Goal: Task Accomplishment & Management: Manage account settings

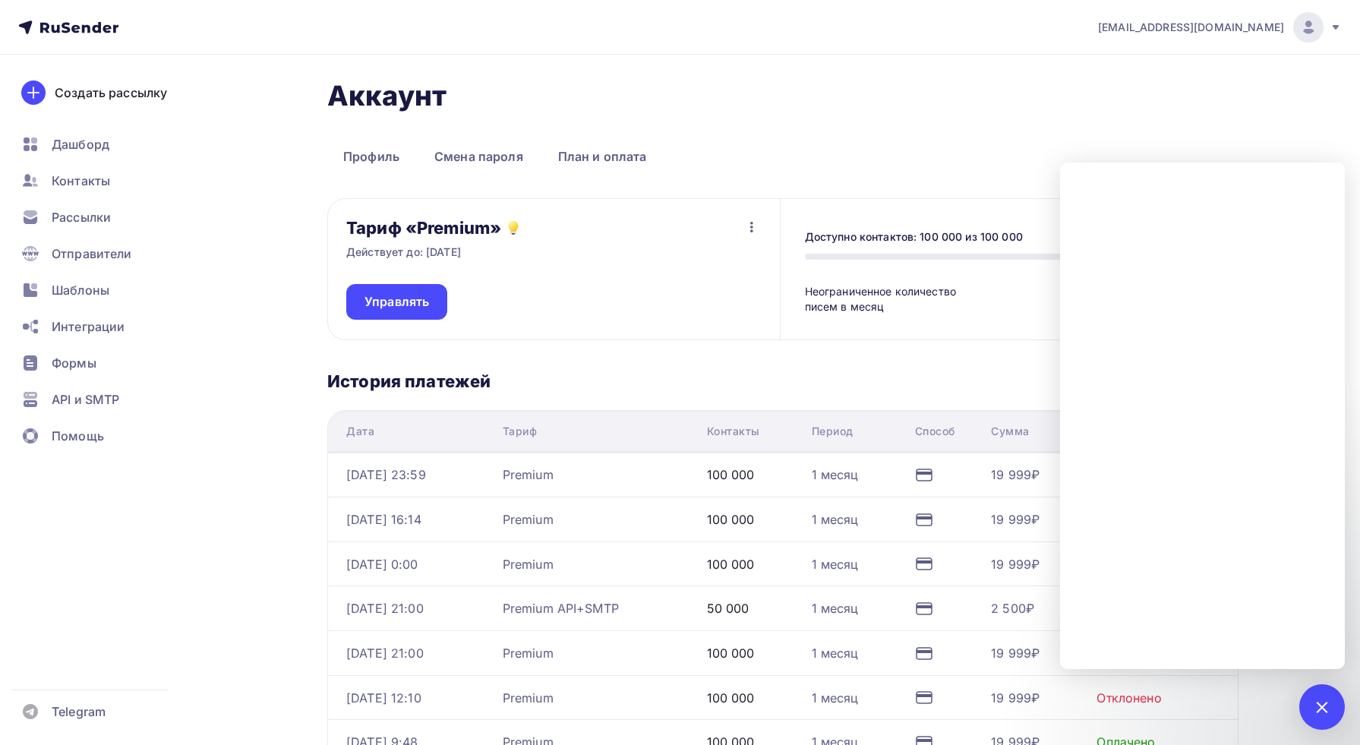
scroll to position [321, 0]
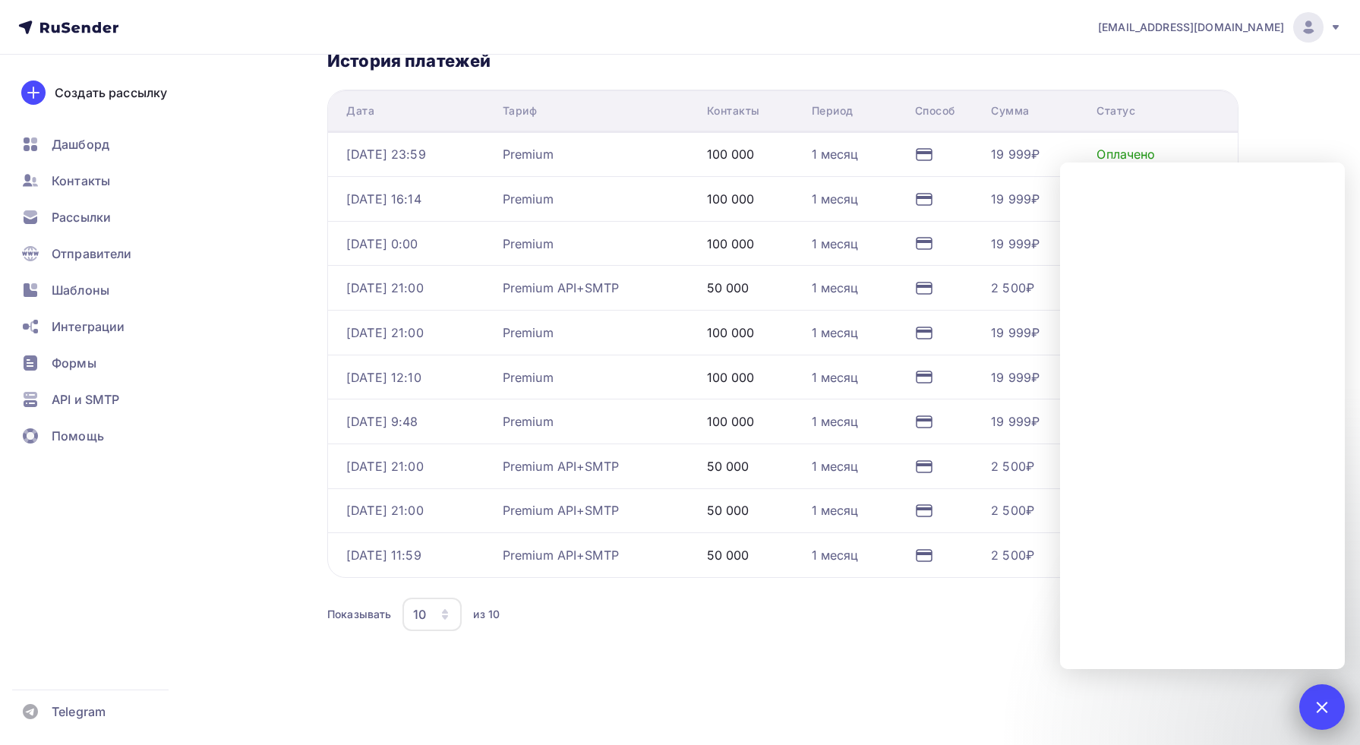
click at [1331, 712] on div "1" at bounding box center [1323, 707] width 46 height 46
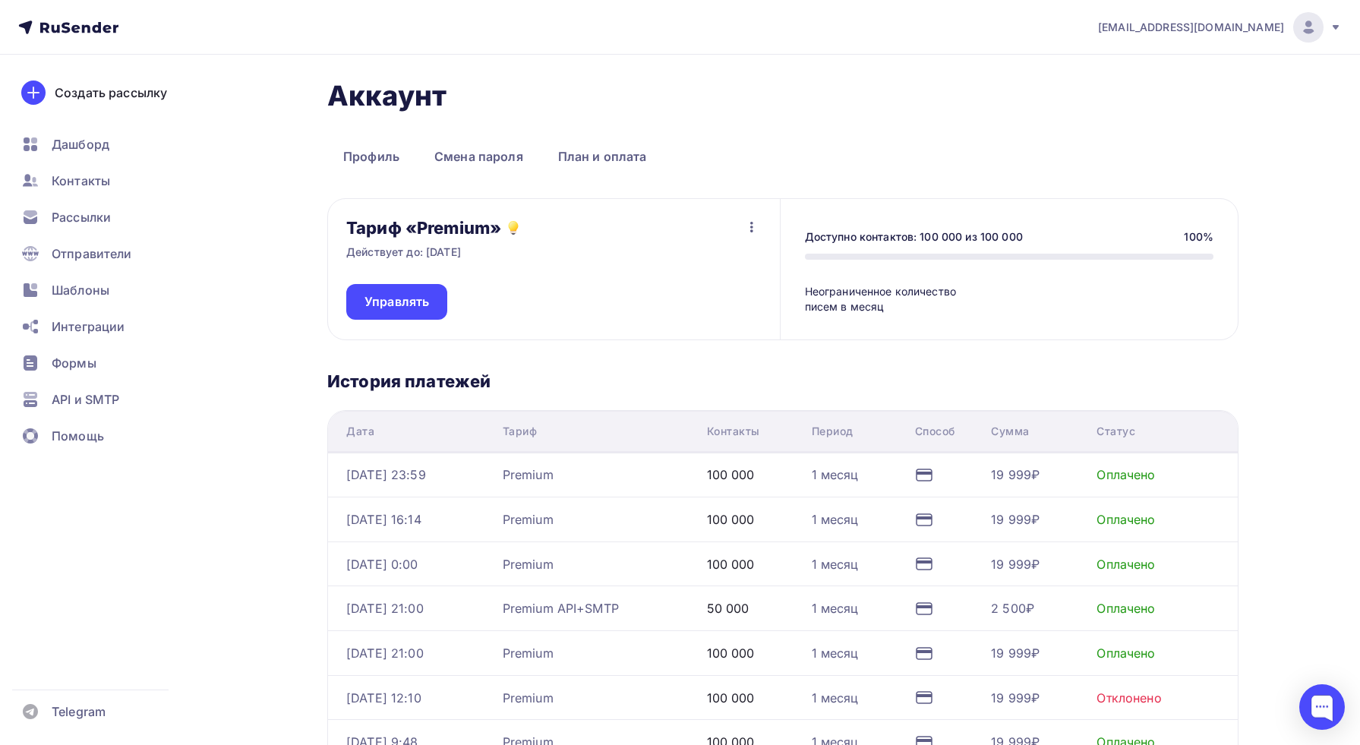
scroll to position [112, 0]
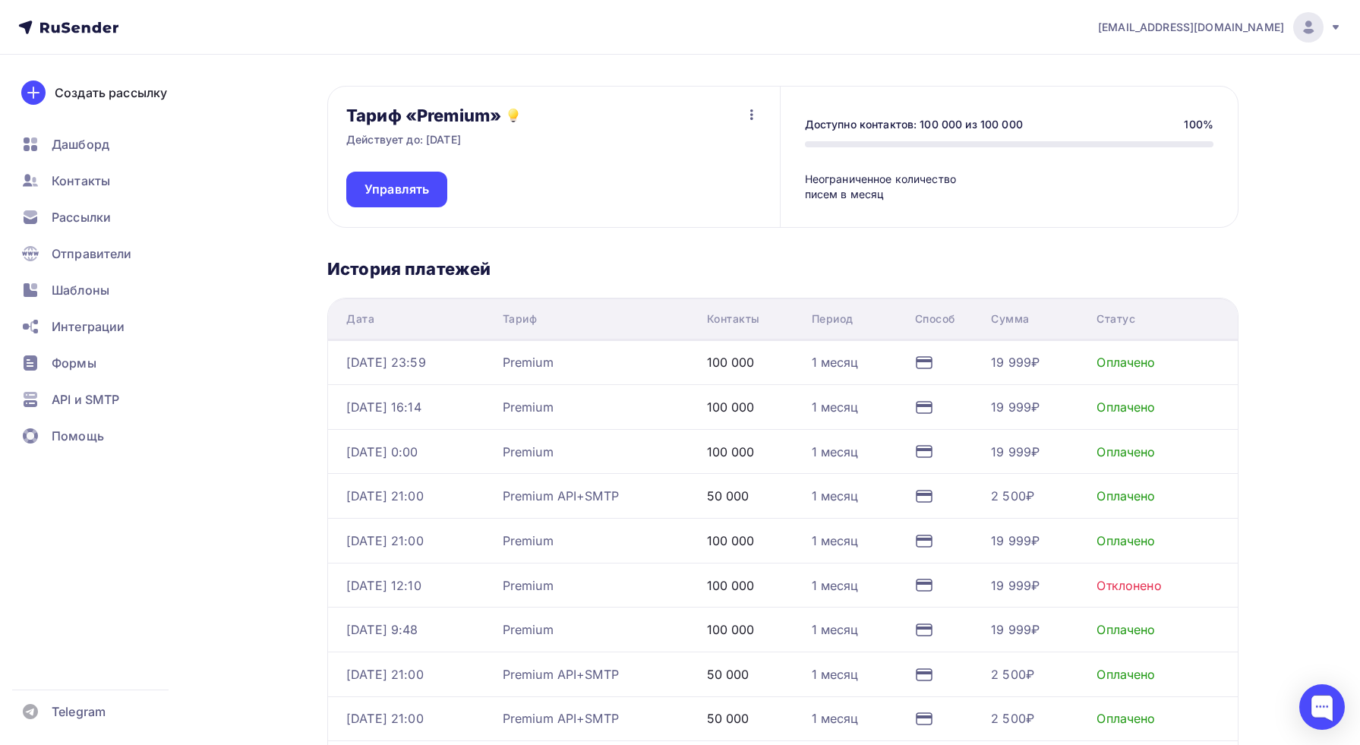
drag, startPoint x: 586, startPoint y: 358, endPoint x: 698, endPoint y: 363, distance: 111.8
click at [586, 358] on div "Premium" at bounding box center [599, 362] width 192 height 18
click at [855, 374] on td "1 месяц" at bounding box center [857, 362] width 103 height 45
click at [1006, 359] on div "19 999₽" at bounding box center [1015, 362] width 49 height 18
drag, startPoint x: 1136, startPoint y: 364, endPoint x: 741, endPoint y: 371, distance: 395.1
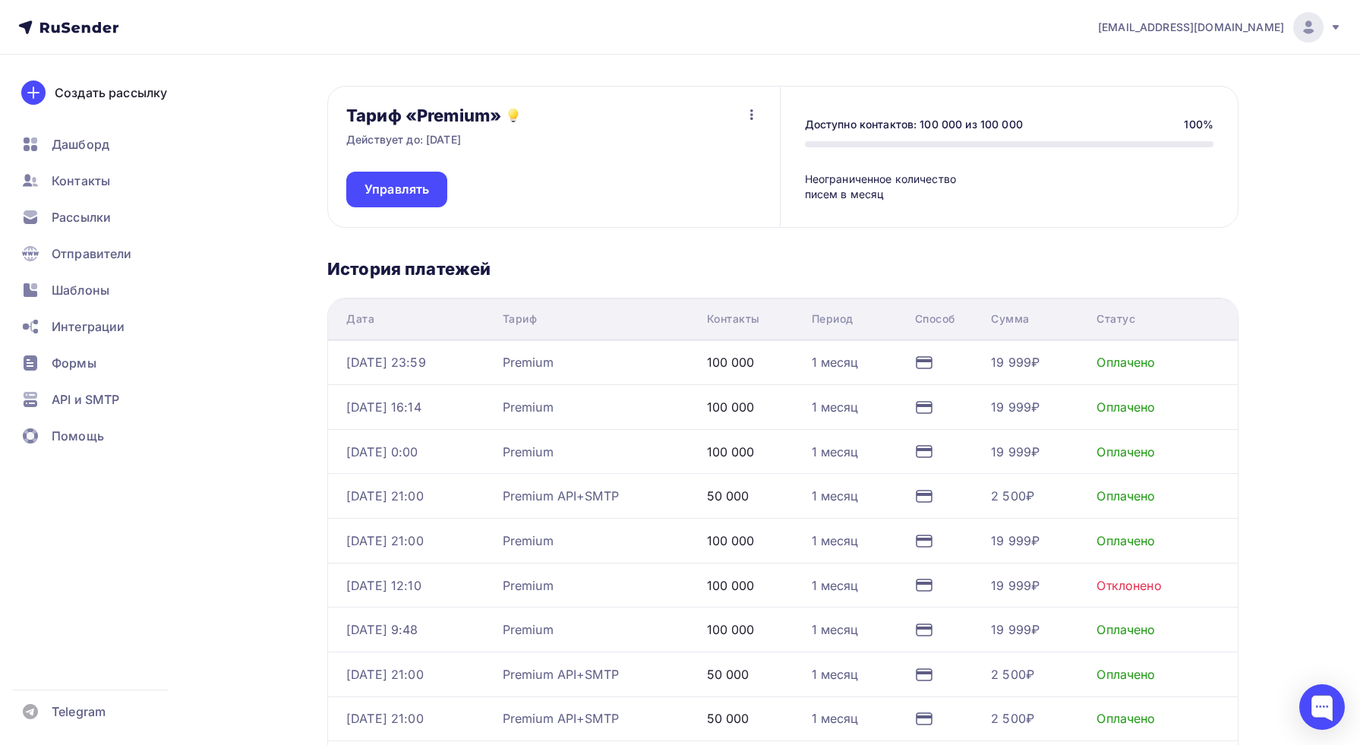
click at [1124, 364] on div "Оплачено" at bounding box center [1126, 362] width 58 height 18
click at [1325, 23] on div "[EMAIL_ADDRESS][DOMAIN_NAME]" at bounding box center [1220, 27] width 244 height 30
click at [1130, 68] on span "Аккаунт" at bounding box center [1139, 67] width 50 height 18
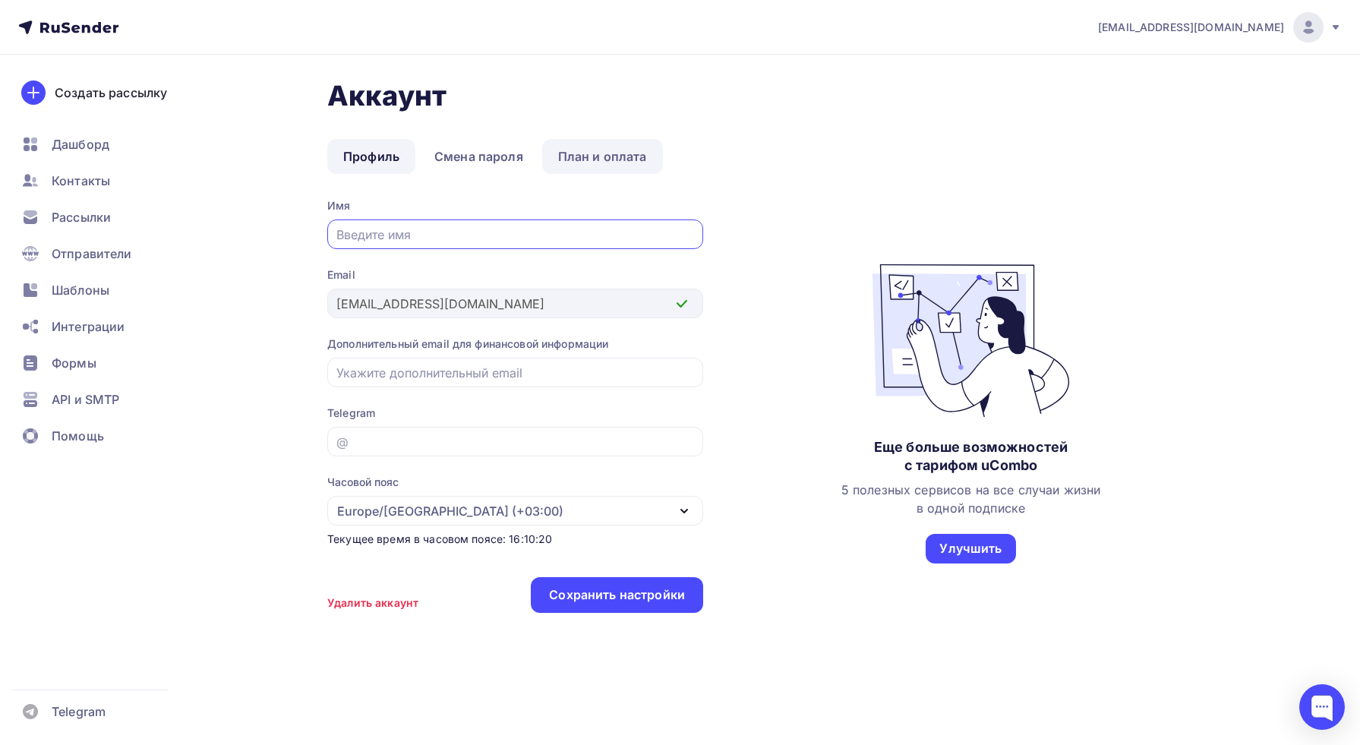
click at [573, 151] on link "План и оплата" at bounding box center [602, 156] width 121 height 35
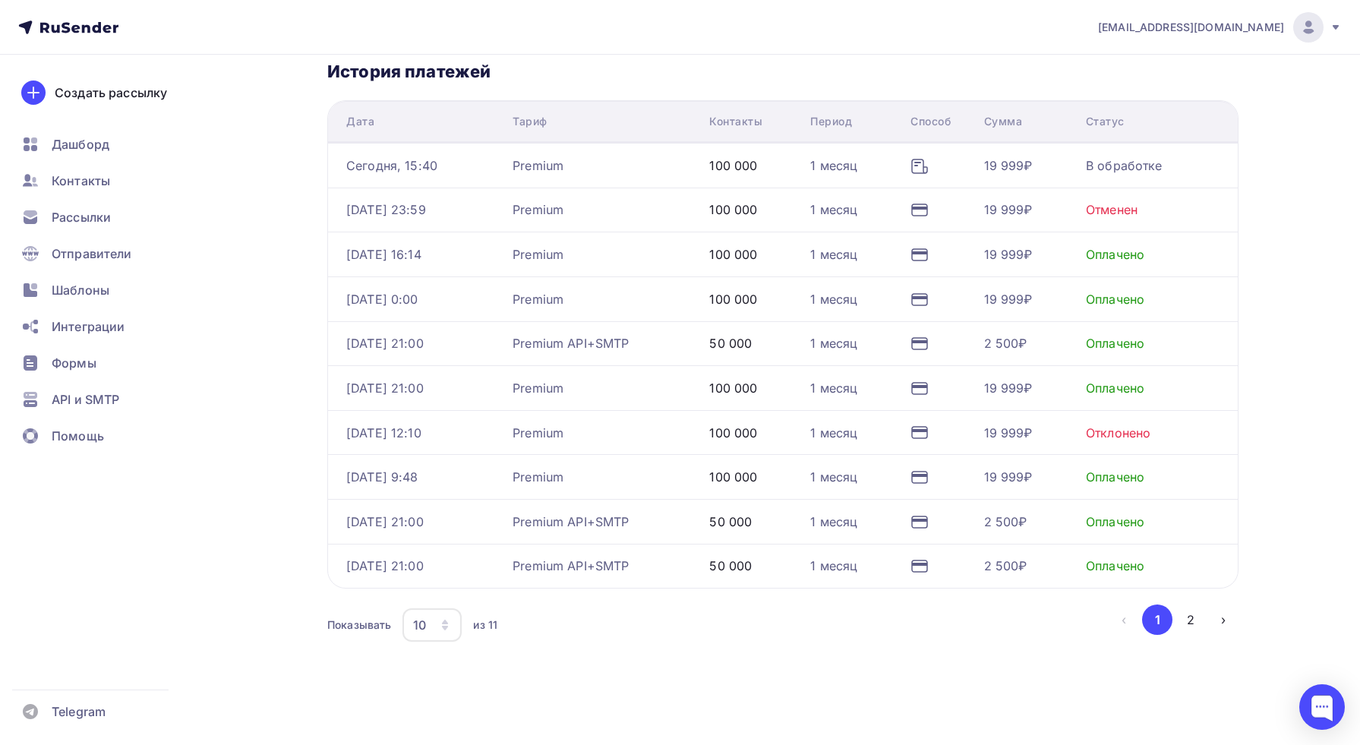
scroll to position [334, 0]
click at [559, 304] on div "Premium" at bounding box center [538, 301] width 51 height 18
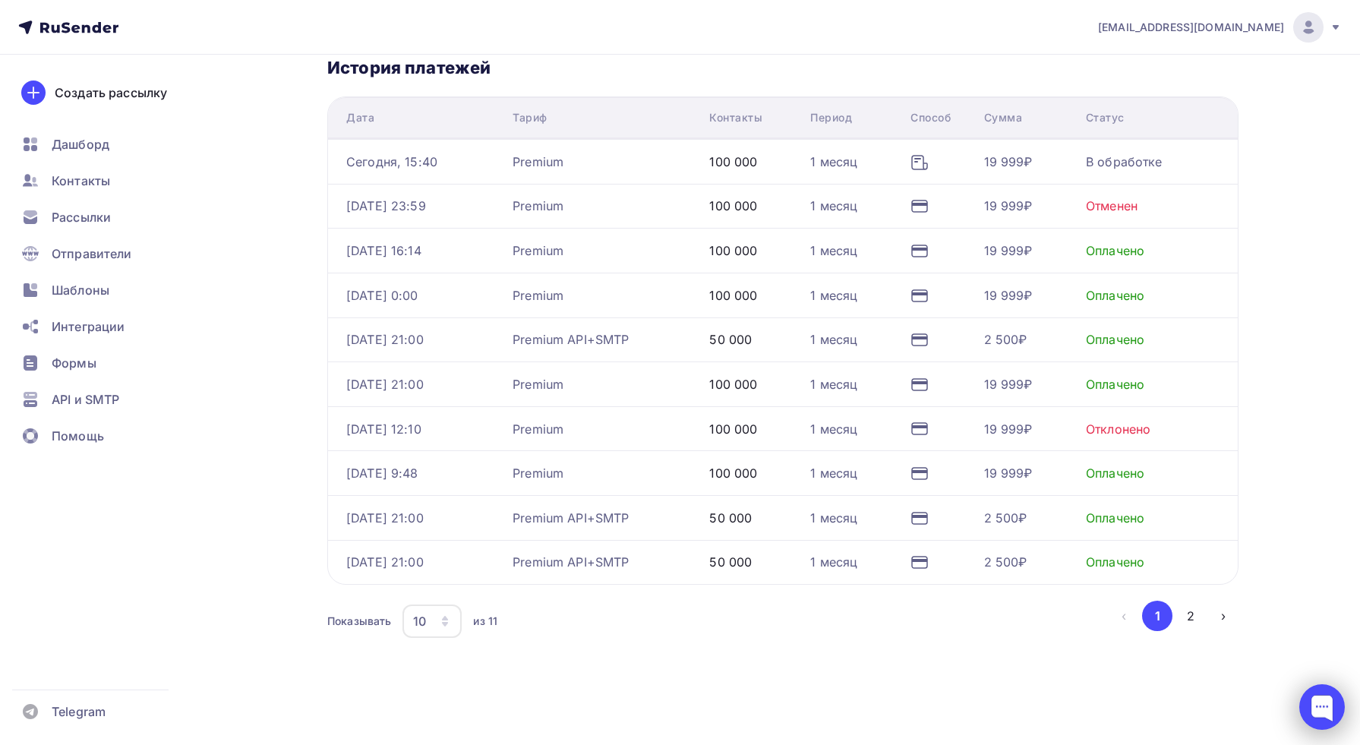
click at [1336, 713] on div at bounding box center [1323, 707] width 46 height 46
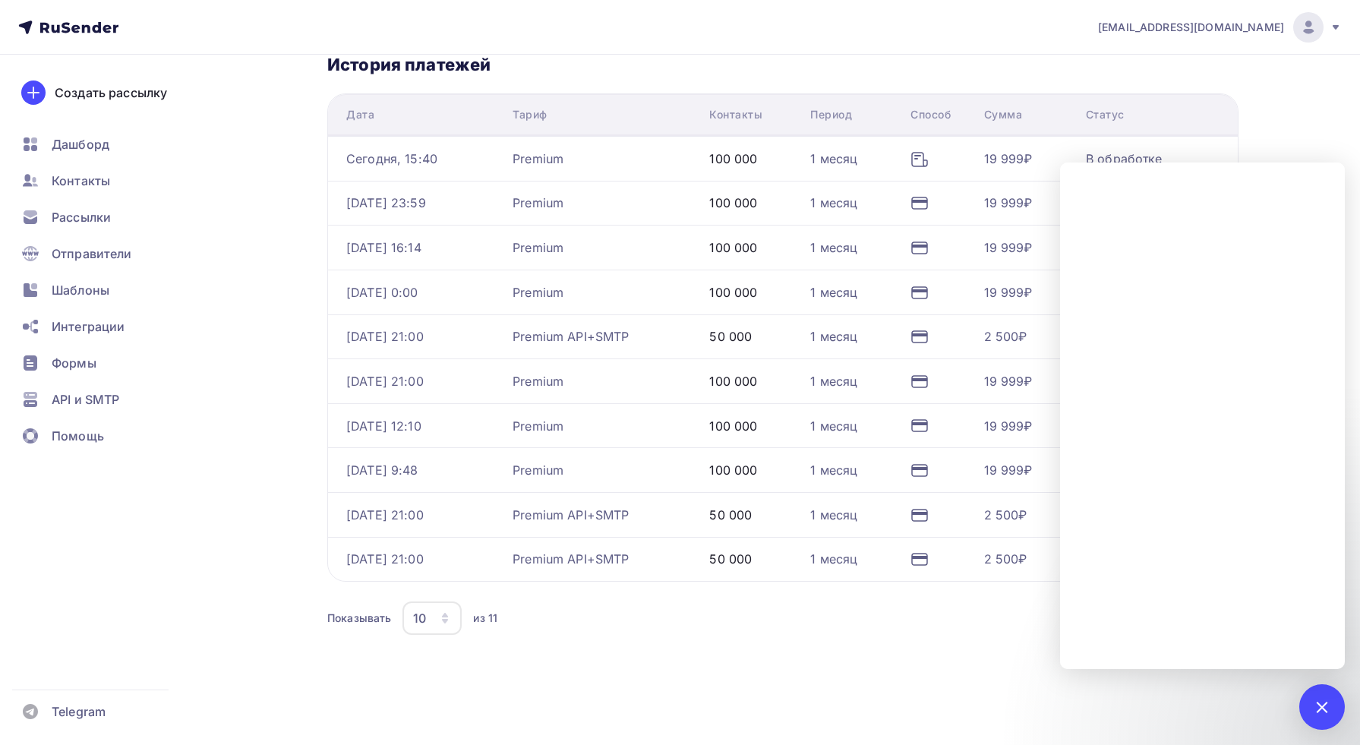
scroll to position [342, 0]
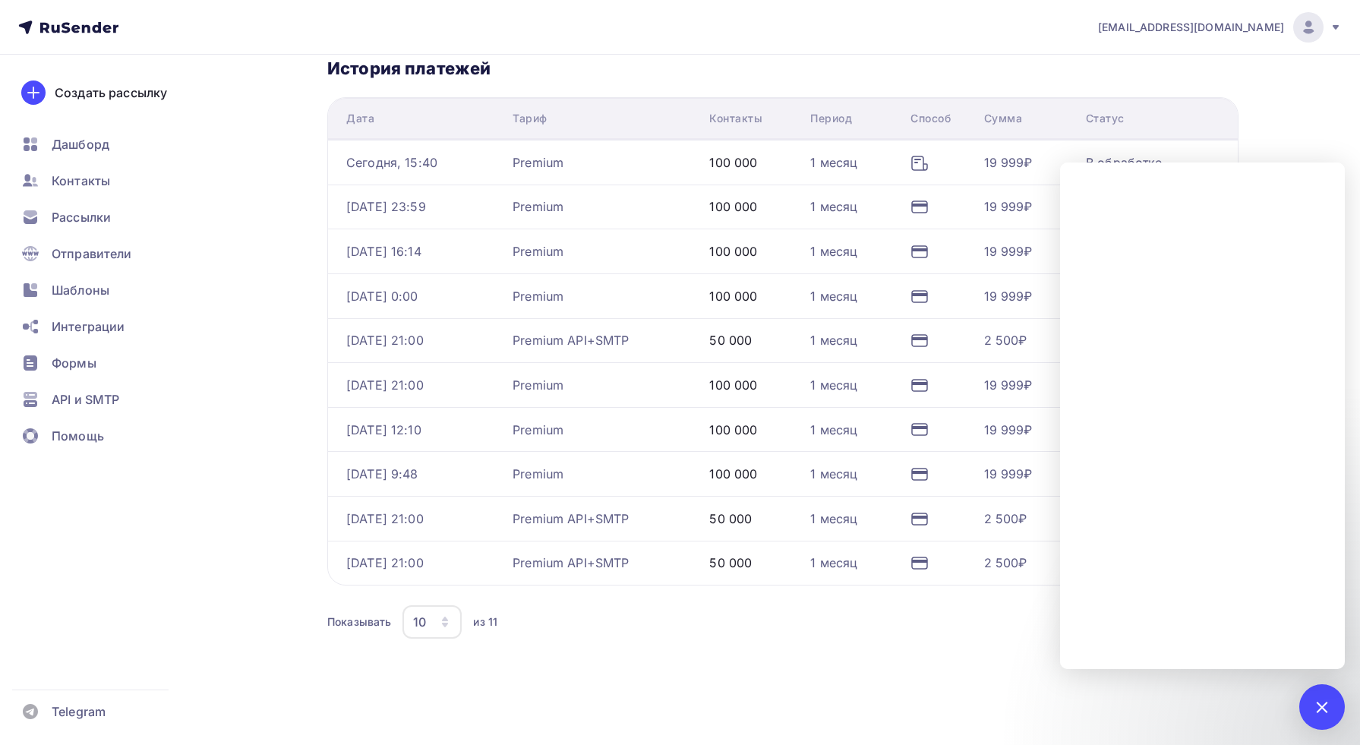
click at [776, 630] on div "Показывать 10 10 20 50 100 из 11" at bounding box center [718, 622] width 782 height 35
drag, startPoint x: 899, startPoint y: 651, endPoint x: 918, endPoint y: 542, distance: 111.0
click at [899, 651] on div "Аккаунт Профиль Смена пароля План и оплата Профиль Смена пароля План и оплата Т…" at bounding box center [783, 216] width 912 height 959
click at [1325, 703] on div at bounding box center [1322, 707] width 21 height 21
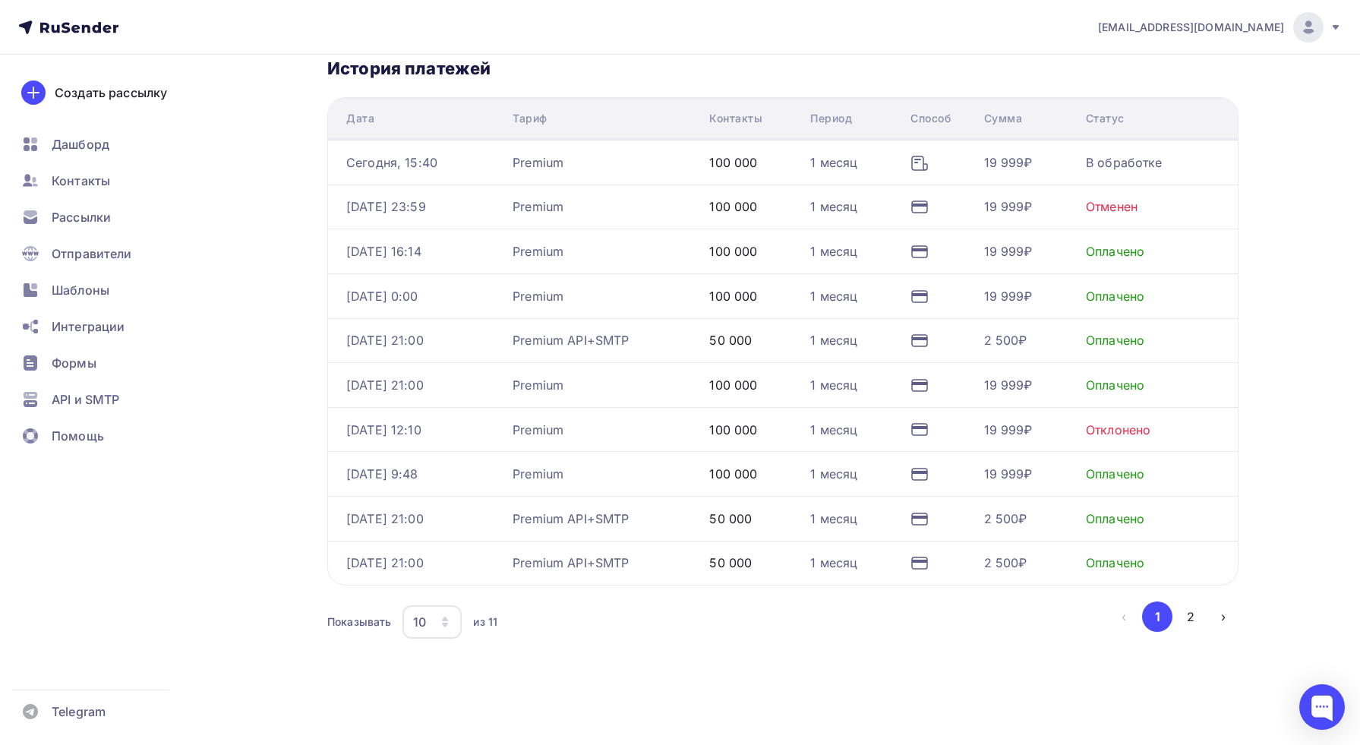
click at [1129, 294] on div "Оплачено" at bounding box center [1115, 296] width 58 height 18
drag, startPoint x: 1109, startPoint y: 179, endPoint x: 1110, endPoint y: 163, distance: 15.2
click at [1110, 179] on td "В обработке" at bounding box center [1159, 162] width 158 height 45
drag, startPoint x: 1024, startPoint y: 163, endPoint x: 989, endPoint y: 164, distance: 34.9
click at [1024, 163] on div "19 999₽" at bounding box center [1008, 162] width 49 height 18
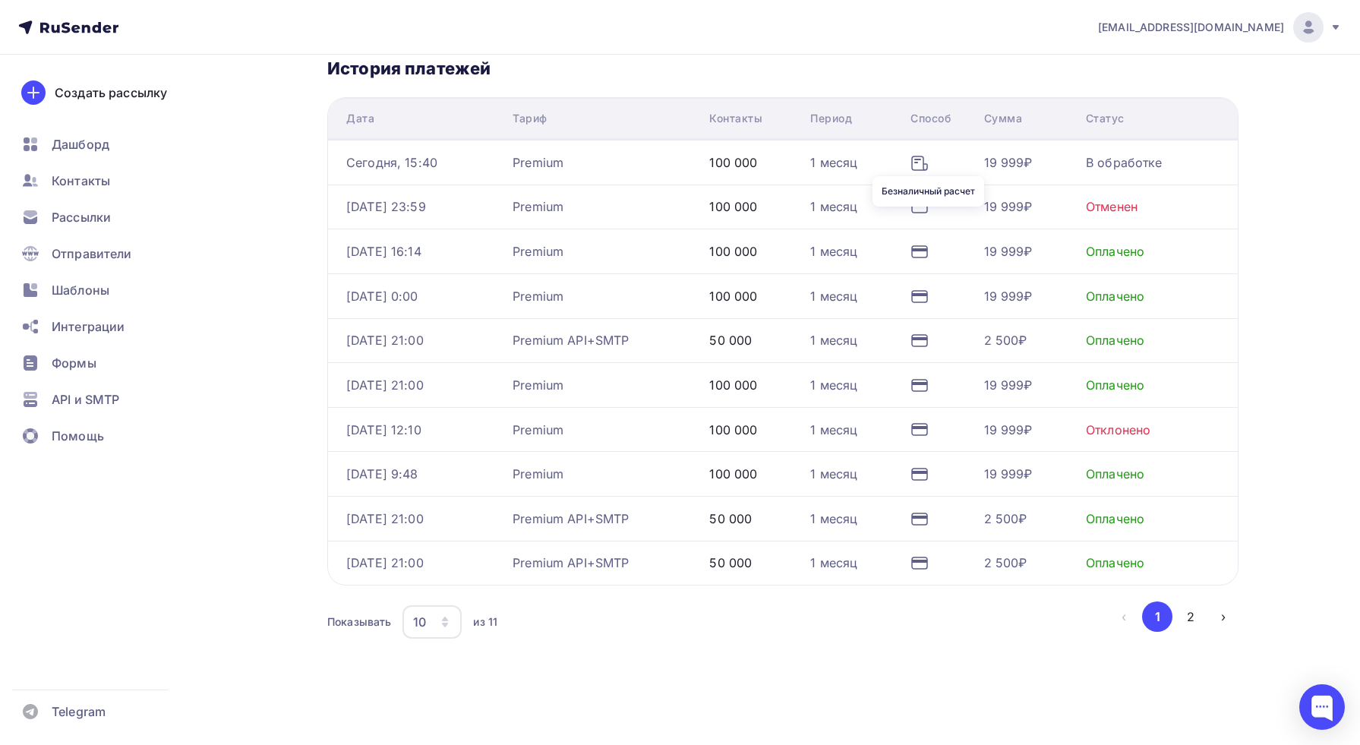
click at [929, 157] on icon at bounding box center [920, 163] width 18 height 18
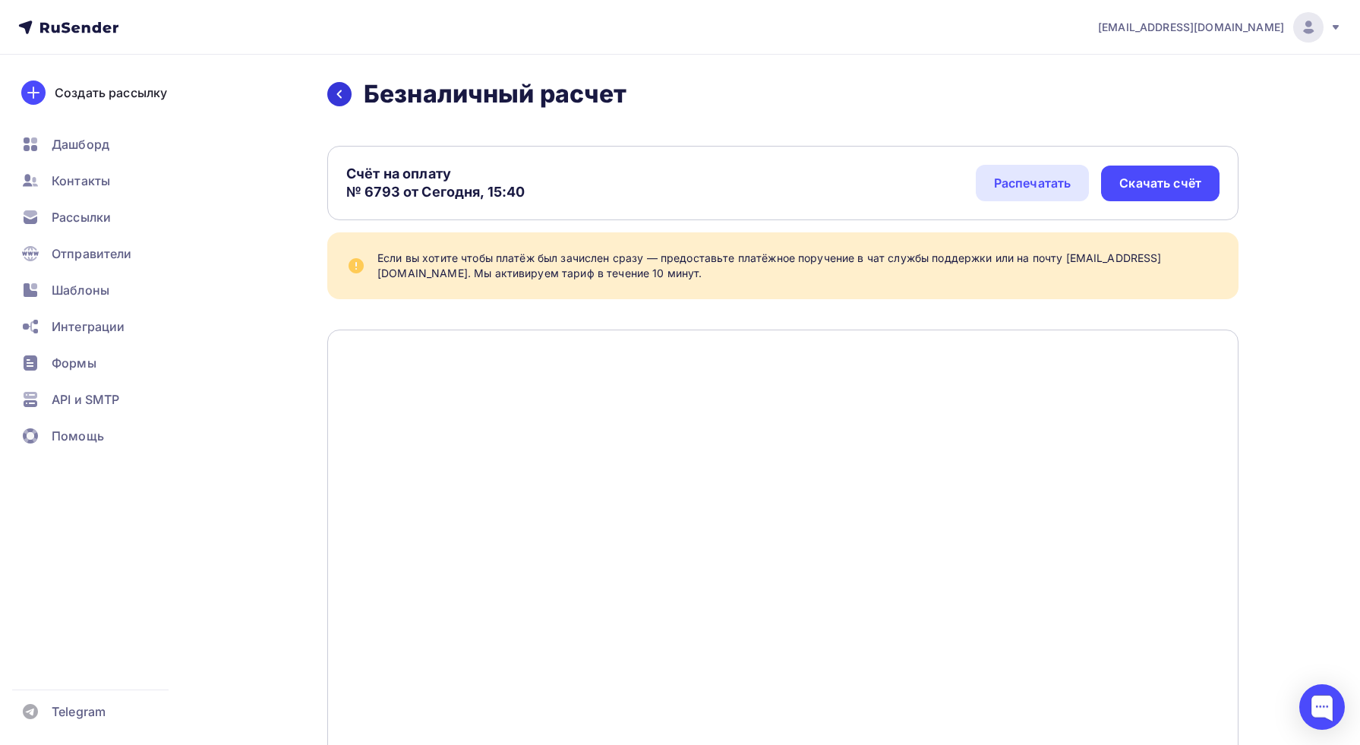
click at [337, 90] on icon at bounding box center [339, 94] width 12 height 12
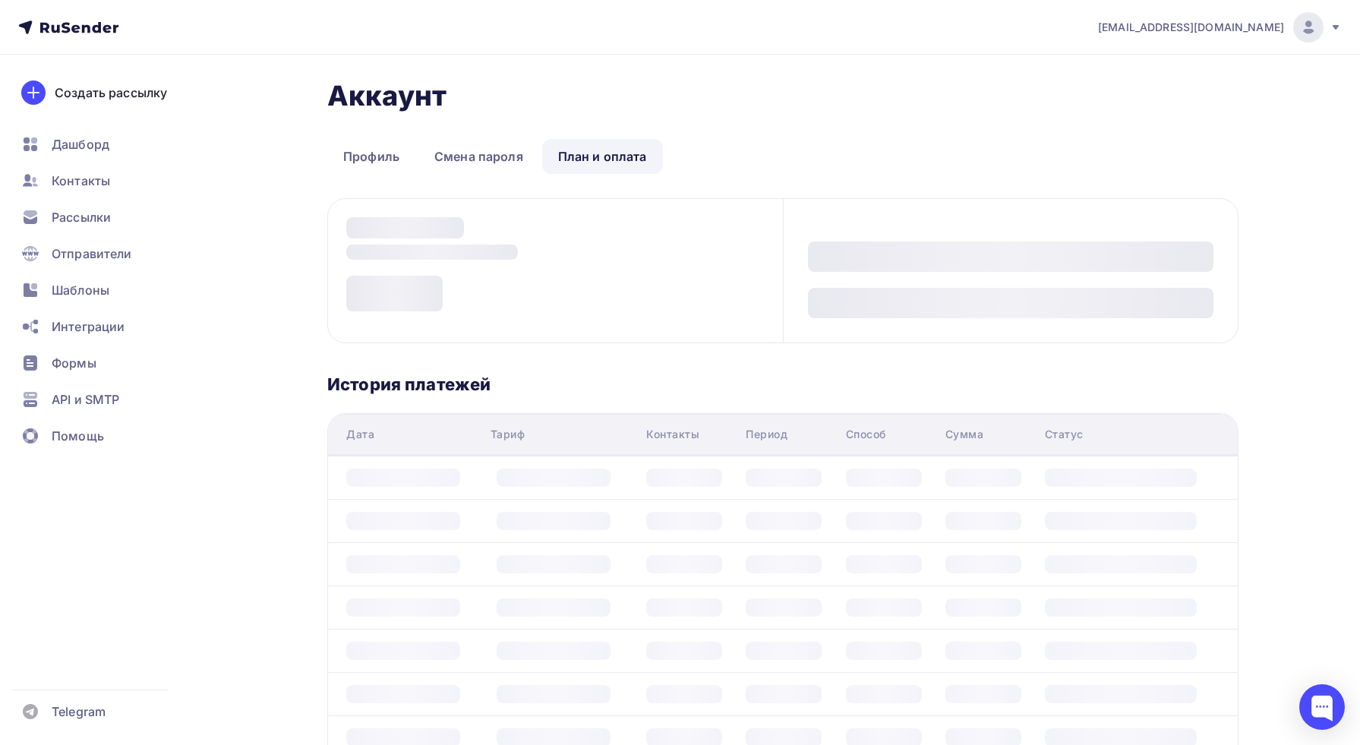
scroll to position [258, 0]
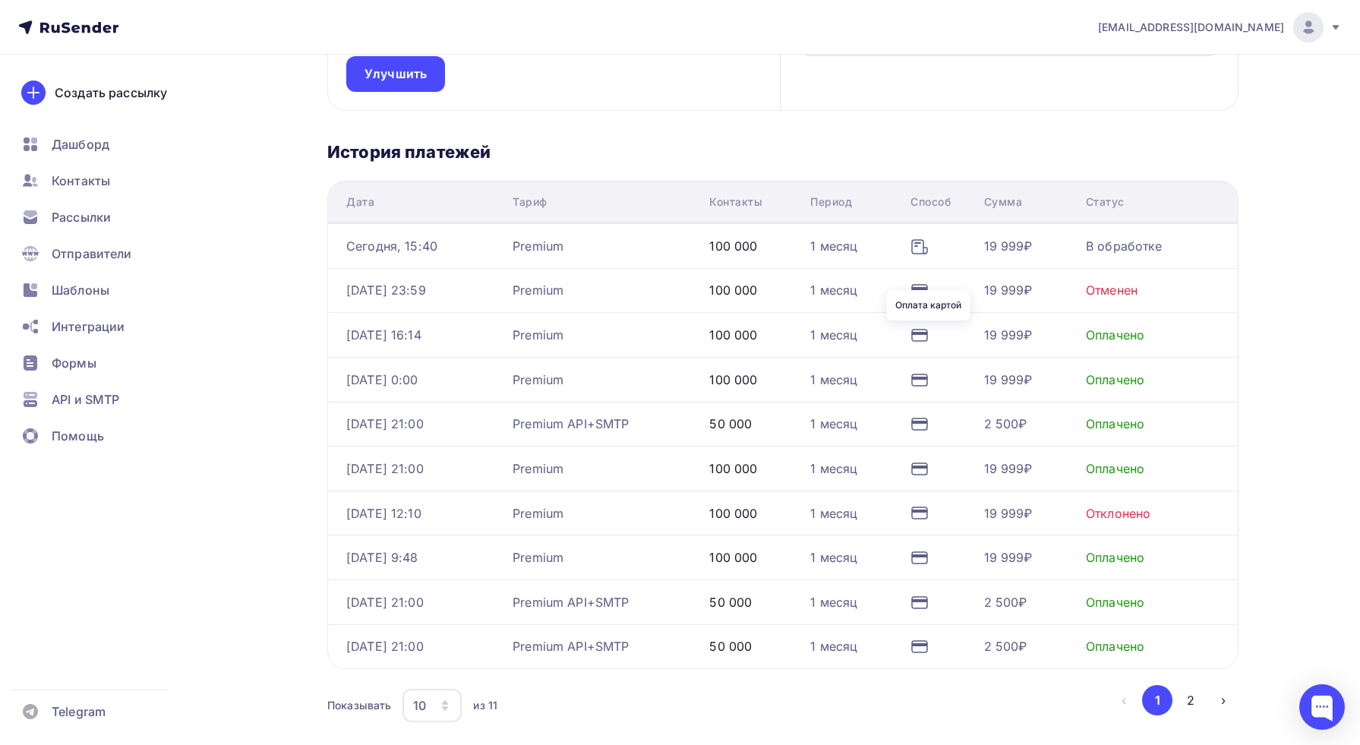
click at [929, 337] on icon at bounding box center [920, 336] width 18 height 18
drag, startPoint x: 832, startPoint y: 332, endPoint x: 716, endPoint y: 336, distance: 116.3
click at [831, 332] on div "1 месяц" at bounding box center [833, 335] width 47 height 18
drag, startPoint x: 690, startPoint y: 333, endPoint x: 668, endPoint y: 333, distance: 22.0
click at [690, 333] on div "Premium" at bounding box center [605, 335] width 185 height 18
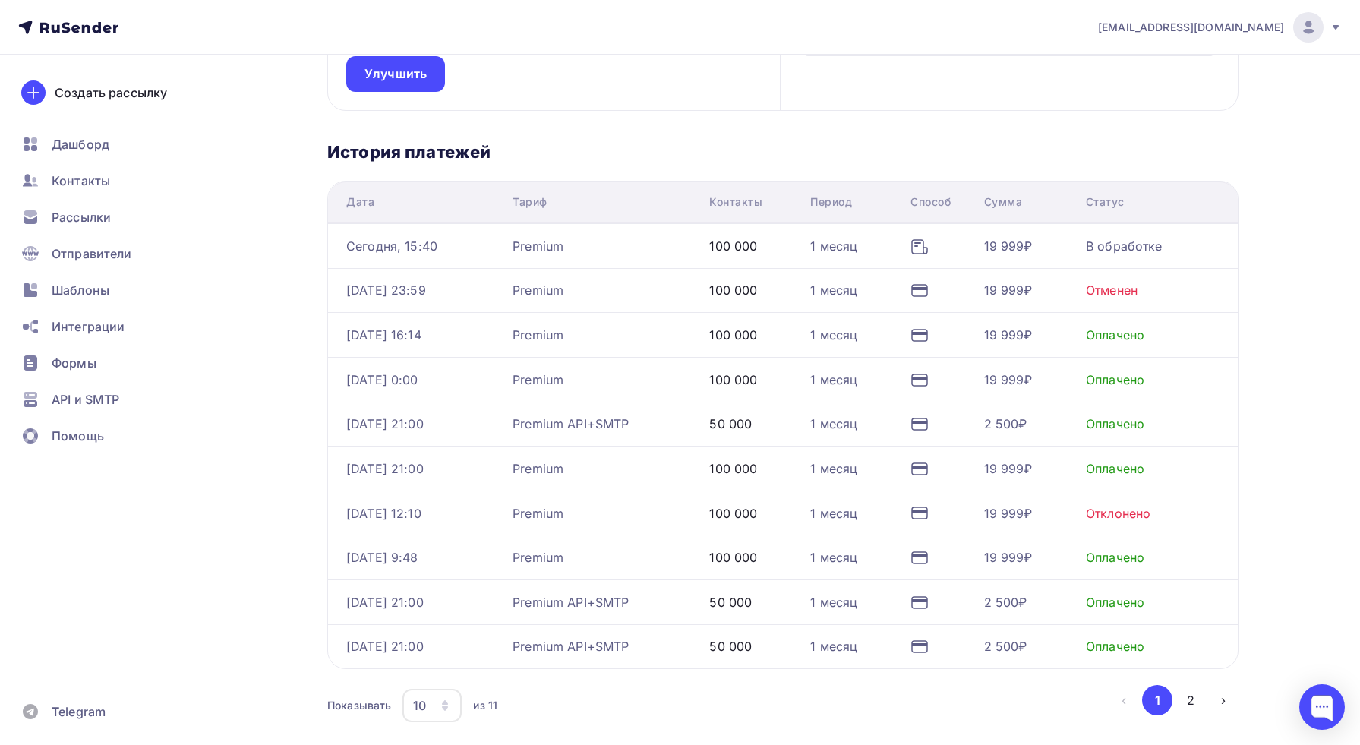
drag, startPoint x: 456, startPoint y: 332, endPoint x: 398, endPoint y: 339, distance: 58.1
click at [453, 332] on div "[DATE] 16:14" at bounding box center [423, 335] width 154 height 18
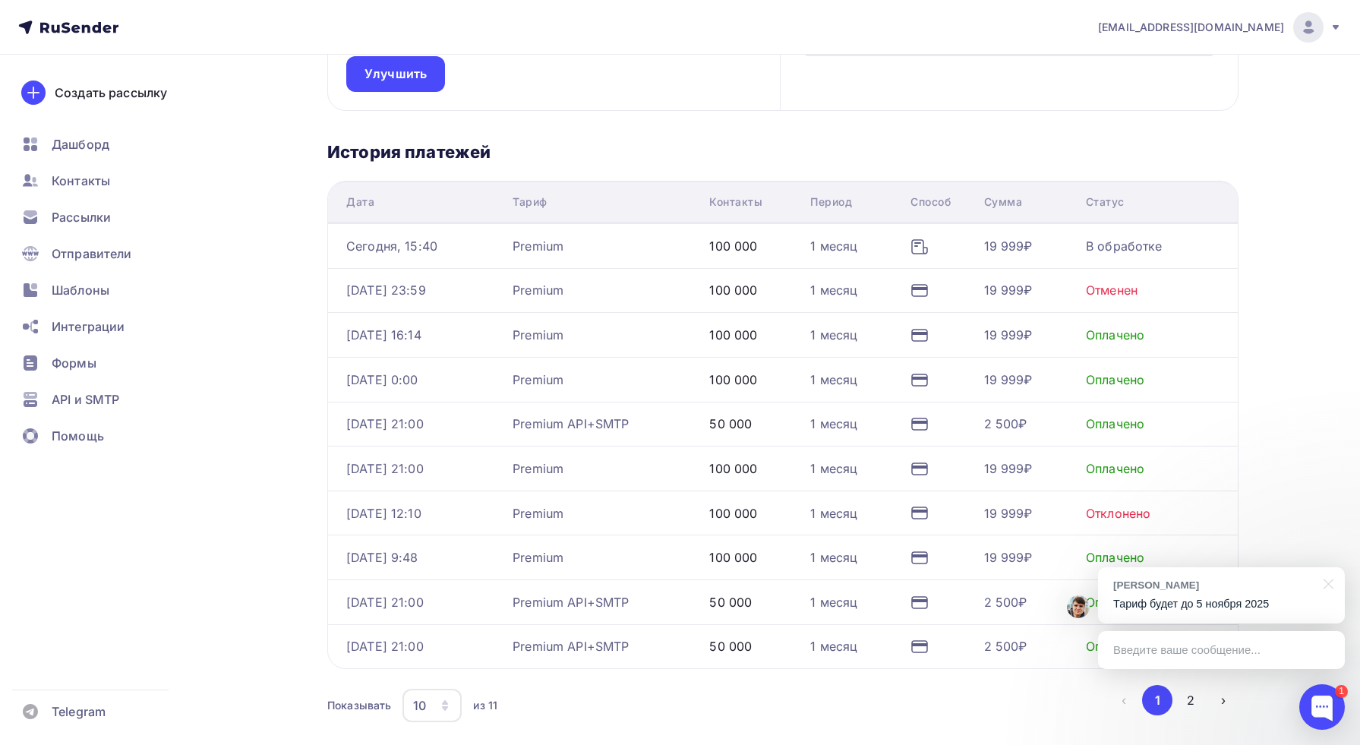
click at [400, 338] on div "[DATE] 16:14" at bounding box center [383, 335] width 75 height 18
click at [1252, 611] on p "Тариф будет до 5 ноября 2025" at bounding box center [1222, 604] width 216 height 16
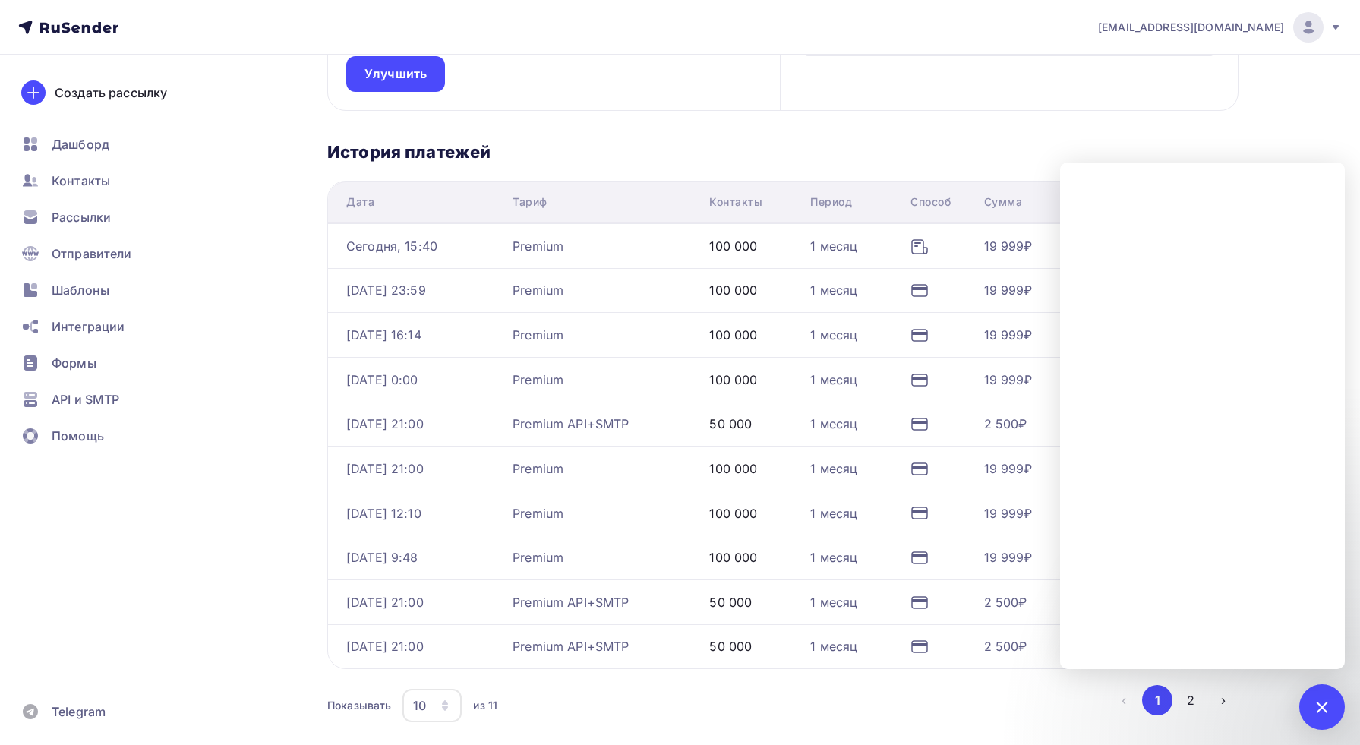
click at [917, 678] on div "Дата Тариф Контакты Период Способ Сумма Статус Сегодня, 15:40 Premium 100 000 1…" at bounding box center [783, 453] width 912 height 545
click at [1032, 96] on div "Доступно контактов: 500 из 500 100% Доступно писем: 2 000 из 2 000 100%" at bounding box center [1009, 25] width 458 height 169
click at [1110, 147] on h3 "История платежей" at bounding box center [783, 151] width 912 height 21
click at [1311, 717] on div "1" at bounding box center [1323, 707] width 46 height 46
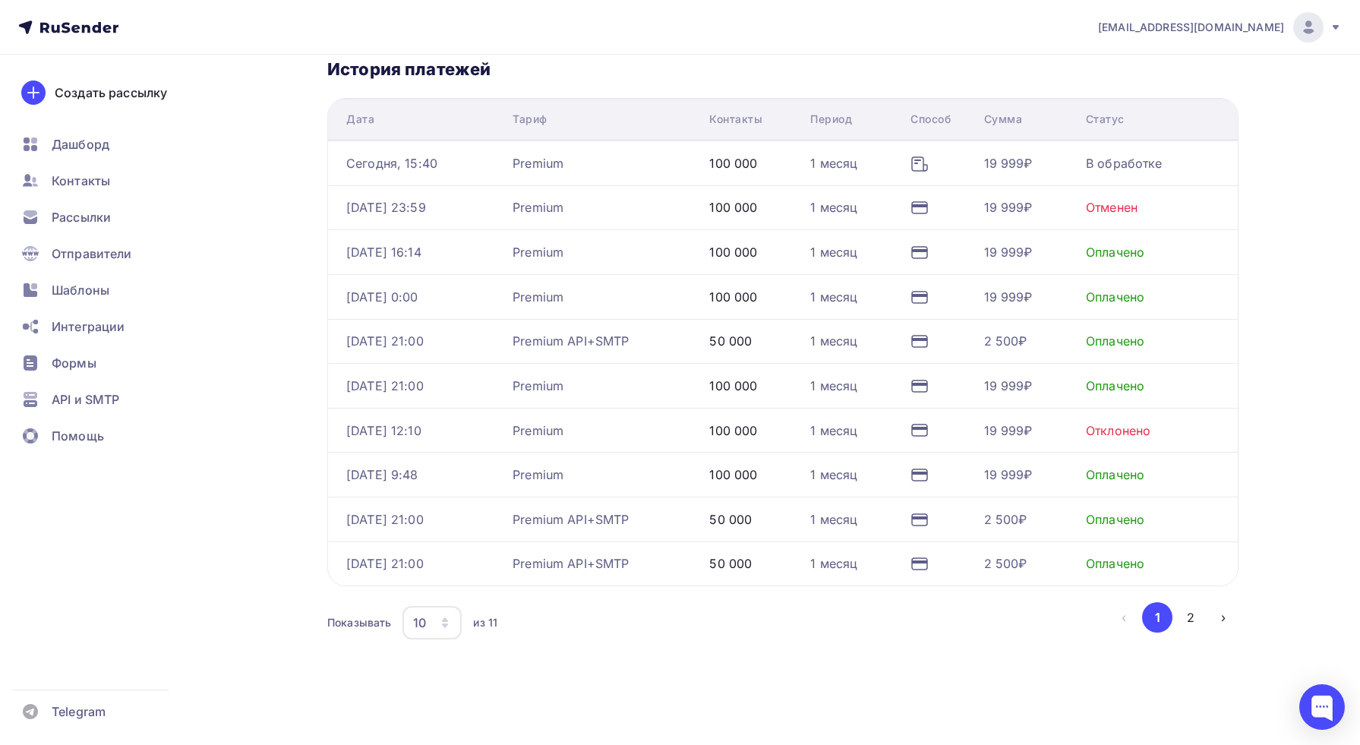
scroll to position [349, 0]
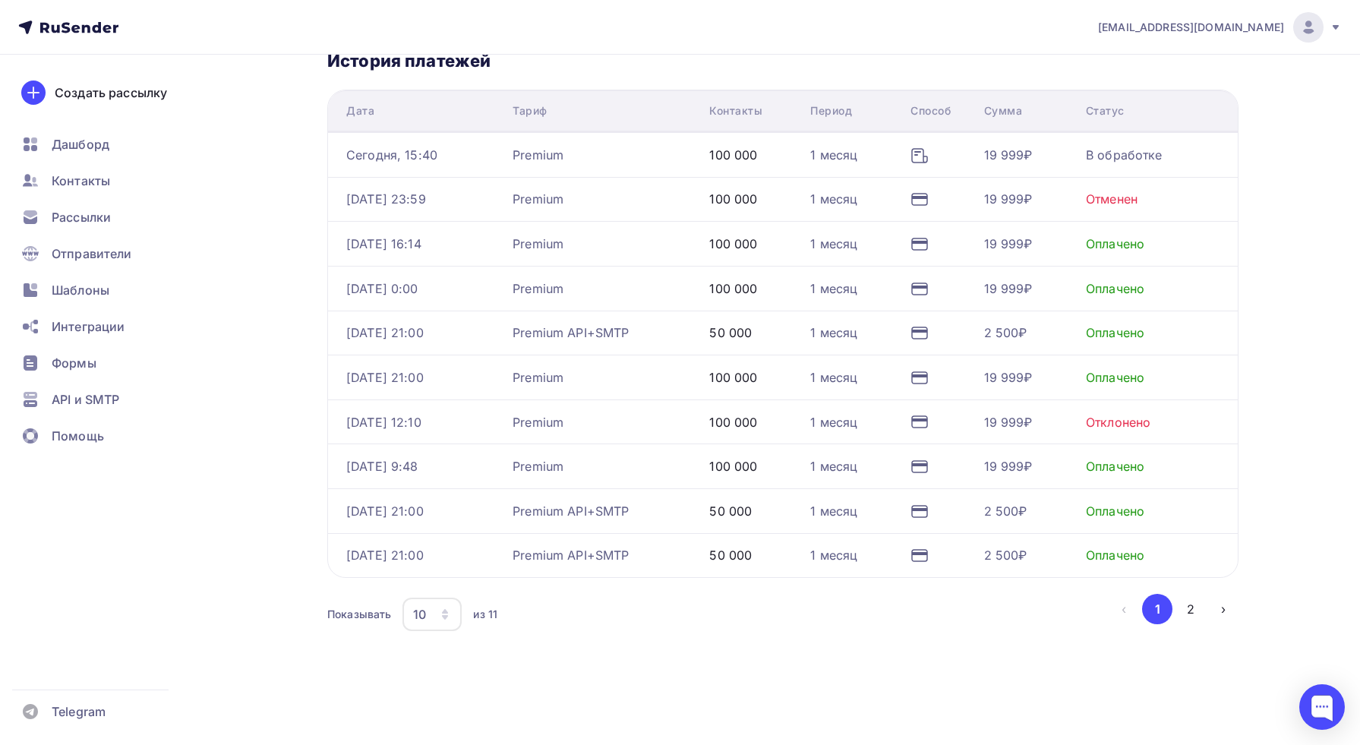
click at [611, 553] on div "Premium API+SMTP" at bounding box center [571, 555] width 116 height 18
click at [397, 552] on div "[DATE] 21:00" at bounding box center [384, 555] width 77 height 18
click at [1305, 692] on div at bounding box center [1323, 707] width 46 height 46
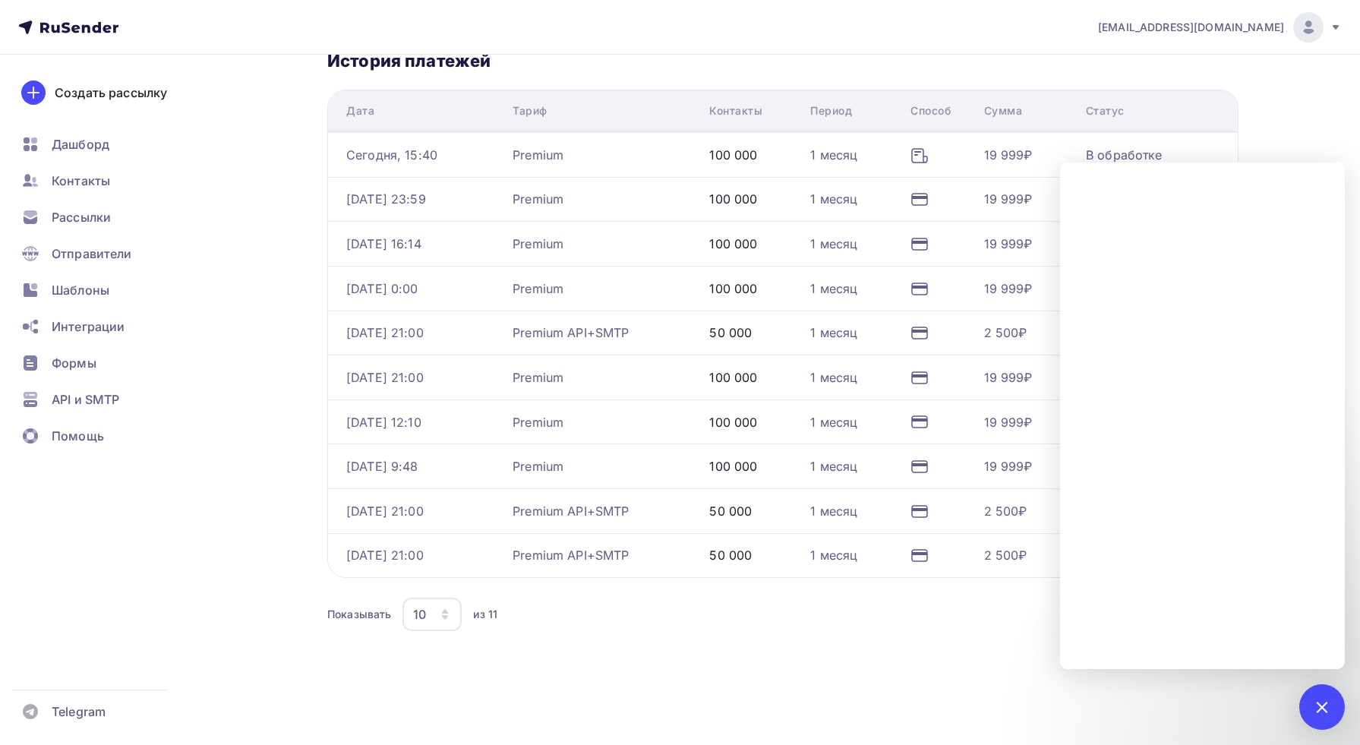
drag, startPoint x: 1307, startPoint y: 713, endPoint x: 1278, endPoint y: 707, distance: 29.5
click at [1306, 712] on div "1" at bounding box center [1323, 707] width 46 height 46
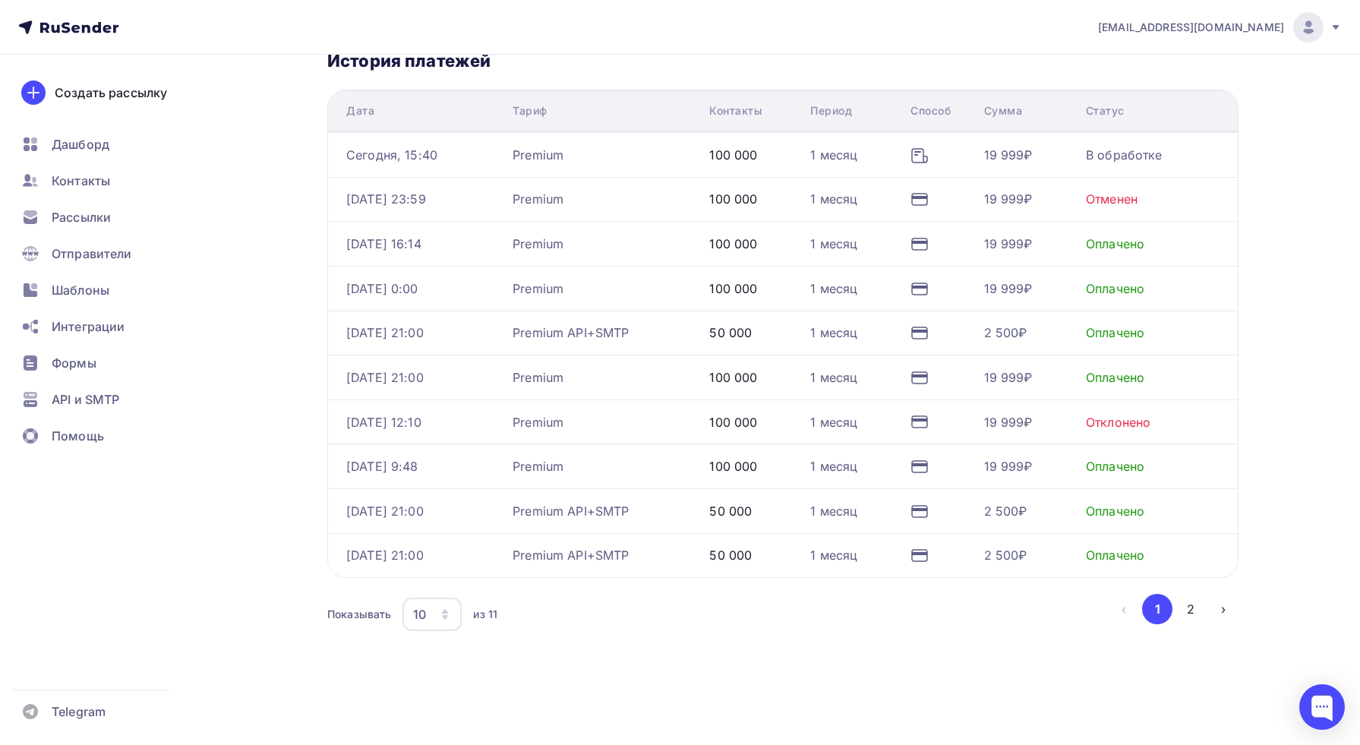
click at [1123, 205] on div "Отменен" at bounding box center [1112, 199] width 52 height 18
drag, startPoint x: 1111, startPoint y: 276, endPoint x: 1095, endPoint y: 275, distance: 16.0
click at [1104, 275] on td "Оплачено" at bounding box center [1159, 288] width 158 height 45
click at [803, 297] on td "100 000" at bounding box center [753, 288] width 101 height 45
drag, startPoint x: 700, startPoint y: 292, endPoint x: 565, endPoint y: 283, distance: 134.7
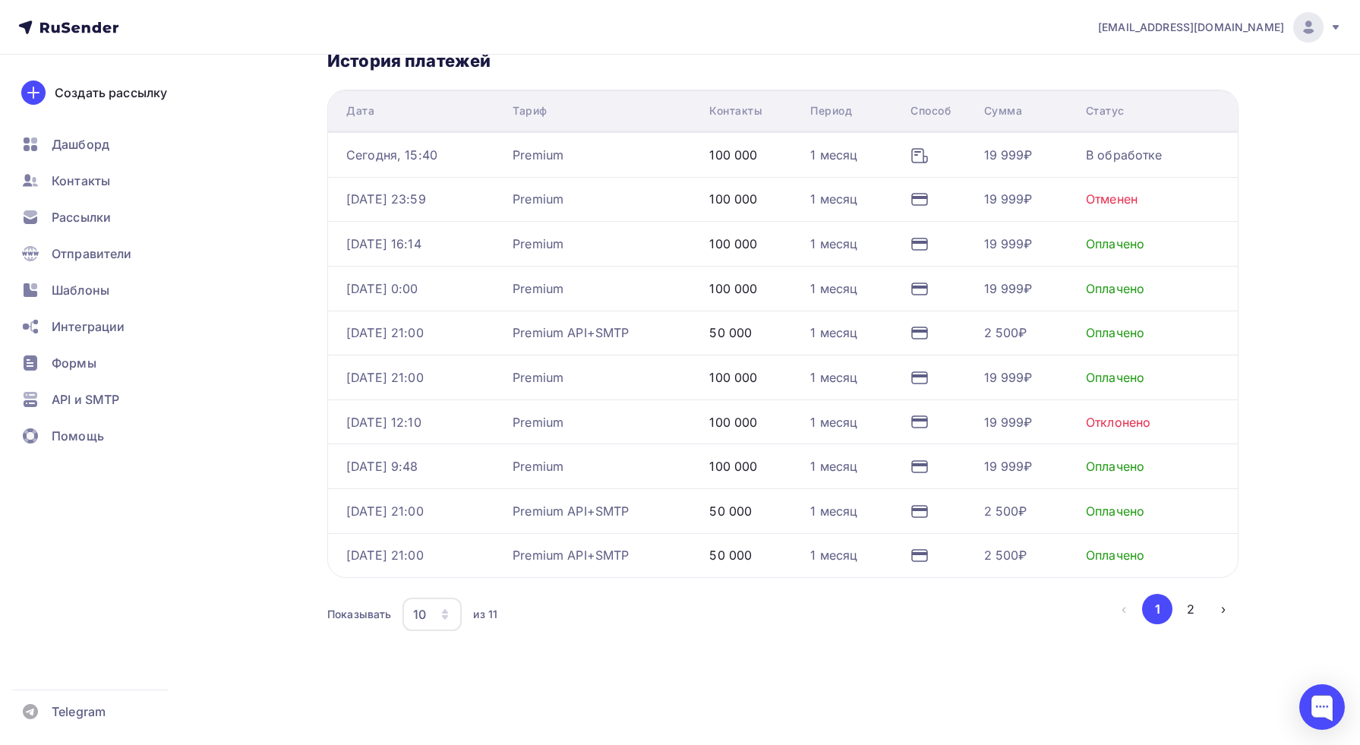
click at [697, 292] on div "Premium" at bounding box center [605, 289] width 185 height 18
drag, startPoint x: 537, startPoint y: 281, endPoint x: 480, endPoint y: 283, distance: 57.0
click at [529, 281] on td "Premium" at bounding box center [605, 288] width 197 height 45
click at [347, 289] on div "[DATE] 0:00" at bounding box center [382, 289] width 72 height 18
drag, startPoint x: 668, startPoint y: 620, endPoint x: 649, endPoint y: 599, distance: 27.4
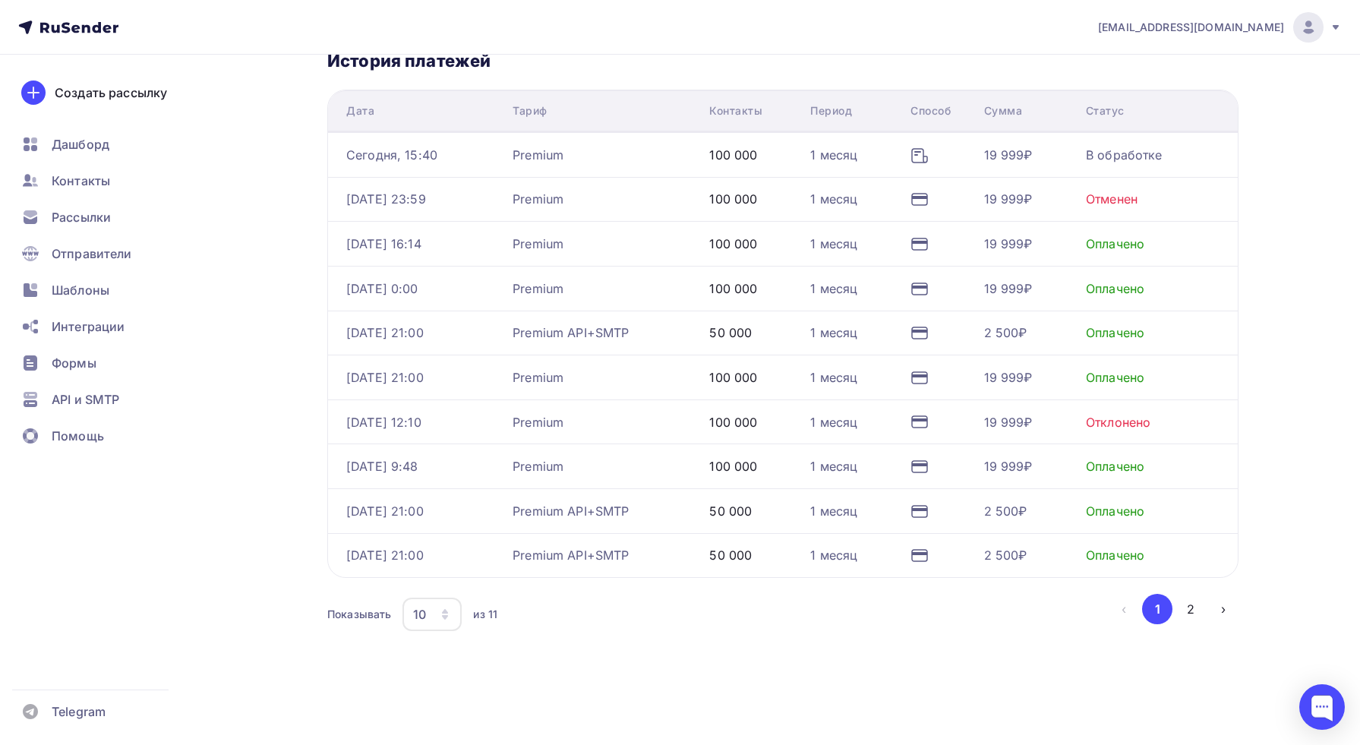
click at [665, 618] on div "Показывать 10 10 20 50 100 из 11" at bounding box center [718, 614] width 782 height 35
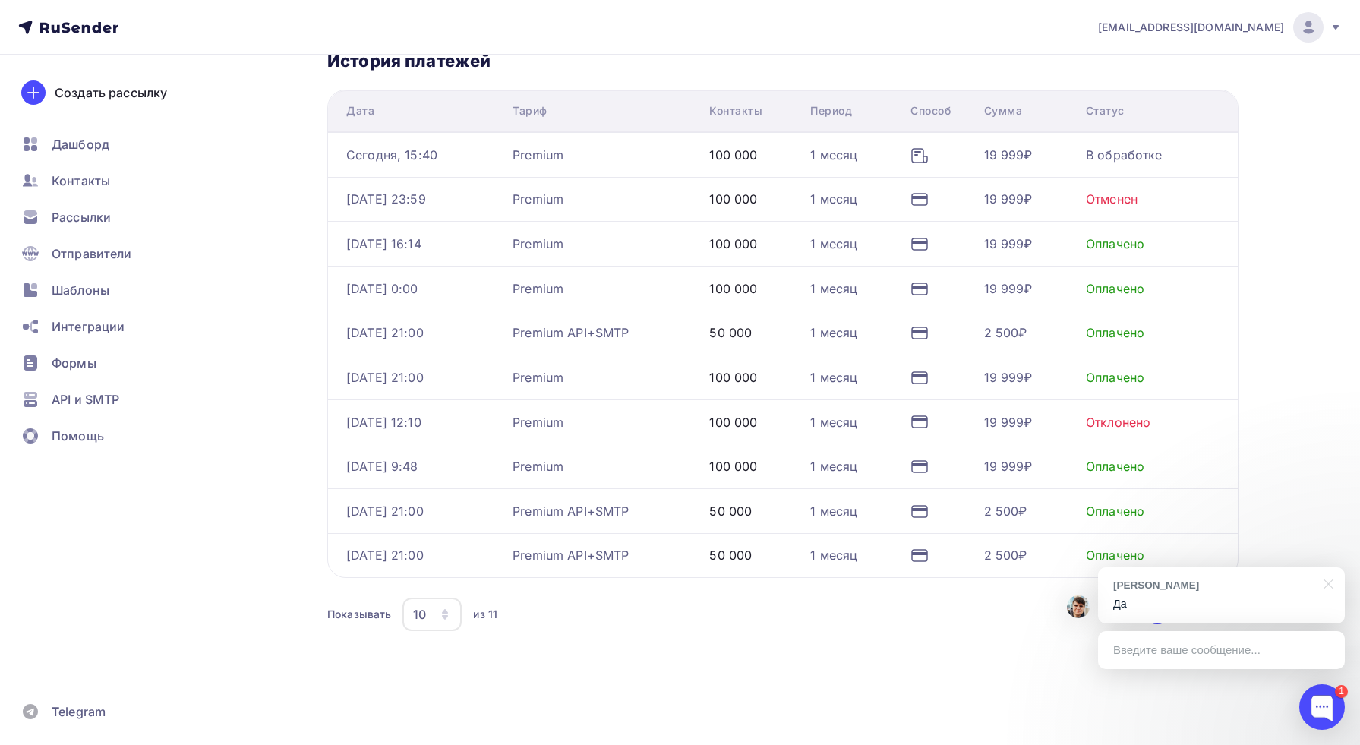
click at [782, 198] on div "100 000" at bounding box center [753, 199] width 89 height 18
click at [1126, 194] on div "Отменен" at bounding box center [1112, 199] width 52 height 18
click at [1237, 595] on div "Илья С. Да" at bounding box center [1221, 595] width 247 height 56
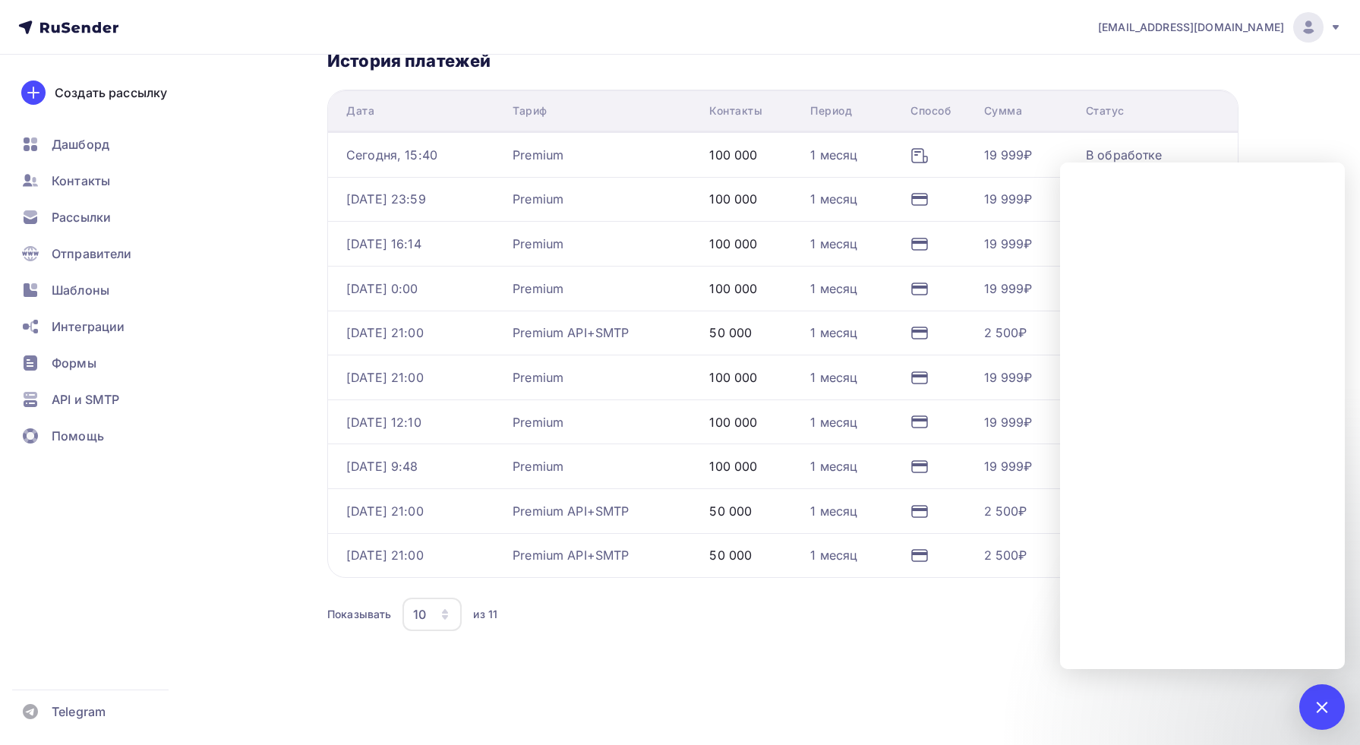
click at [1262, 117] on div "Аккаунт Профиль Смена пароля План и оплата Профиль Смена пароля План и оплата Т…" at bounding box center [680, 227] width 1245 height 1044
click at [1148, 131] on th "Статус" at bounding box center [1159, 111] width 158 height 42
drag, startPoint x: 1009, startPoint y: 147, endPoint x: 1018, endPoint y: 149, distance: 9.2
click at [1009, 147] on div "19 999₽" at bounding box center [1008, 155] width 49 height 18
click at [1320, 709] on div at bounding box center [1322, 707] width 21 height 21
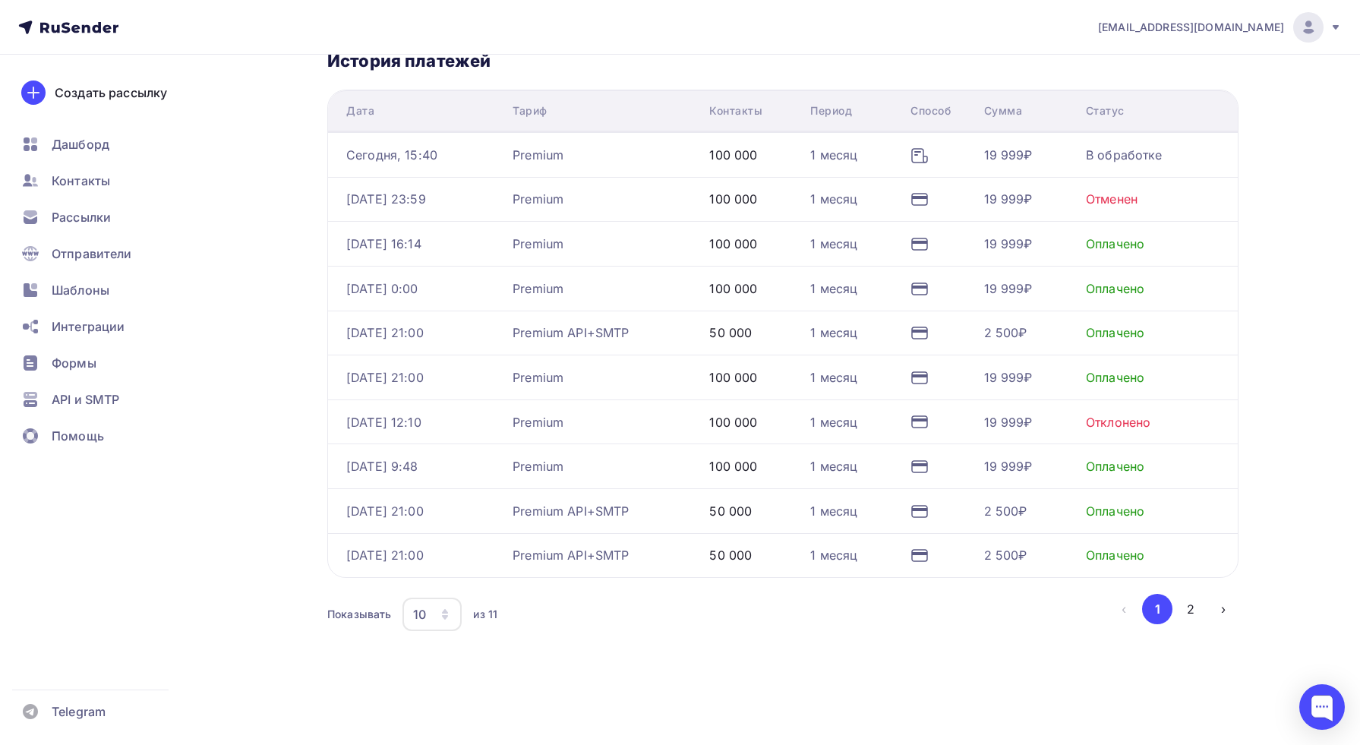
drag, startPoint x: 1107, startPoint y: 233, endPoint x: 1111, endPoint y: 243, distance: 10.6
click at [1107, 235] on div "Оплачено" at bounding box center [1115, 244] width 58 height 18
click at [1111, 243] on div "Оплачено" at bounding box center [1115, 244] width 58 height 18
drag, startPoint x: 1145, startPoint y: 245, endPoint x: 1057, endPoint y: 250, distance: 89.0
click at [1145, 245] on div "Оплачено" at bounding box center [1115, 244] width 58 height 18
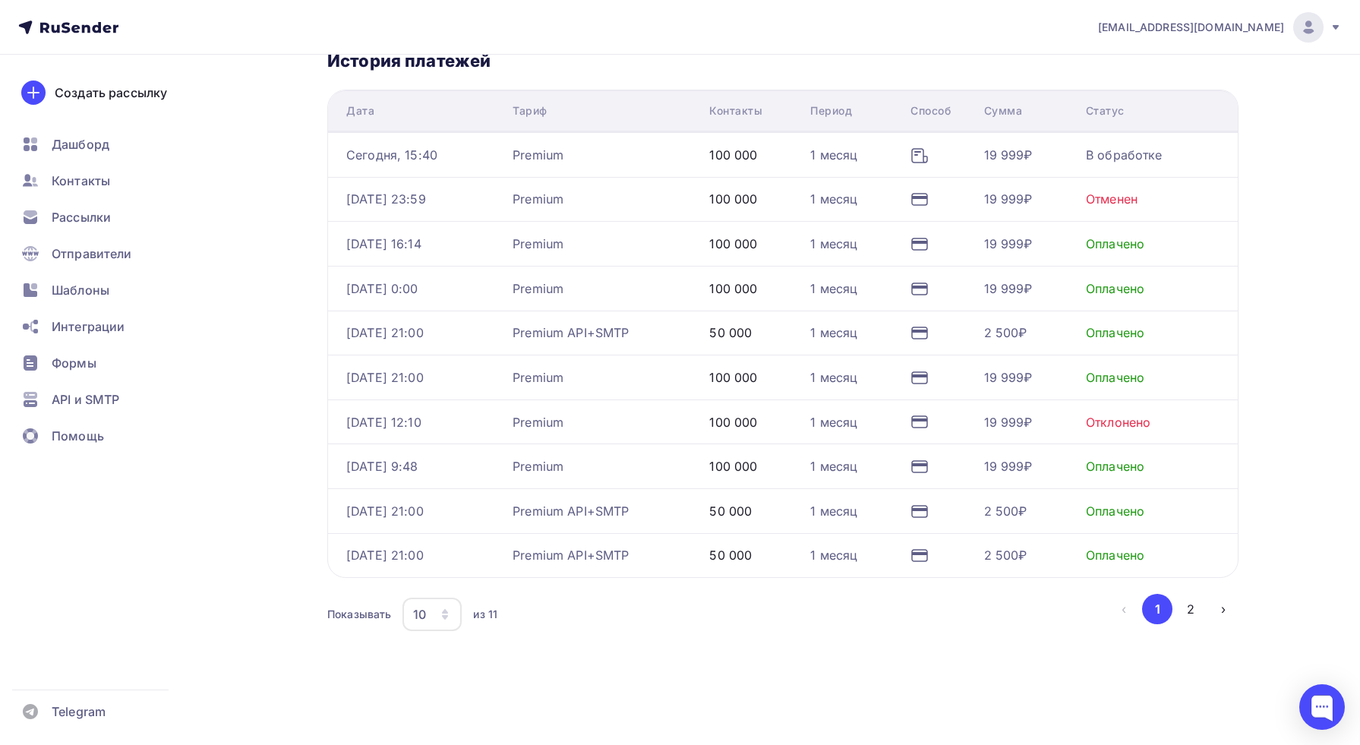
click at [1022, 248] on div "19 999₽" at bounding box center [1008, 244] width 49 height 18
click at [925, 245] on icon at bounding box center [920, 244] width 18 height 18
drag, startPoint x: 807, startPoint y: 247, endPoint x: 717, endPoint y: 251, distance: 89.7
click at [798, 247] on div "100 000" at bounding box center [753, 244] width 89 height 18
drag, startPoint x: 648, startPoint y: 250, endPoint x: 432, endPoint y: 250, distance: 215.7
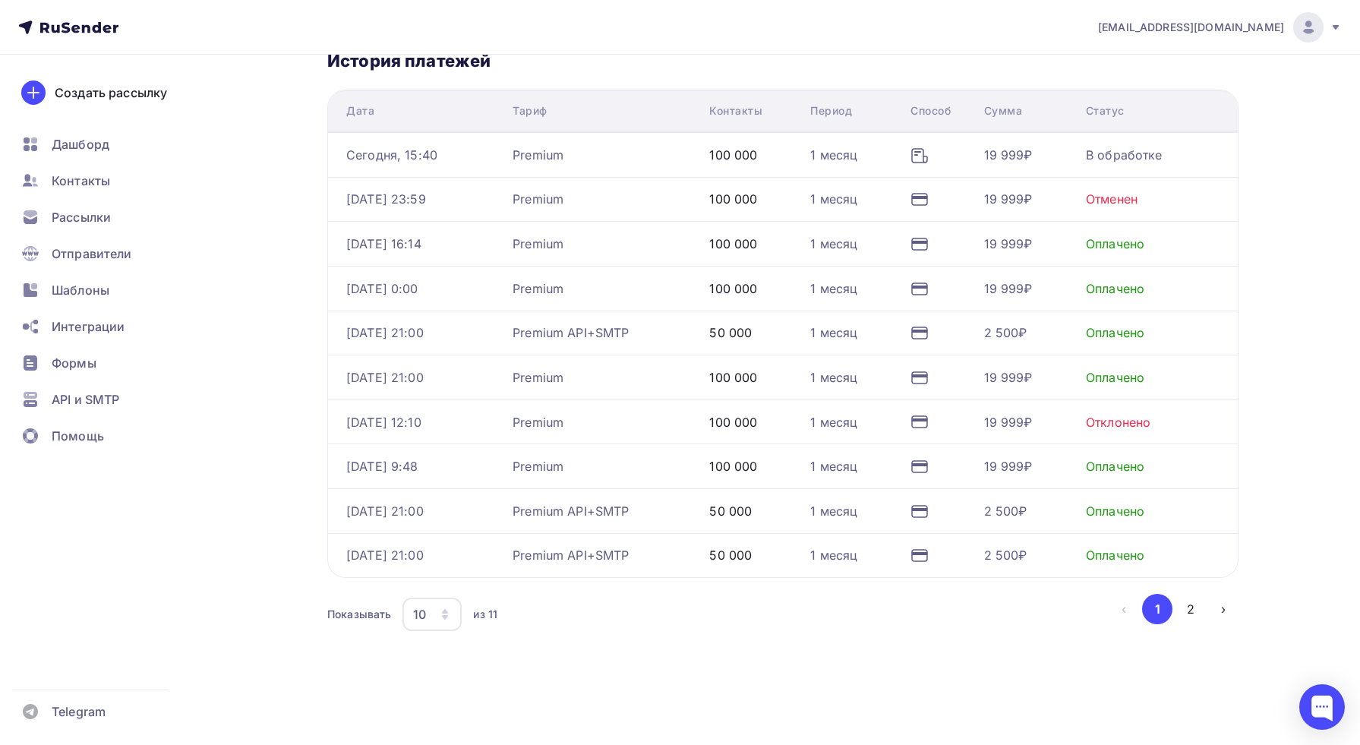
click at [644, 250] on div "Premium" at bounding box center [605, 244] width 185 height 18
click at [403, 250] on div "[DATE] 16:14" at bounding box center [383, 244] width 75 height 18
click at [1246, 40] on div "[EMAIL_ADDRESS][DOMAIN_NAME]" at bounding box center [1220, 27] width 244 height 30
click at [1144, 103] on span "[DEMOGRAPHIC_DATA]" at bounding box center [1183, 97] width 139 height 18
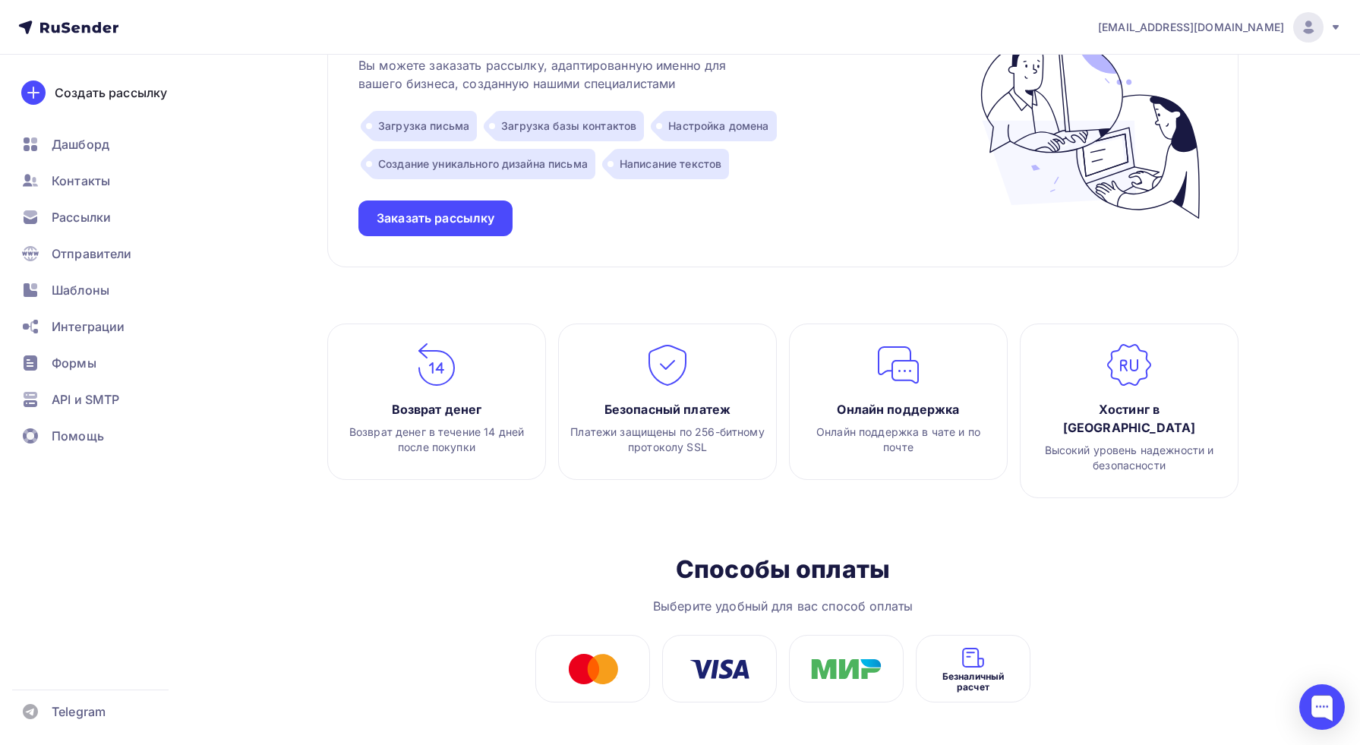
scroll to position [1604, 0]
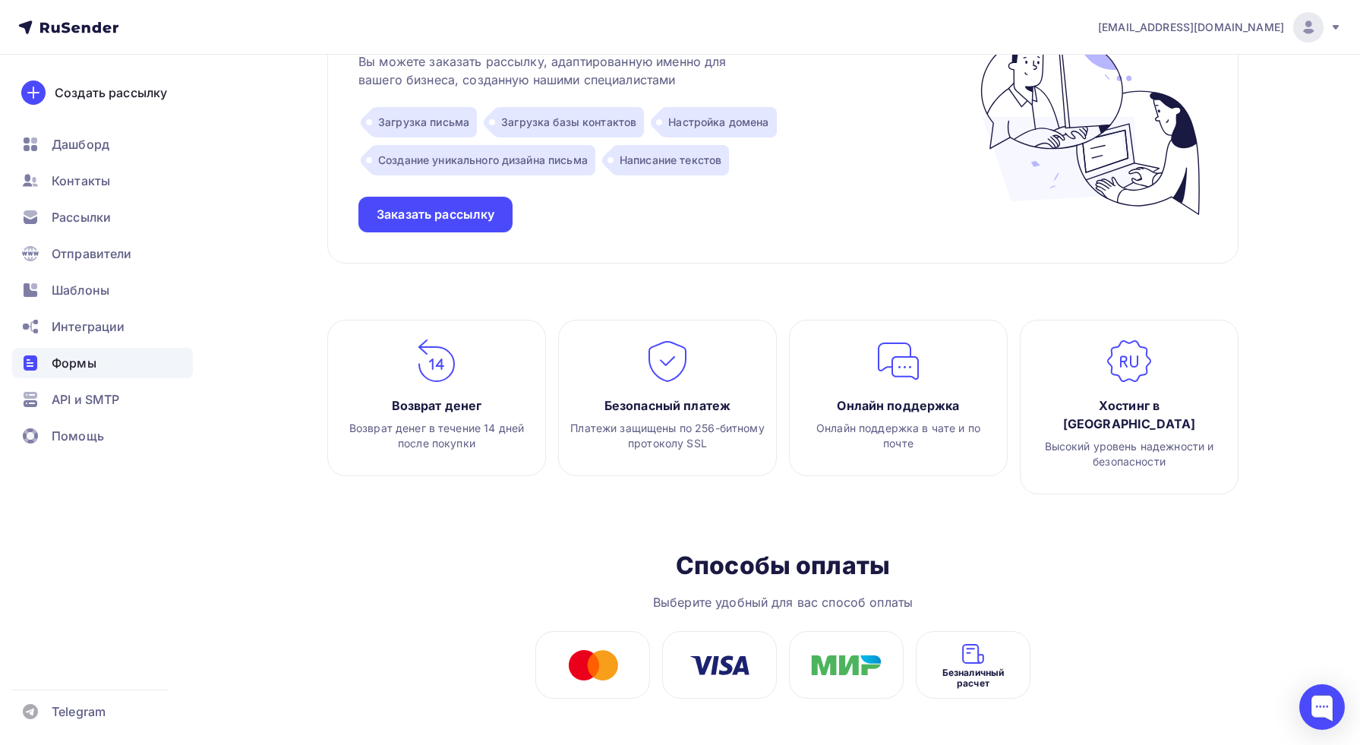
click at [71, 361] on span "Формы" at bounding box center [74, 363] width 45 height 18
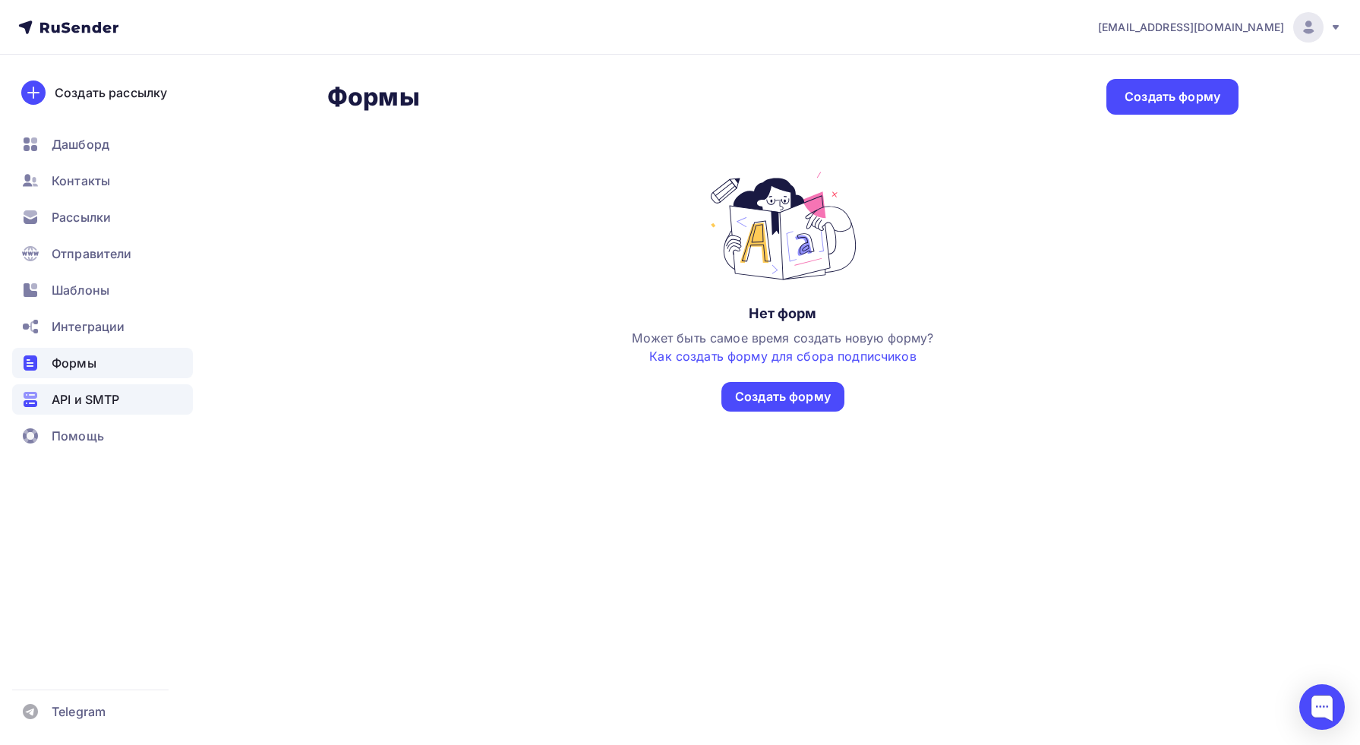
click at [75, 408] on span "API и SMTP" at bounding box center [86, 399] width 68 height 18
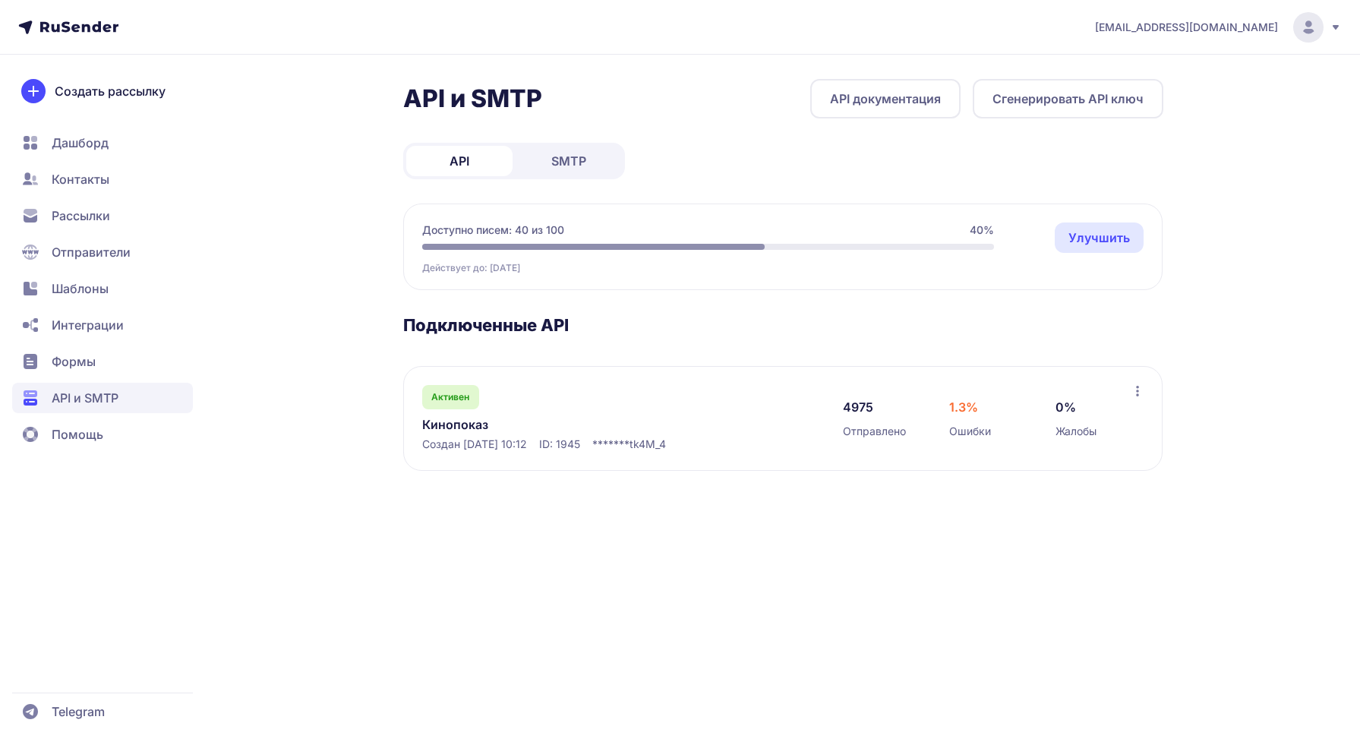
click at [90, 441] on span "Помощь" at bounding box center [78, 434] width 52 height 18
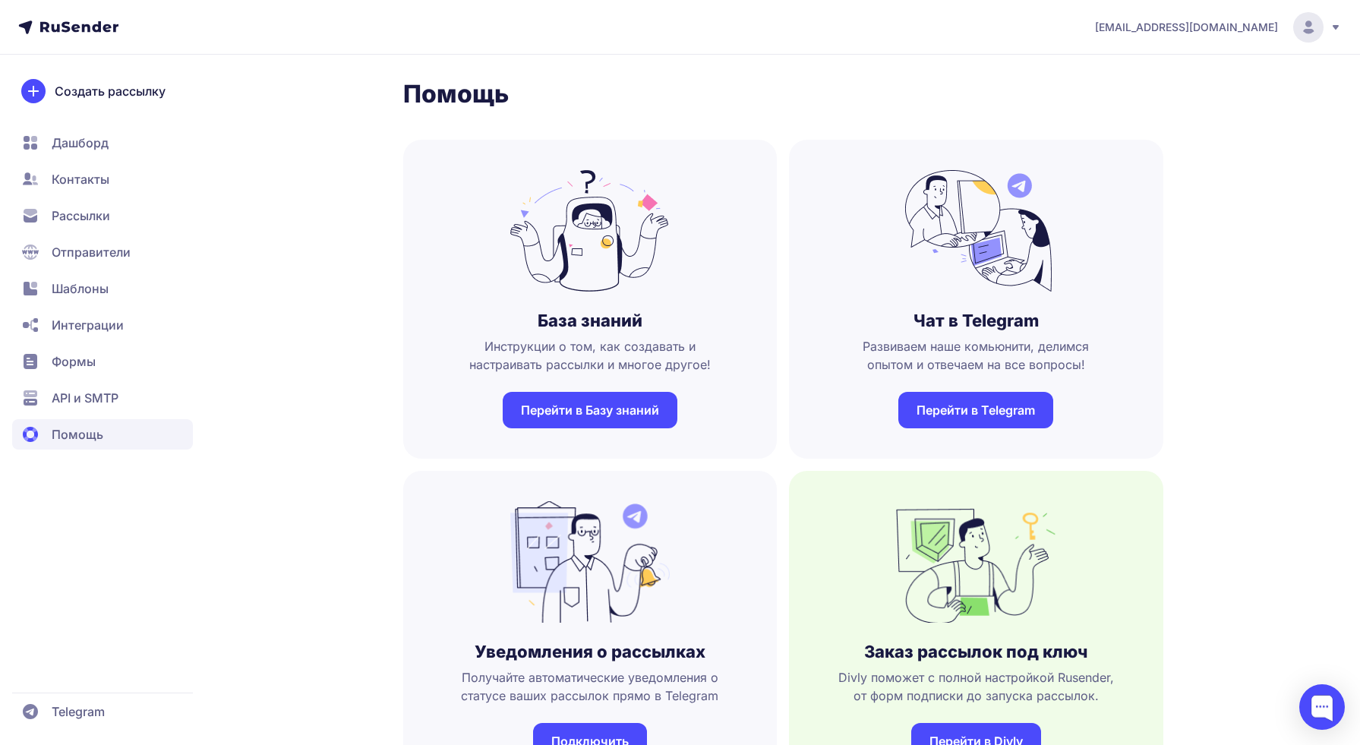
click at [97, 402] on span "API и SMTP" at bounding box center [85, 398] width 67 height 18
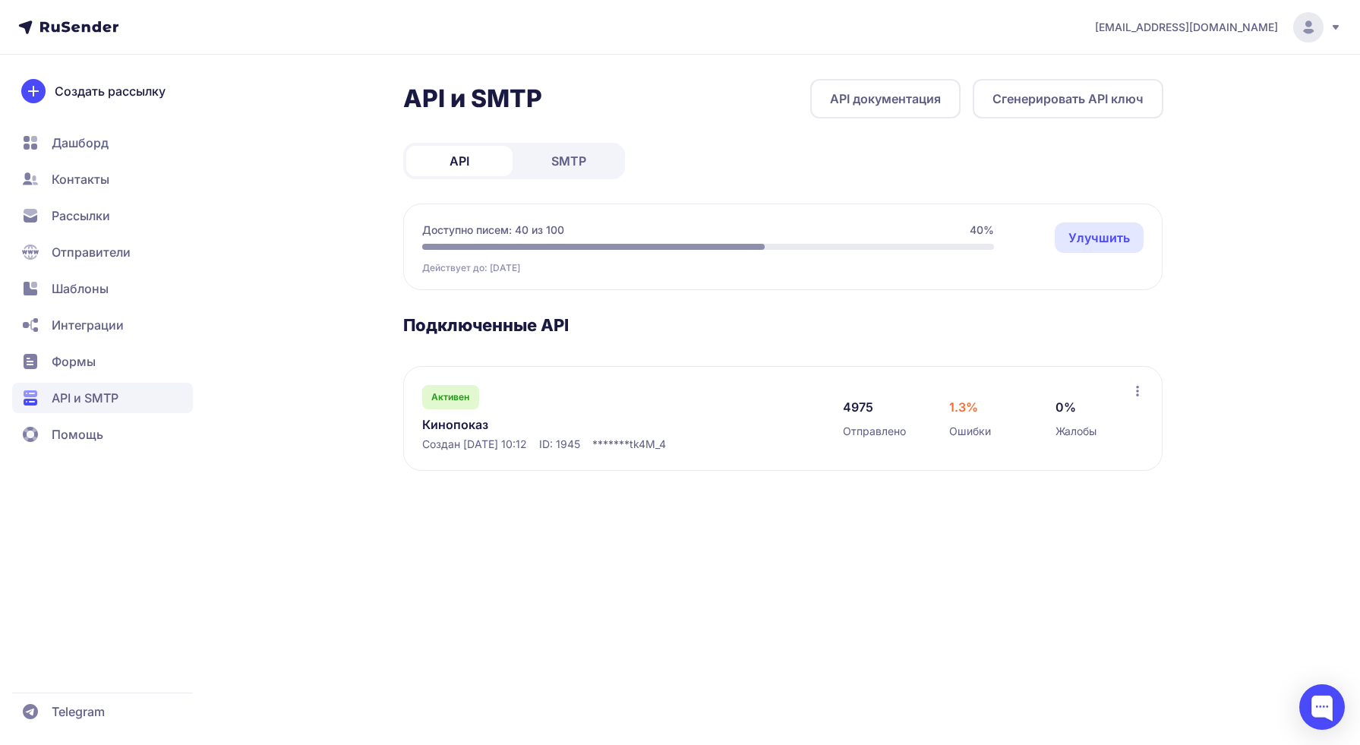
click at [98, 436] on span "Помощь" at bounding box center [78, 434] width 52 height 18
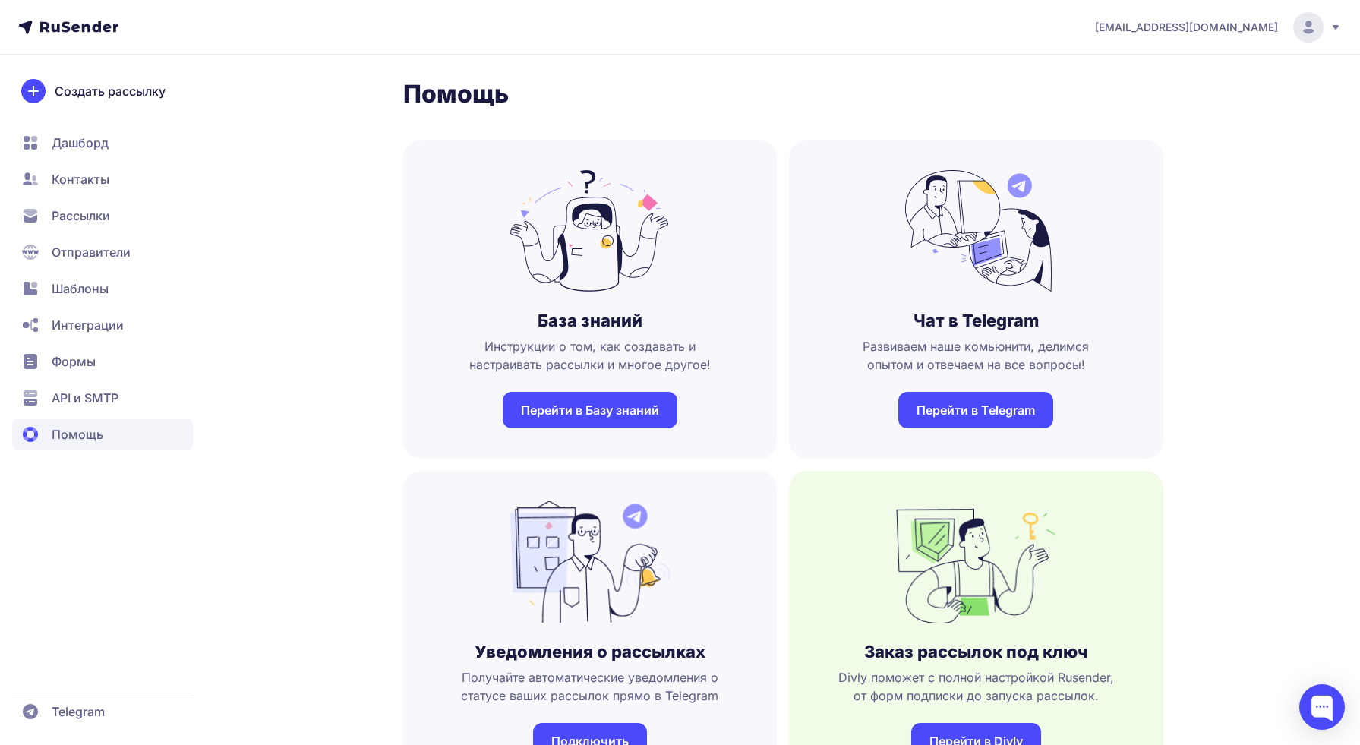
click at [102, 404] on span "API и SMTP" at bounding box center [85, 398] width 67 height 18
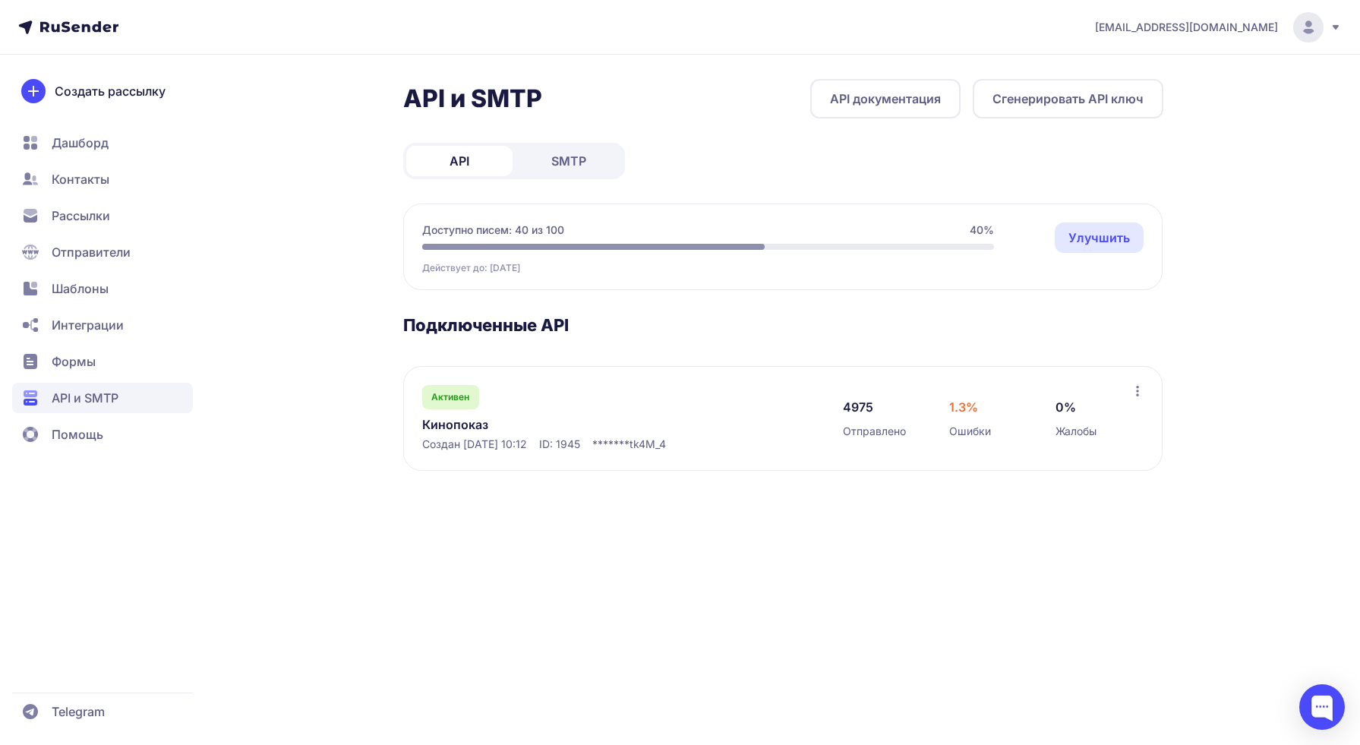
click at [102, 427] on span "Помощь" at bounding box center [102, 434] width 181 height 30
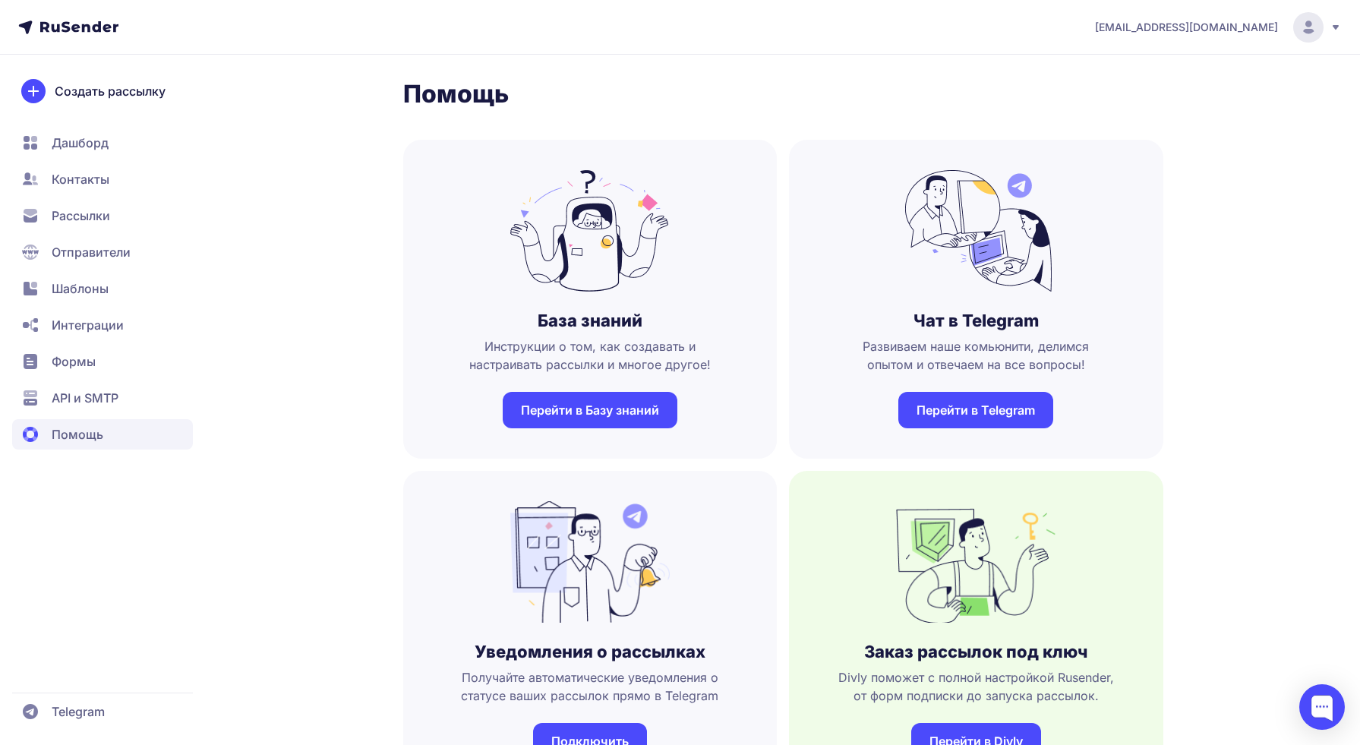
click at [101, 404] on span "API и SMTP" at bounding box center [85, 398] width 67 height 18
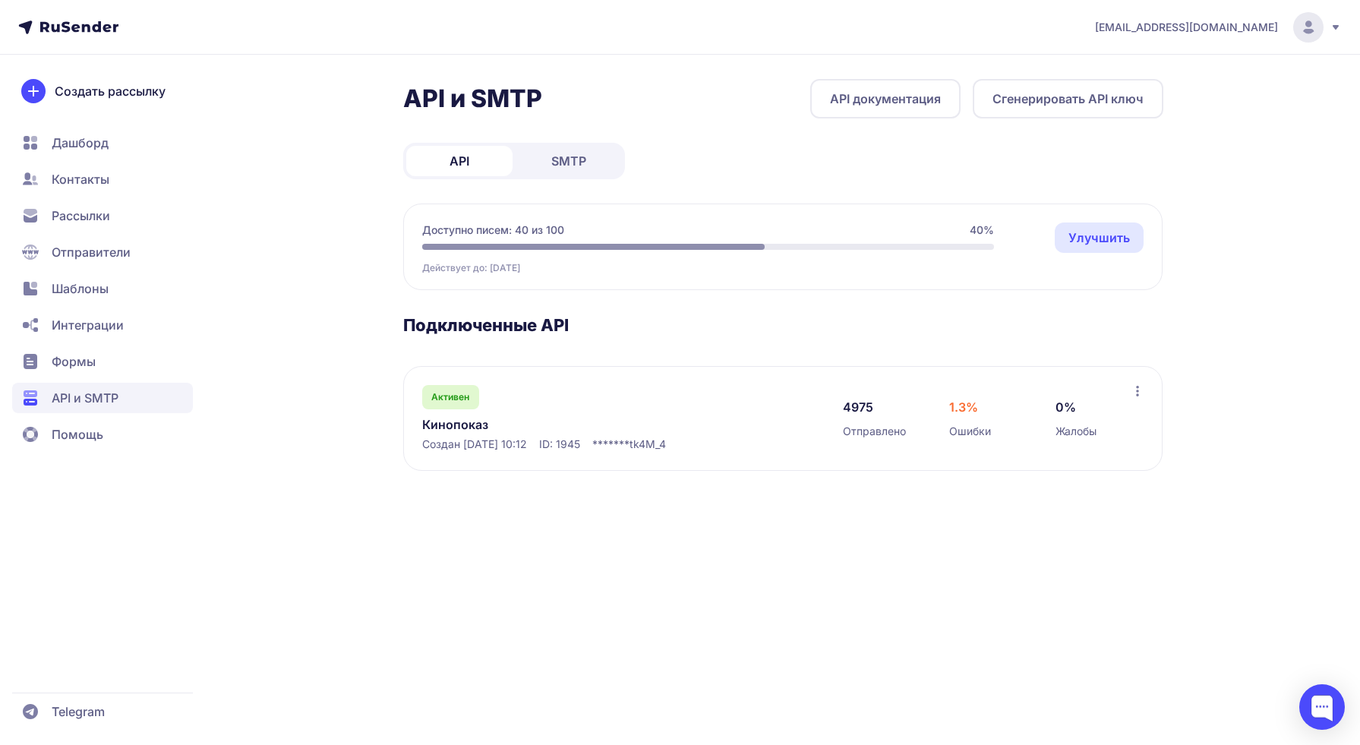
click at [96, 423] on span "Помощь" at bounding box center [102, 434] width 181 height 30
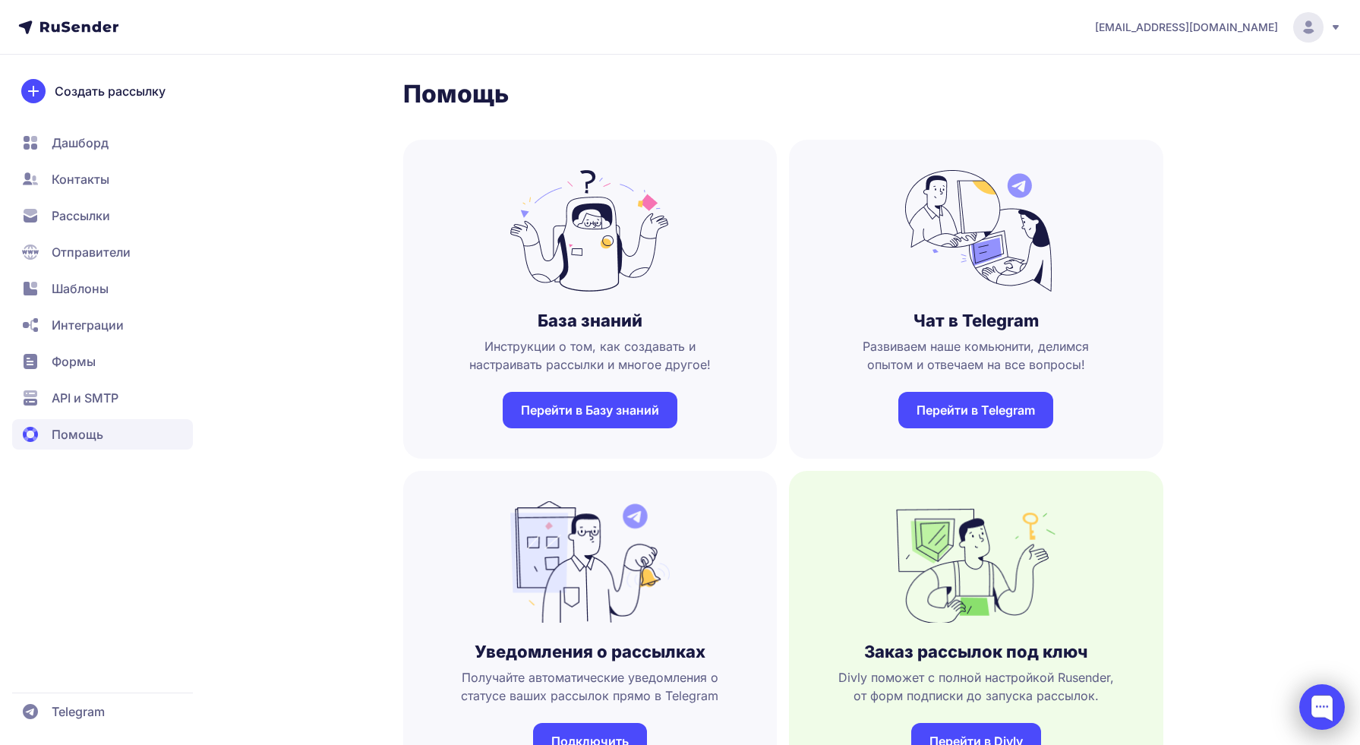
click at [1304, 701] on div at bounding box center [1323, 707] width 46 height 46
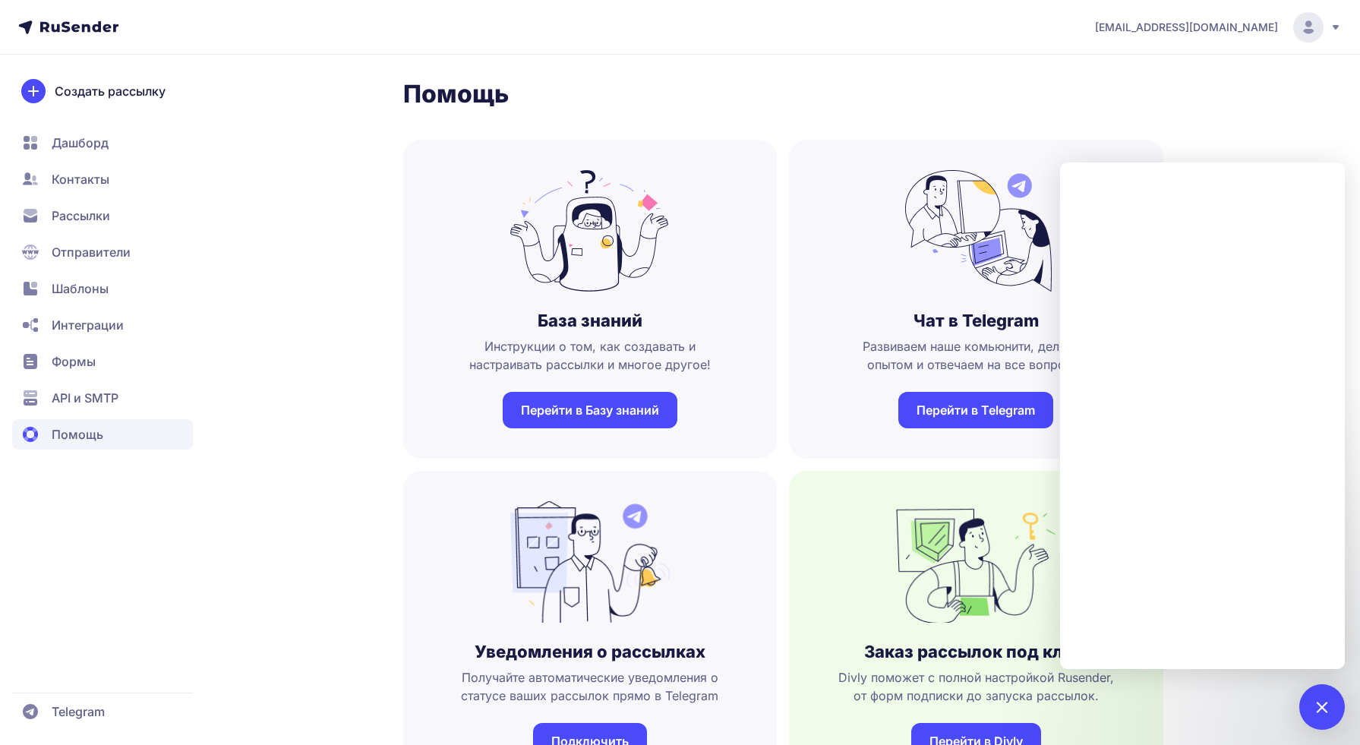
drag, startPoint x: 1322, startPoint y: 719, endPoint x: 1332, endPoint y: 733, distance: 16.9
click at [1322, 719] on div at bounding box center [1323, 707] width 46 height 46
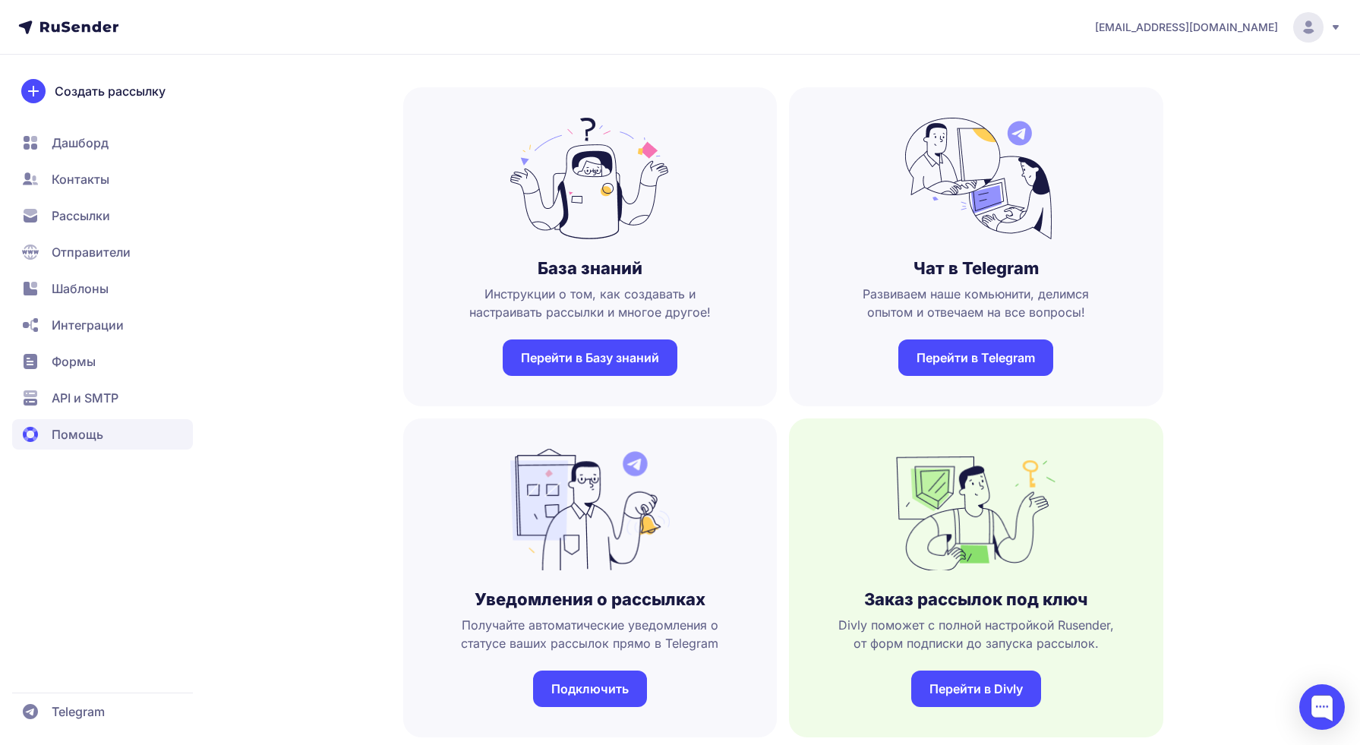
scroll to position [19, 0]
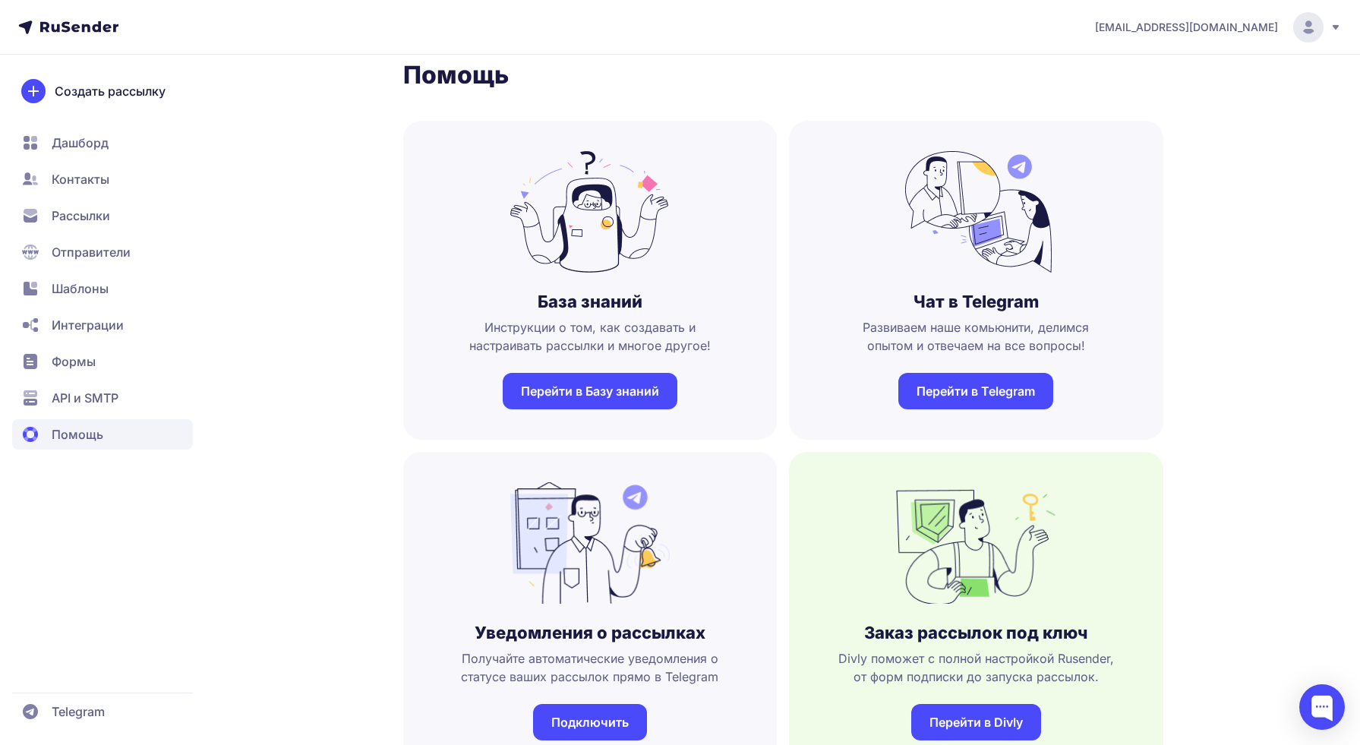
click at [108, 358] on span "Формы" at bounding box center [102, 361] width 181 height 30
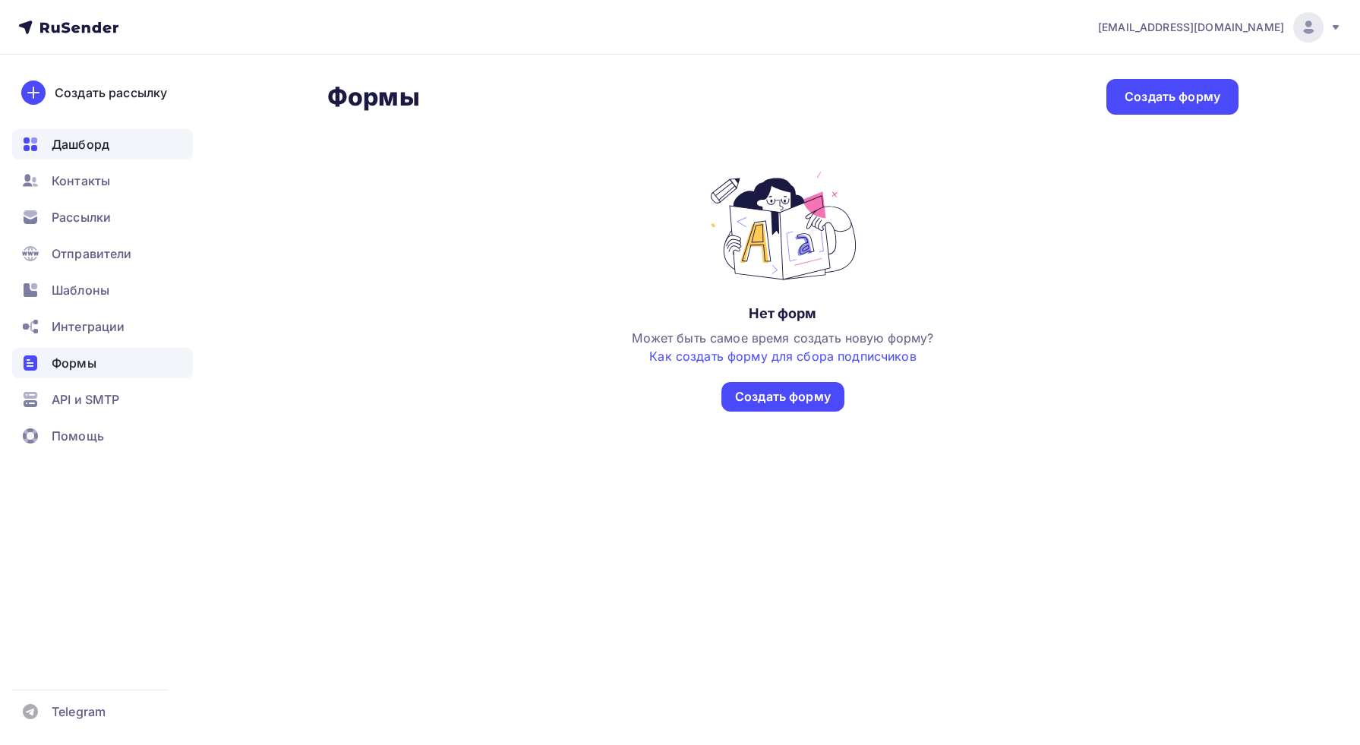
click at [82, 144] on span "Дашборд" at bounding box center [81, 144] width 58 height 18
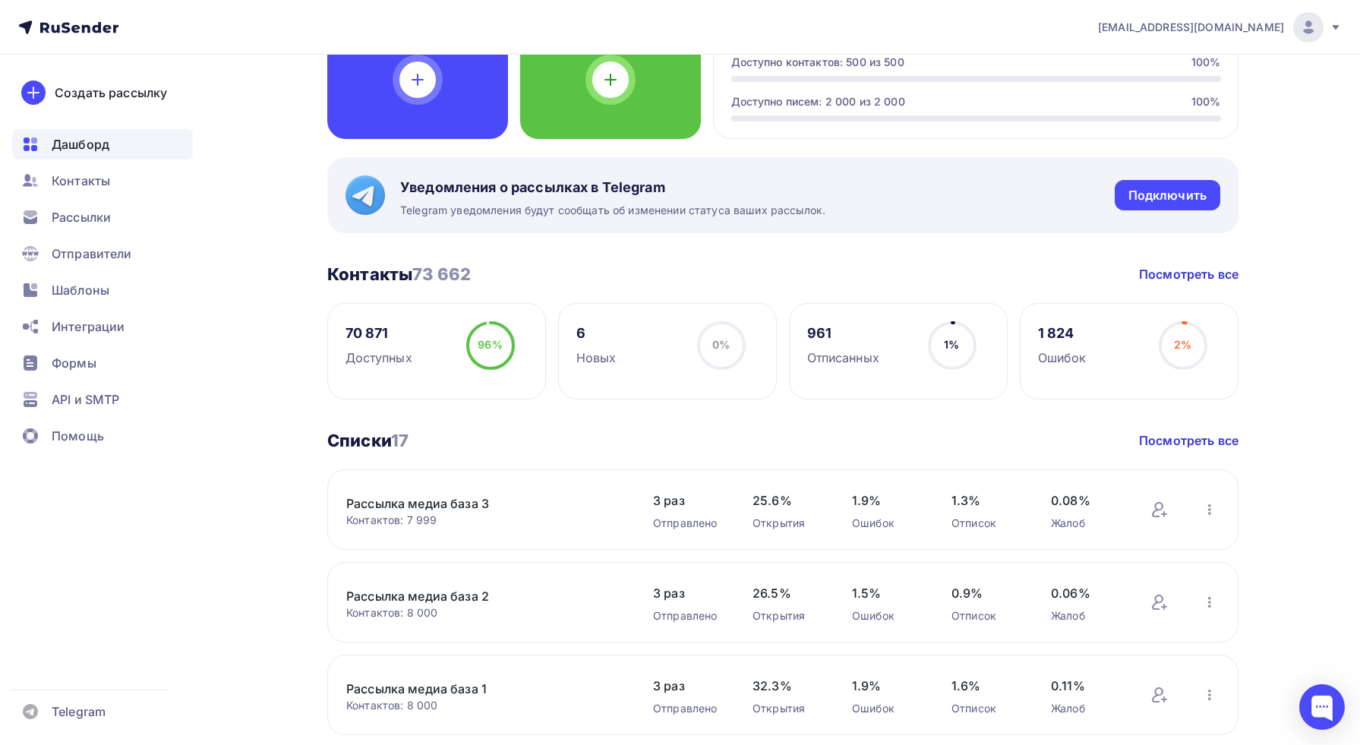
scroll to position [165, 0]
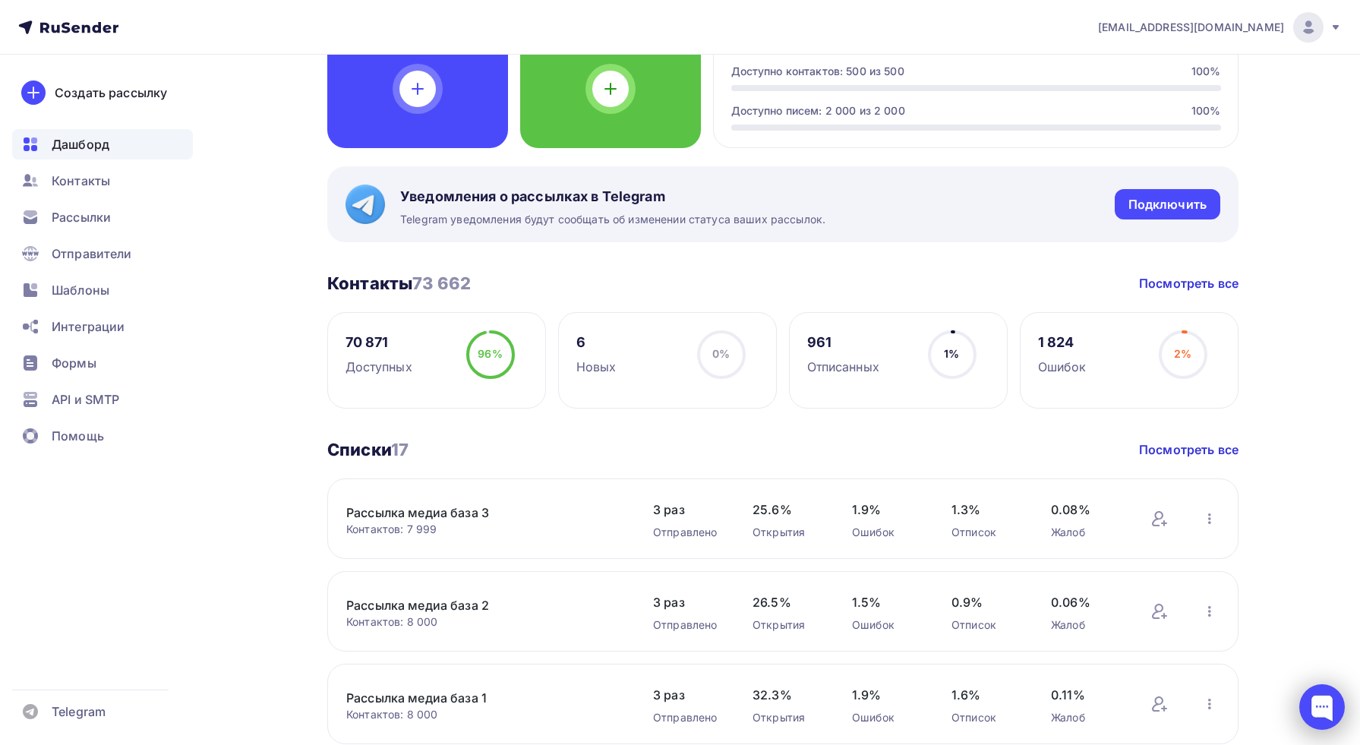
click at [1318, 701] on div at bounding box center [1323, 707] width 46 height 46
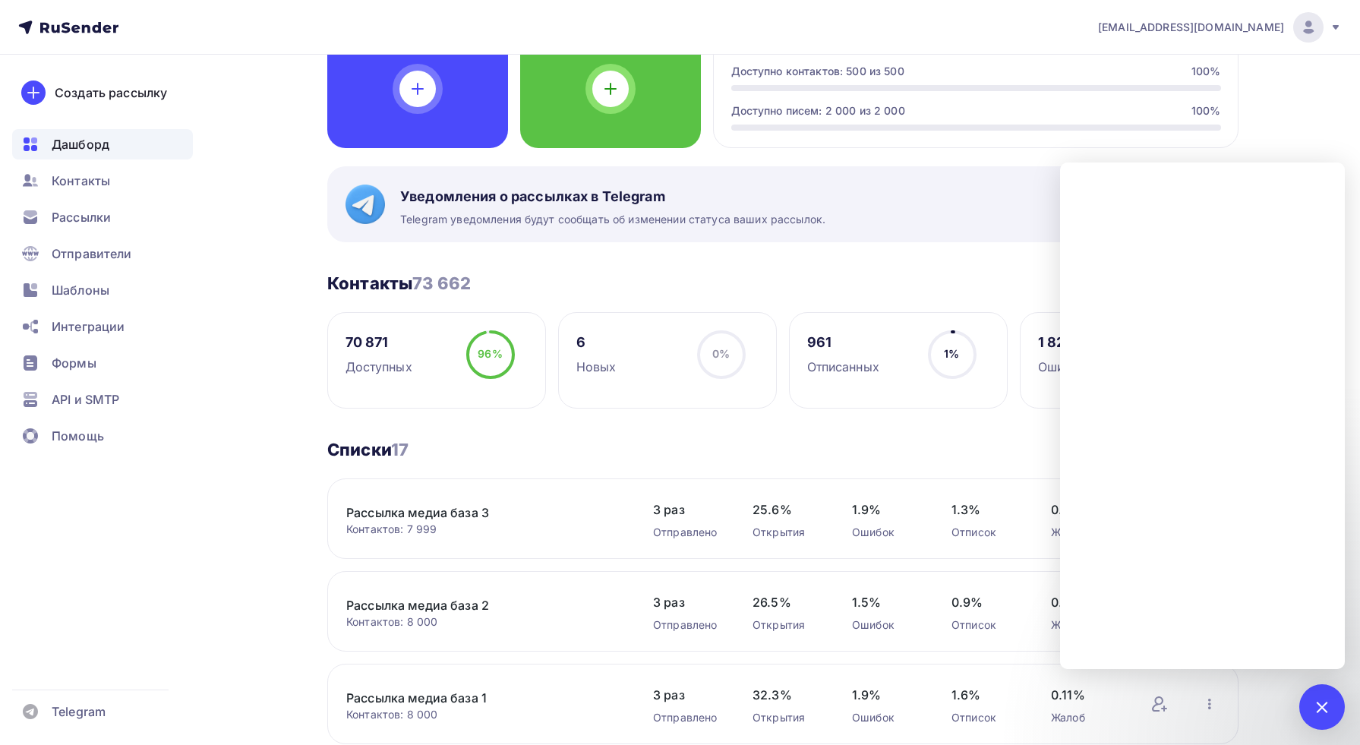
click at [1329, 687] on div at bounding box center [1323, 707] width 46 height 46
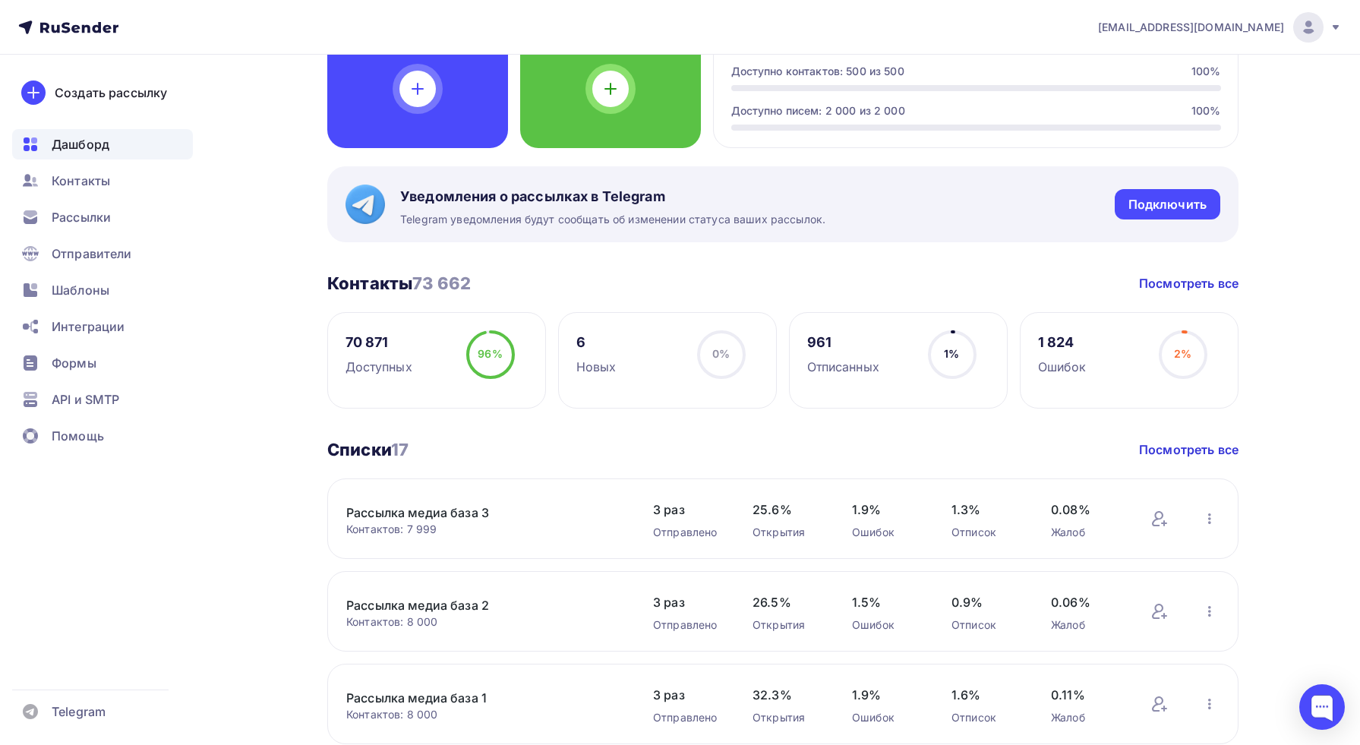
scroll to position [0, 0]
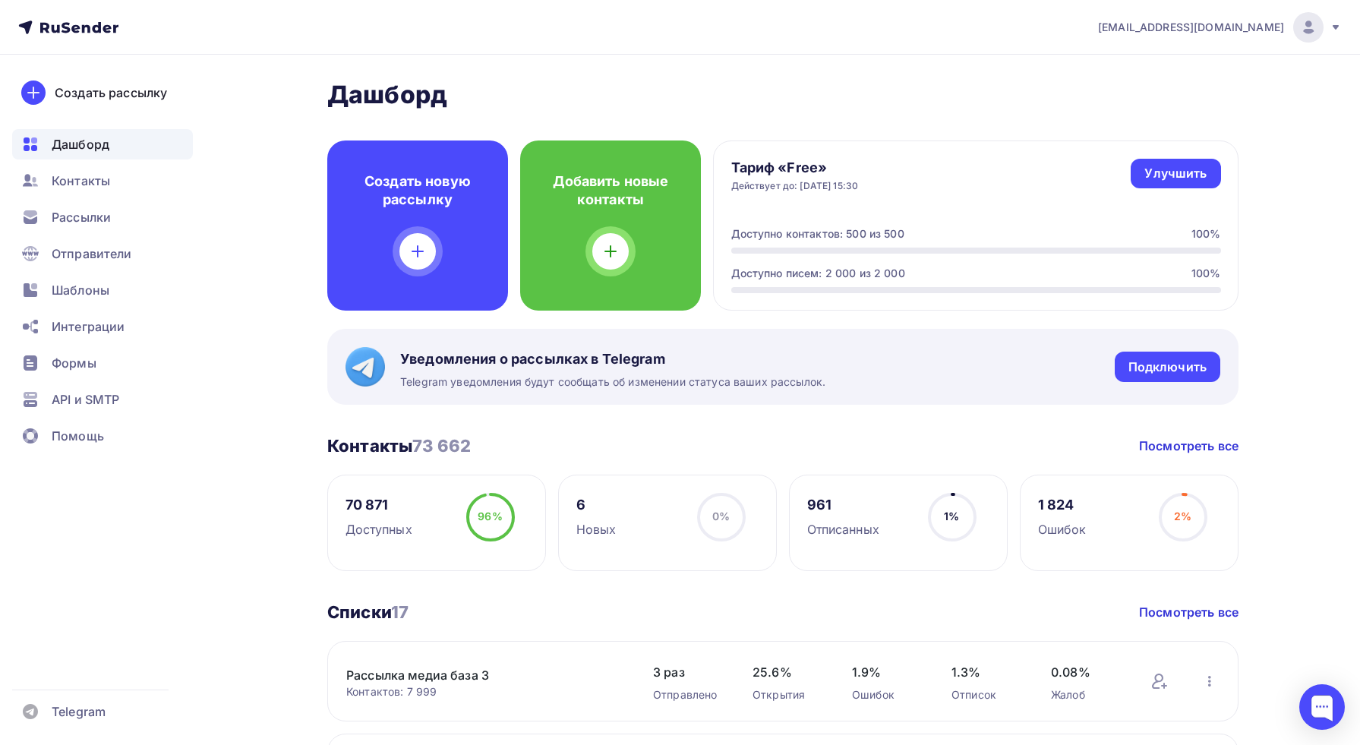
click at [1284, 31] on div "[EMAIL_ADDRESS][DOMAIN_NAME]" at bounding box center [1220, 27] width 244 height 30
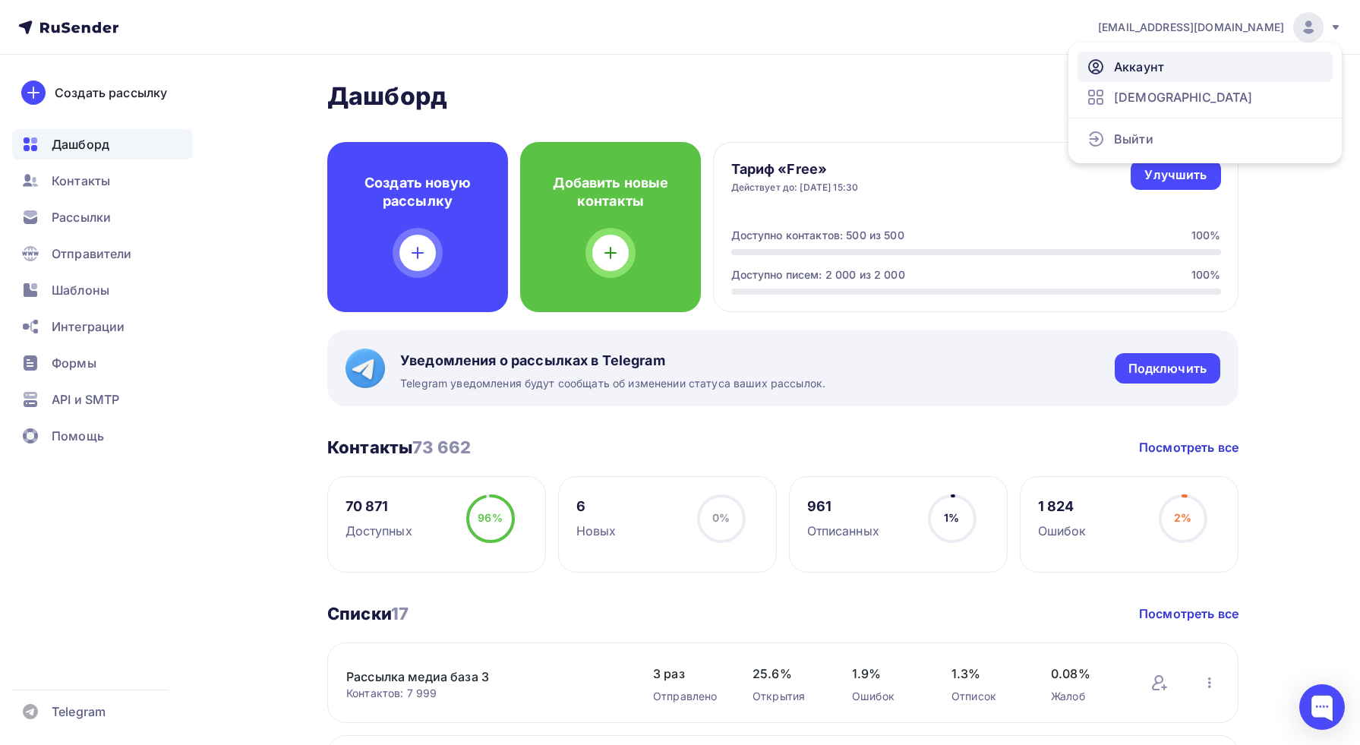
scroll to position [5, 0]
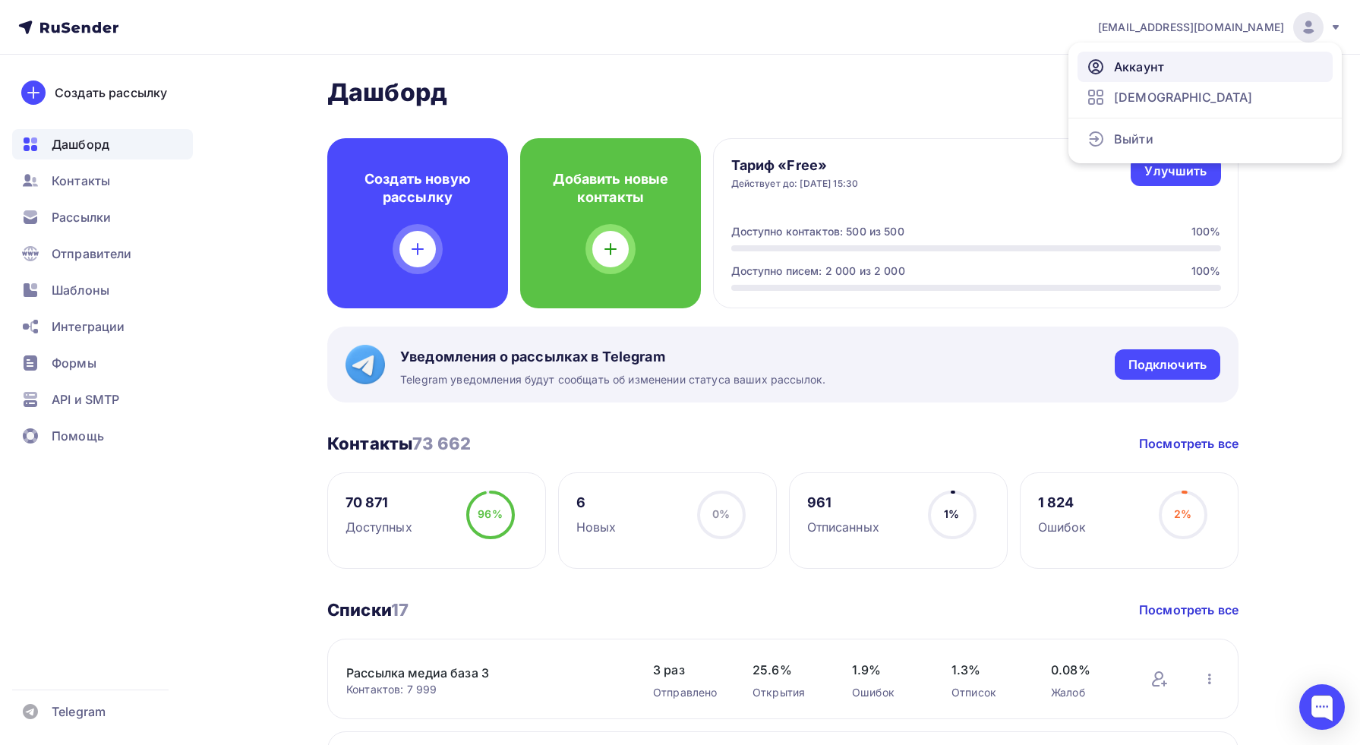
click at [1206, 71] on link "Аккаунт" at bounding box center [1205, 67] width 255 height 30
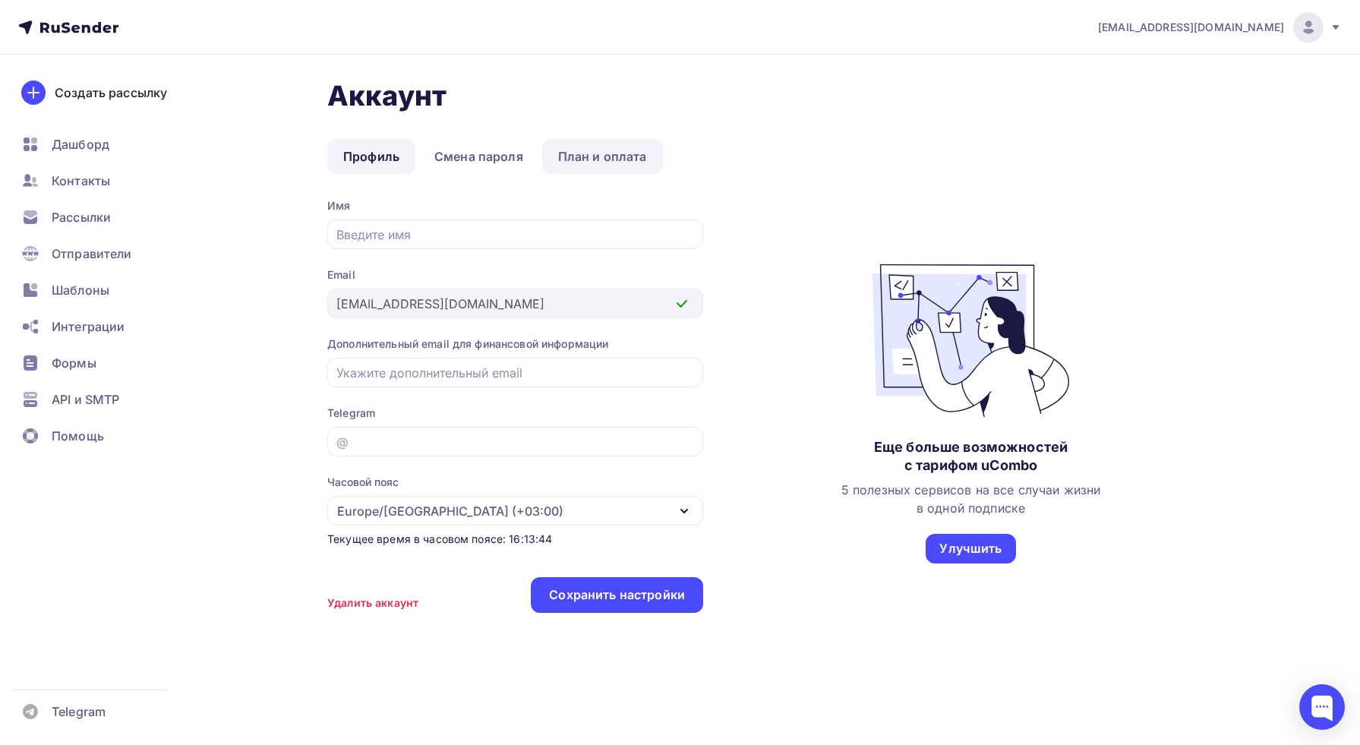
click at [587, 163] on link "План и оплата" at bounding box center [602, 156] width 121 height 35
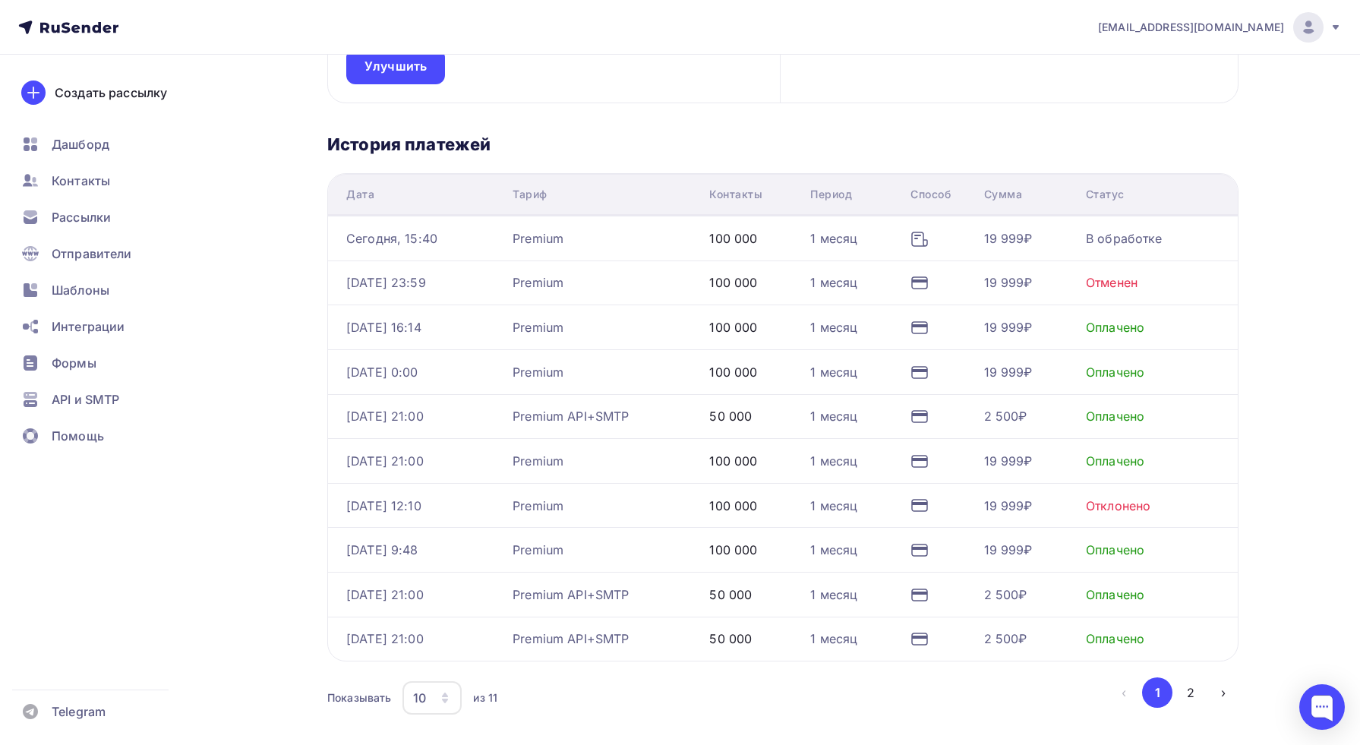
scroll to position [267, 0]
click at [1195, 690] on button "2" at bounding box center [1191, 692] width 30 height 30
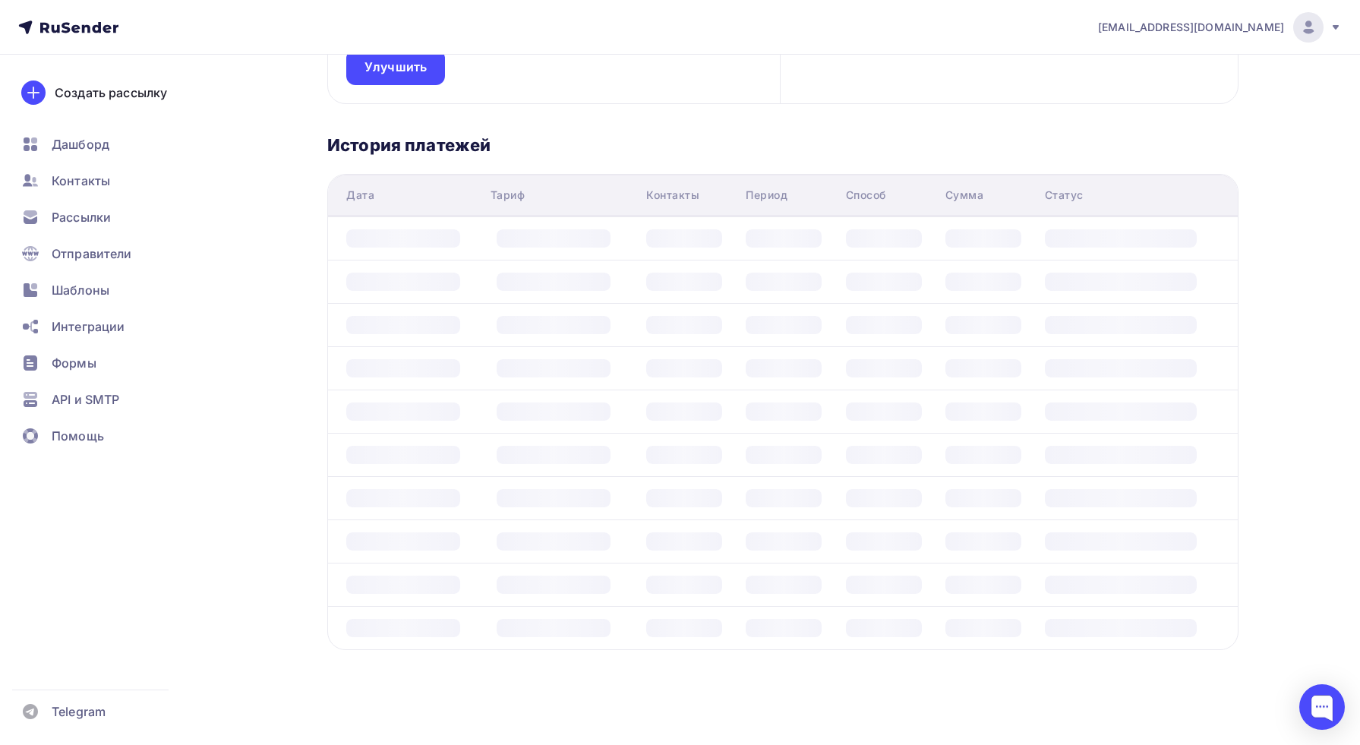
scroll to position [0, 0]
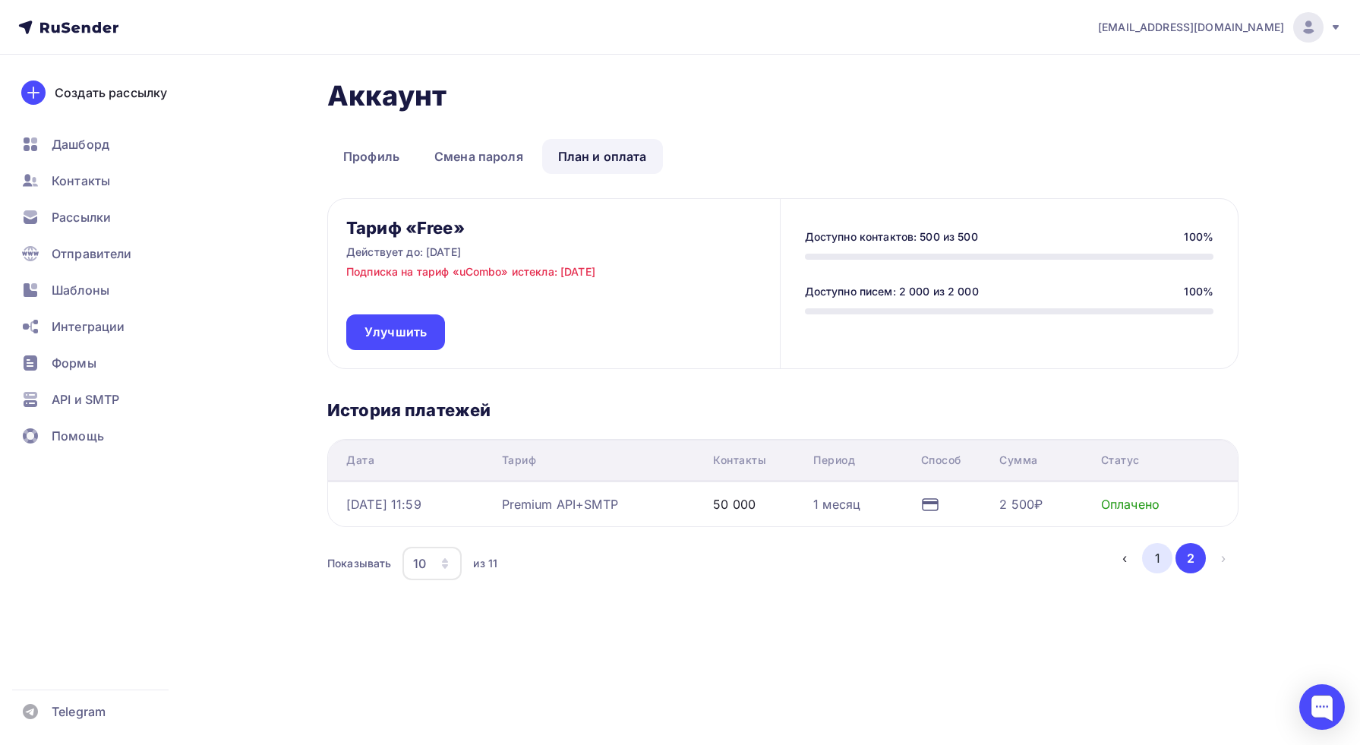
click at [1152, 558] on button "1" at bounding box center [1157, 558] width 30 height 30
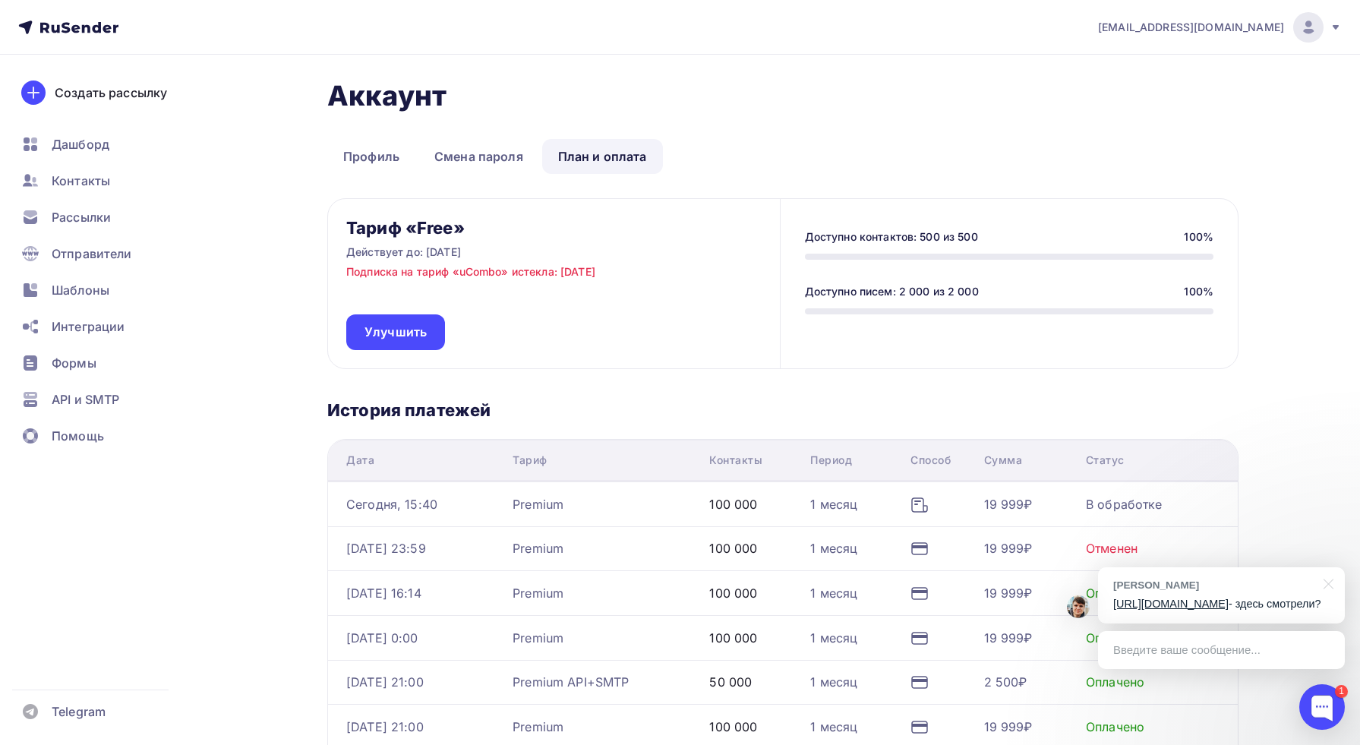
click at [1225, 598] on link "https://beta.rusender.ru/pricing/plans" at bounding box center [1171, 604] width 115 height 12
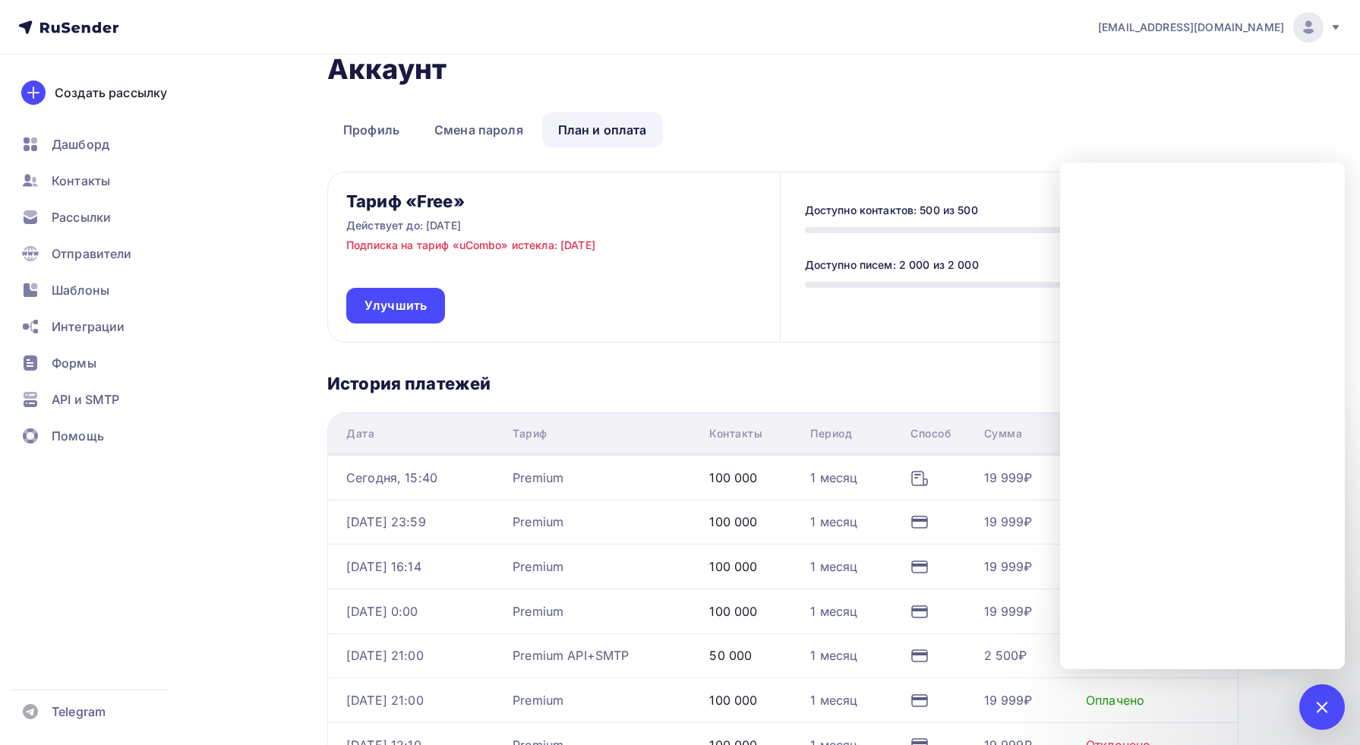
scroll to position [26, 0]
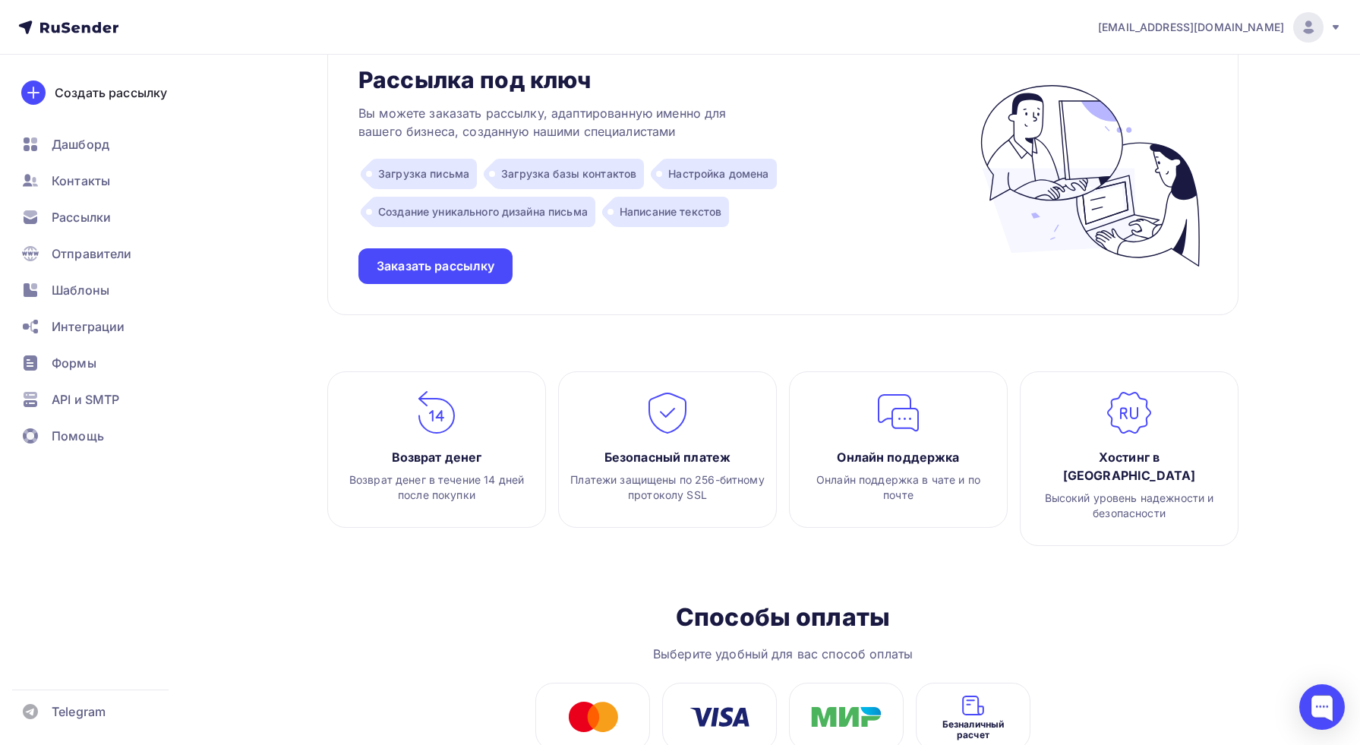
scroll to position [1604, 0]
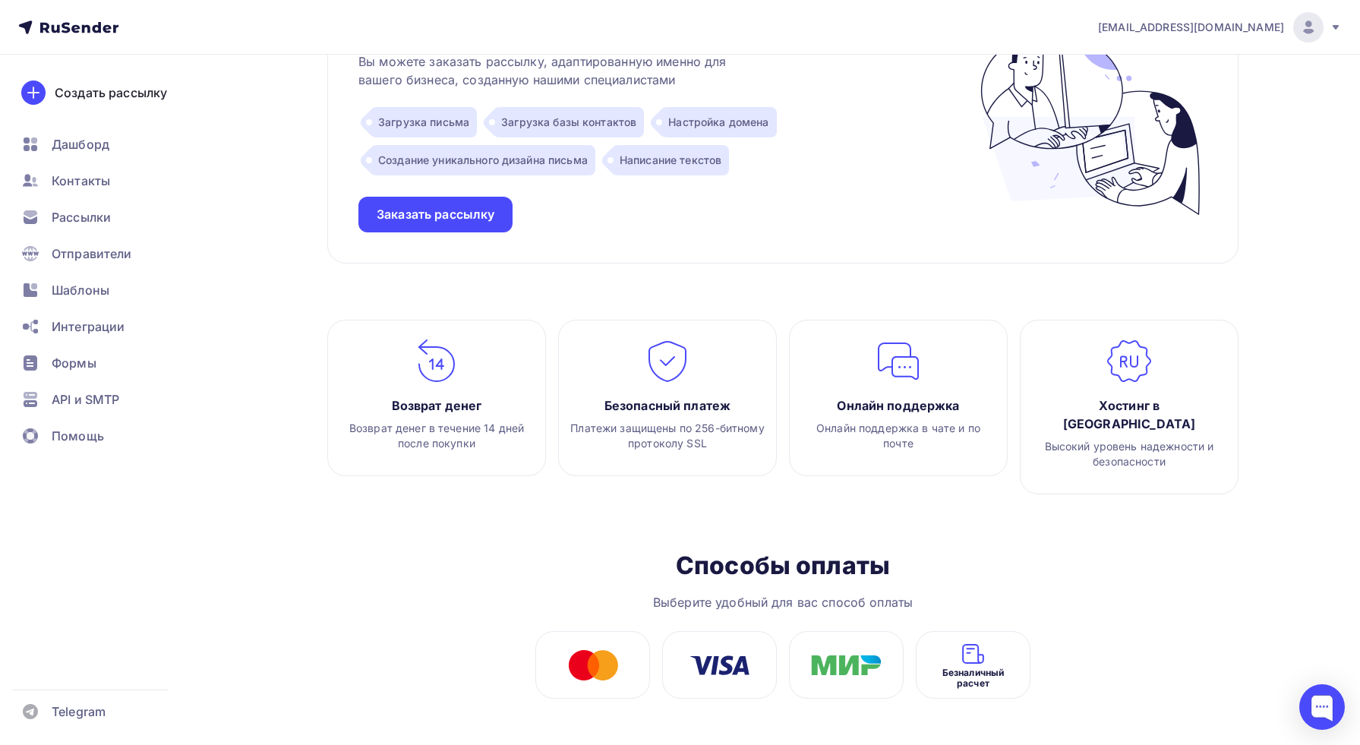
click at [897, 374] on img at bounding box center [899, 362] width 46 height 46
click at [1162, 395] on div "Хостинг в России Высокий уровень надежности и безопасности" at bounding box center [1129, 407] width 219 height 175
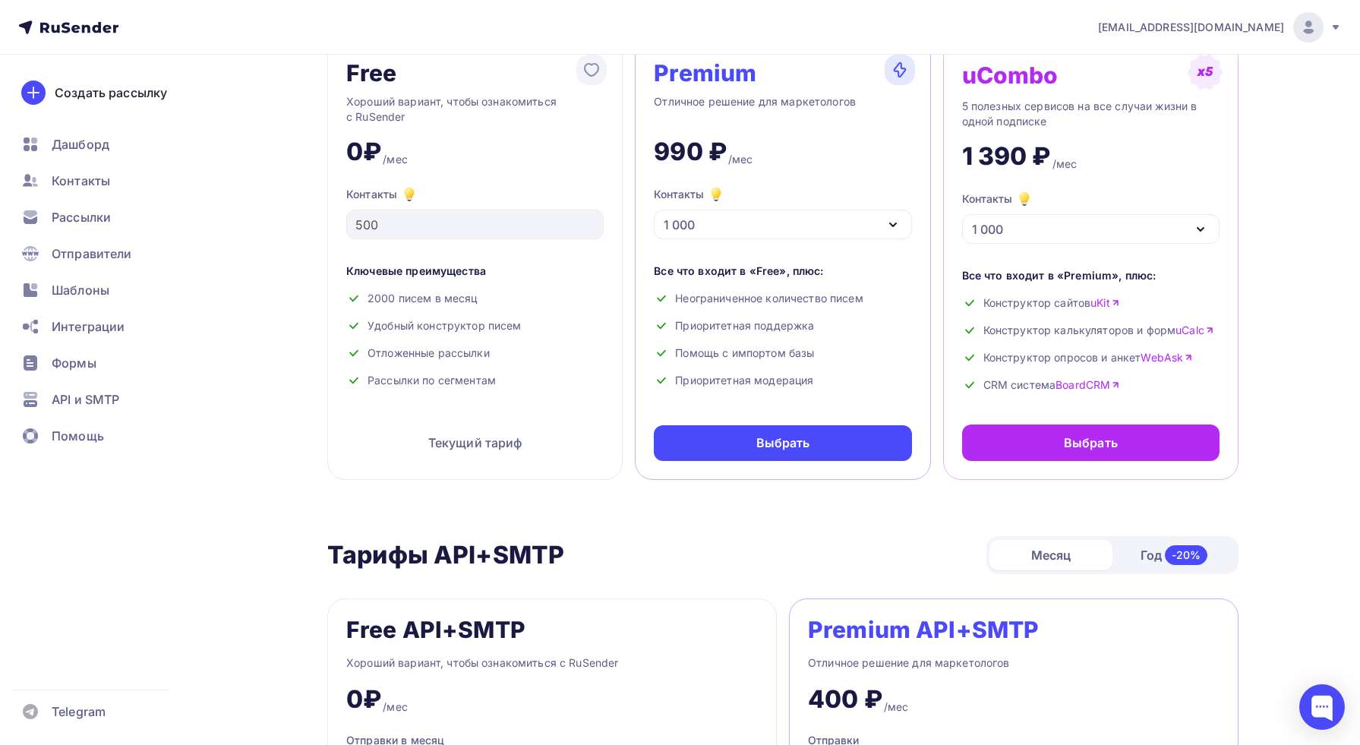
scroll to position [0, 0]
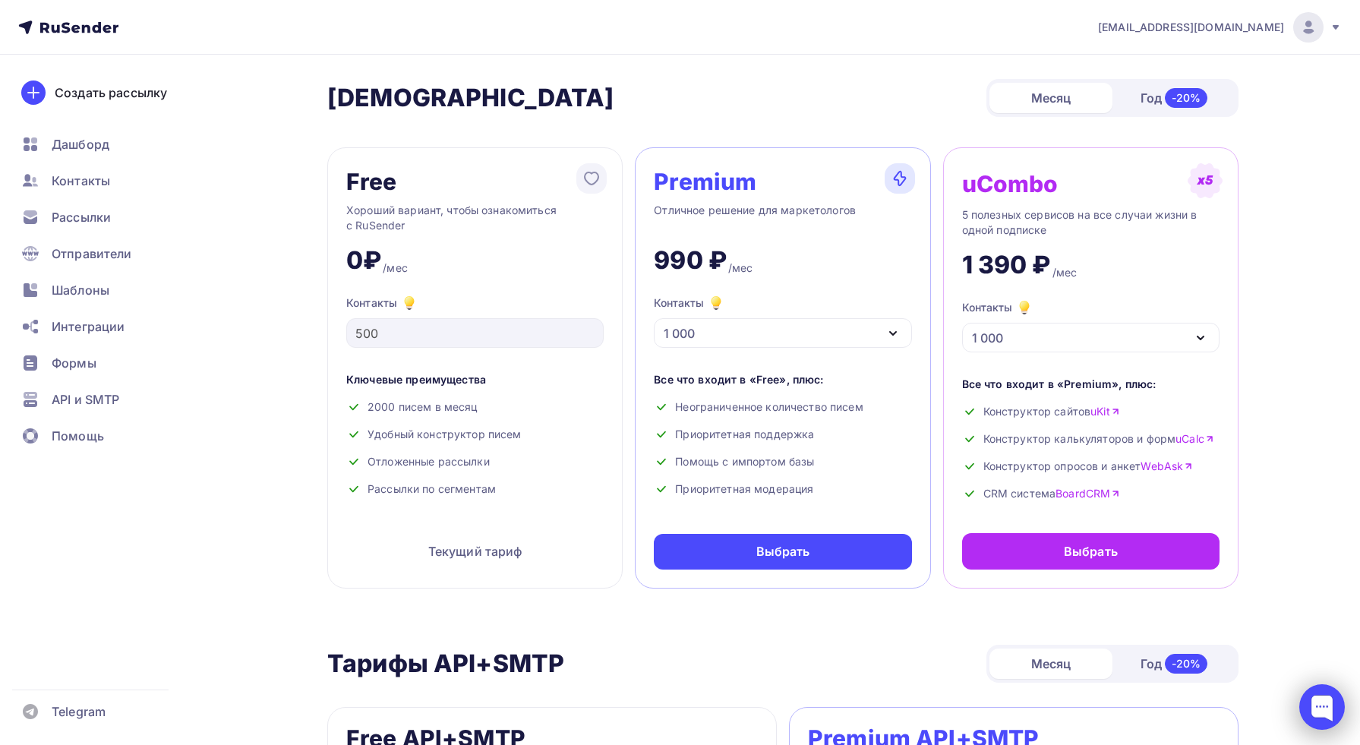
click at [1322, 709] on div at bounding box center [1323, 707] width 46 height 46
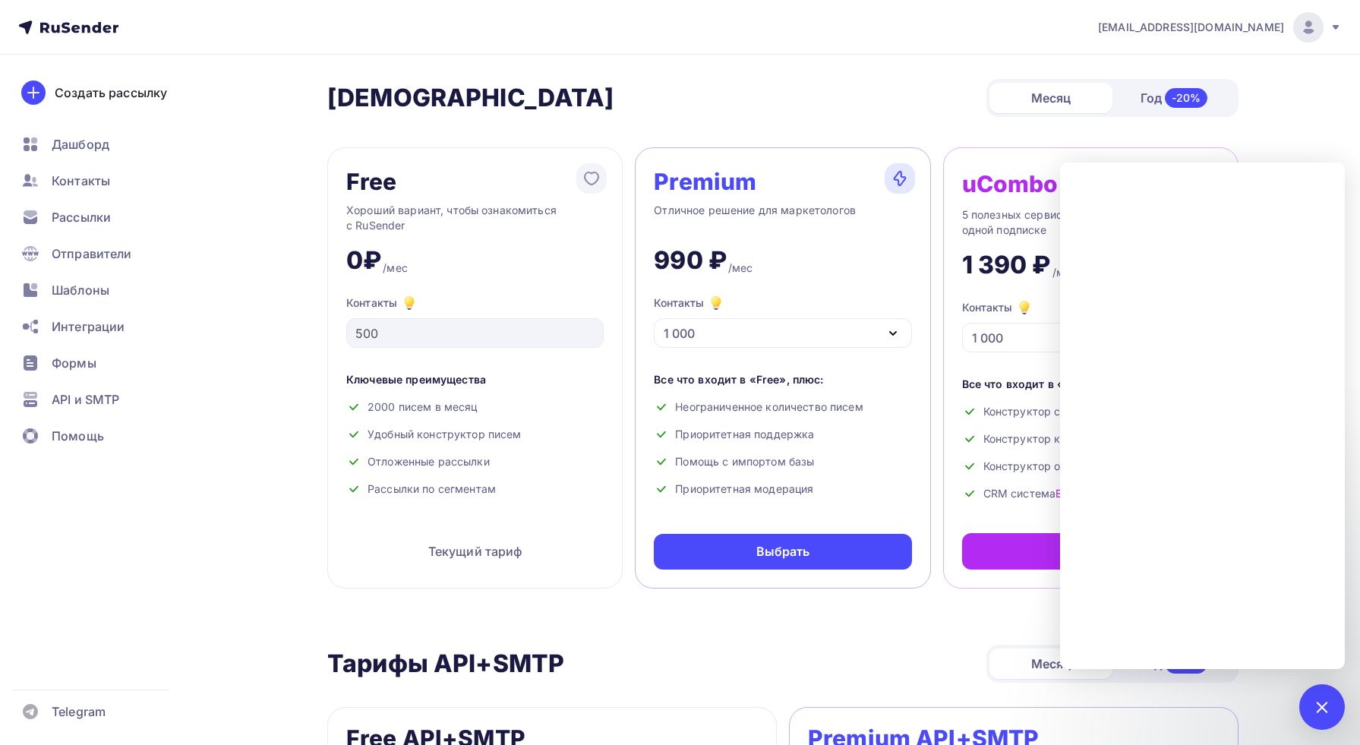
scroll to position [2, 0]
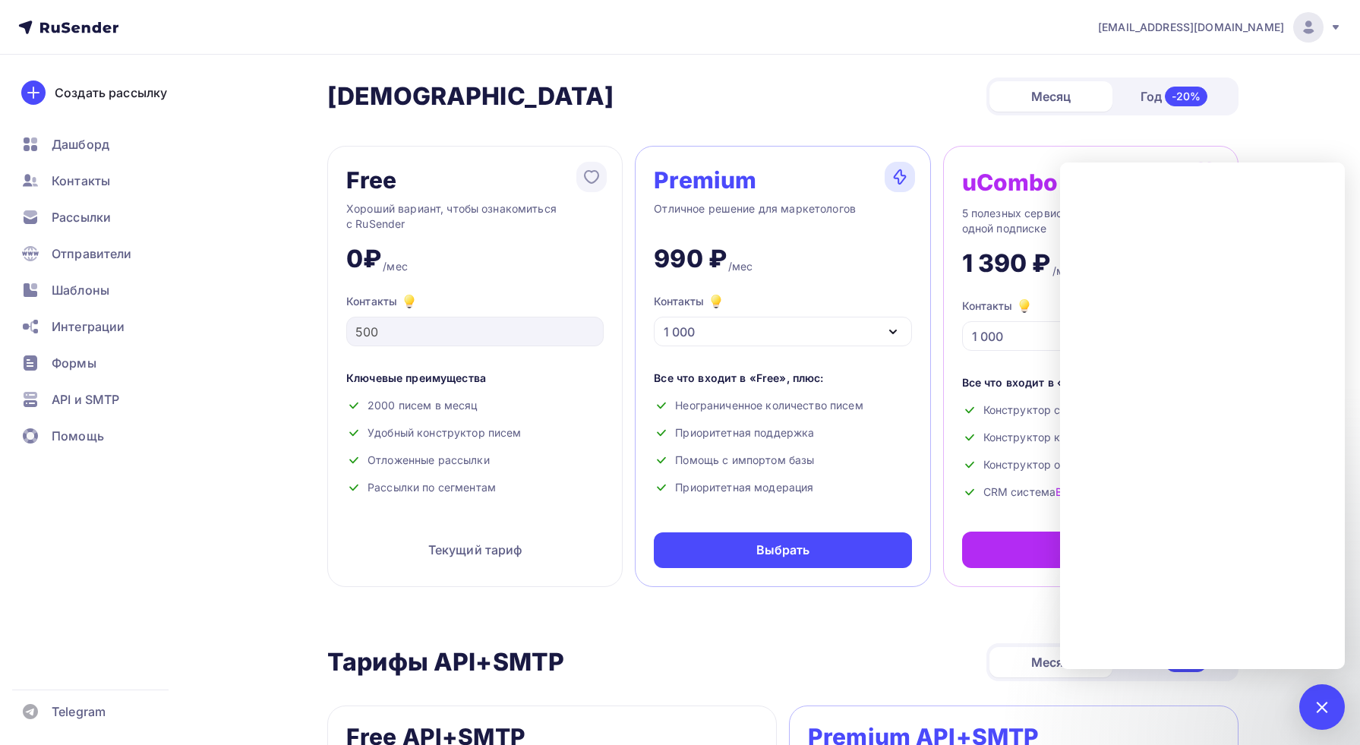
click at [1319, 695] on div at bounding box center [1323, 707] width 46 height 46
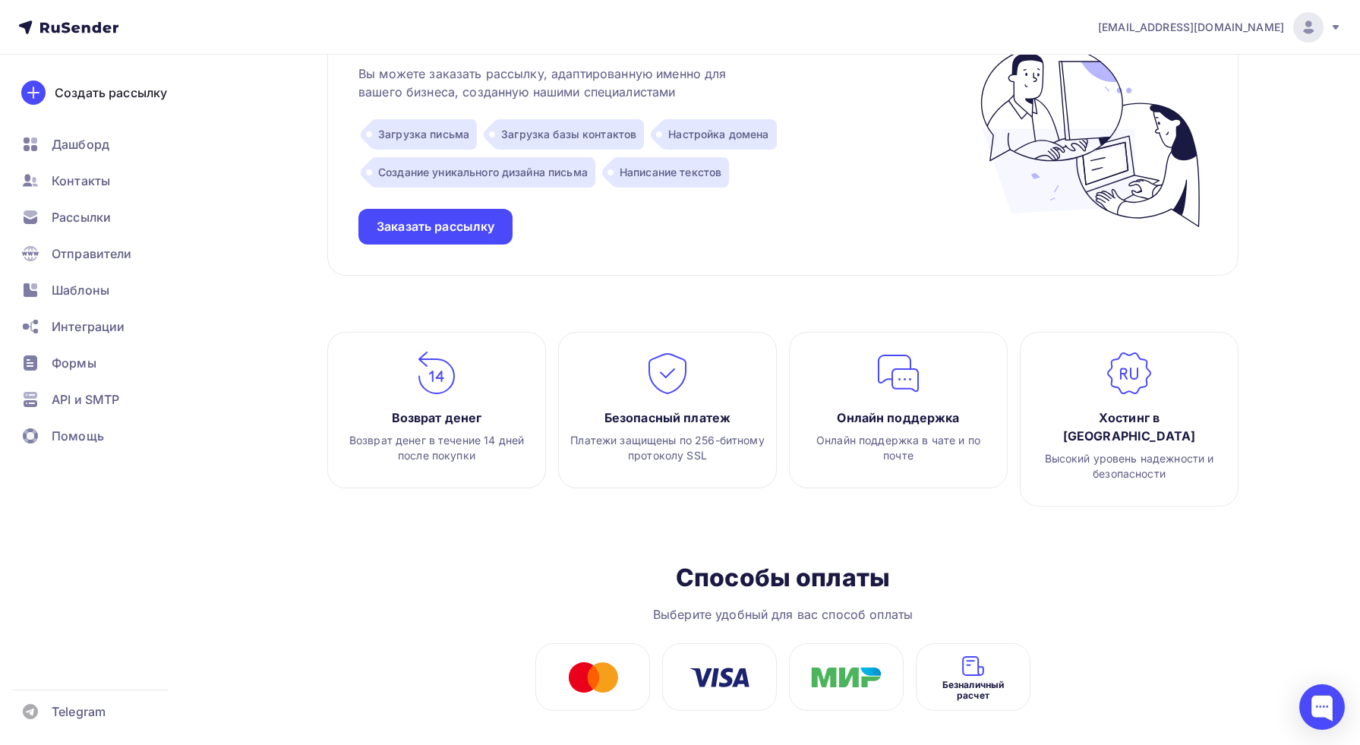
scroll to position [1604, 0]
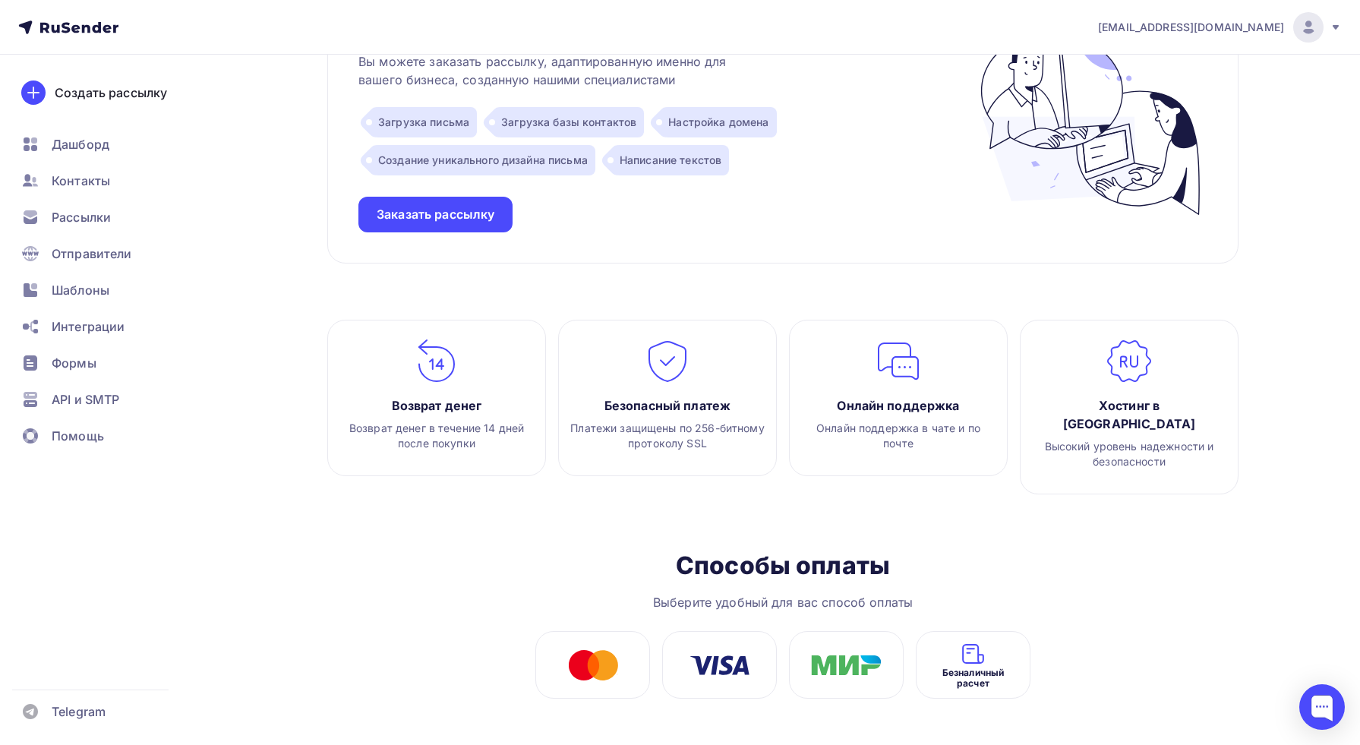
click at [784, 593] on div "Выберите удобный для вас способ оплаты" at bounding box center [783, 602] width 260 height 18
click at [839, 634] on div at bounding box center [846, 665] width 115 height 68
click at [605, 650] on img at bounding box center [593, 665] width 50 height 30
drag, startPoint x: 711, startPoint y: 548, endPoint x: 722, endPoint y: 532, distance: 19.6
click at [711, 551] on div "Способы оплаты" at bounding box center [783, 566] width 214 height 30
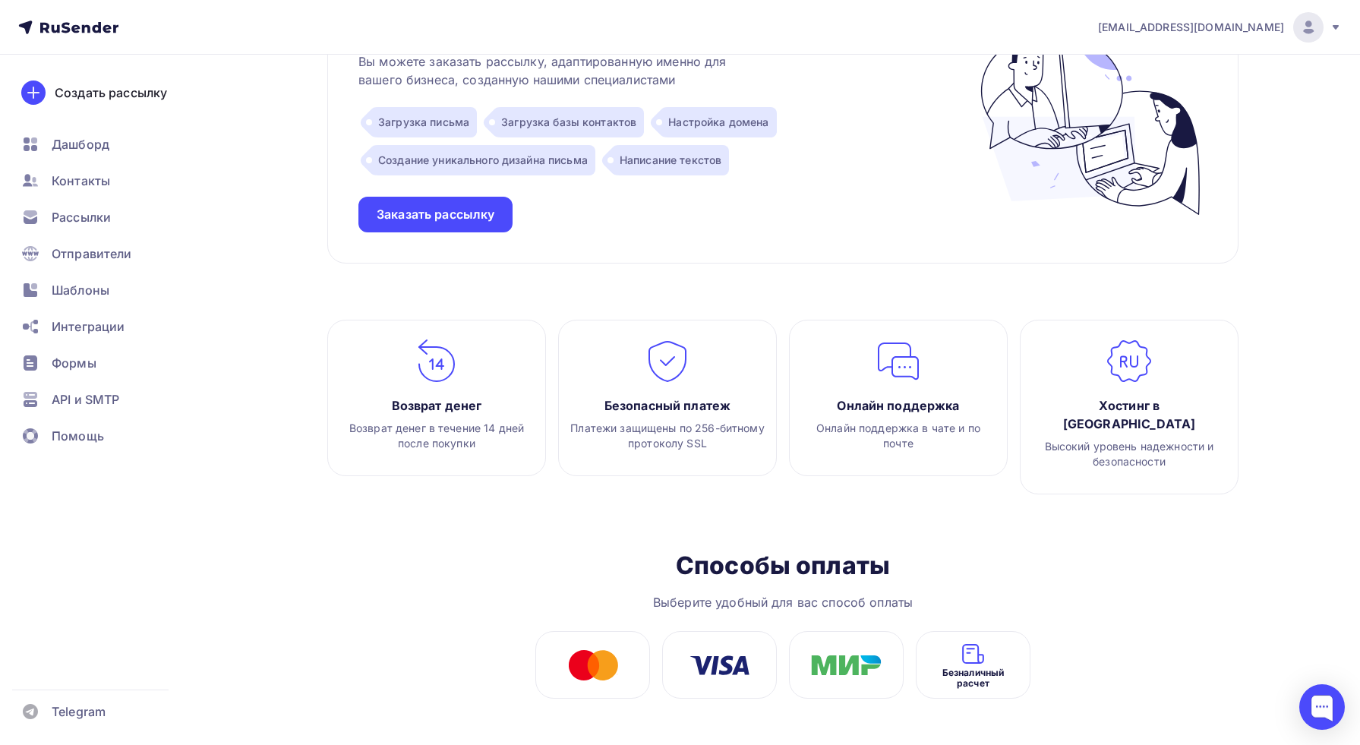
click at [706, 412] on div "Безопасный платеж" at bounding box center [668, 406] width 196 height 18
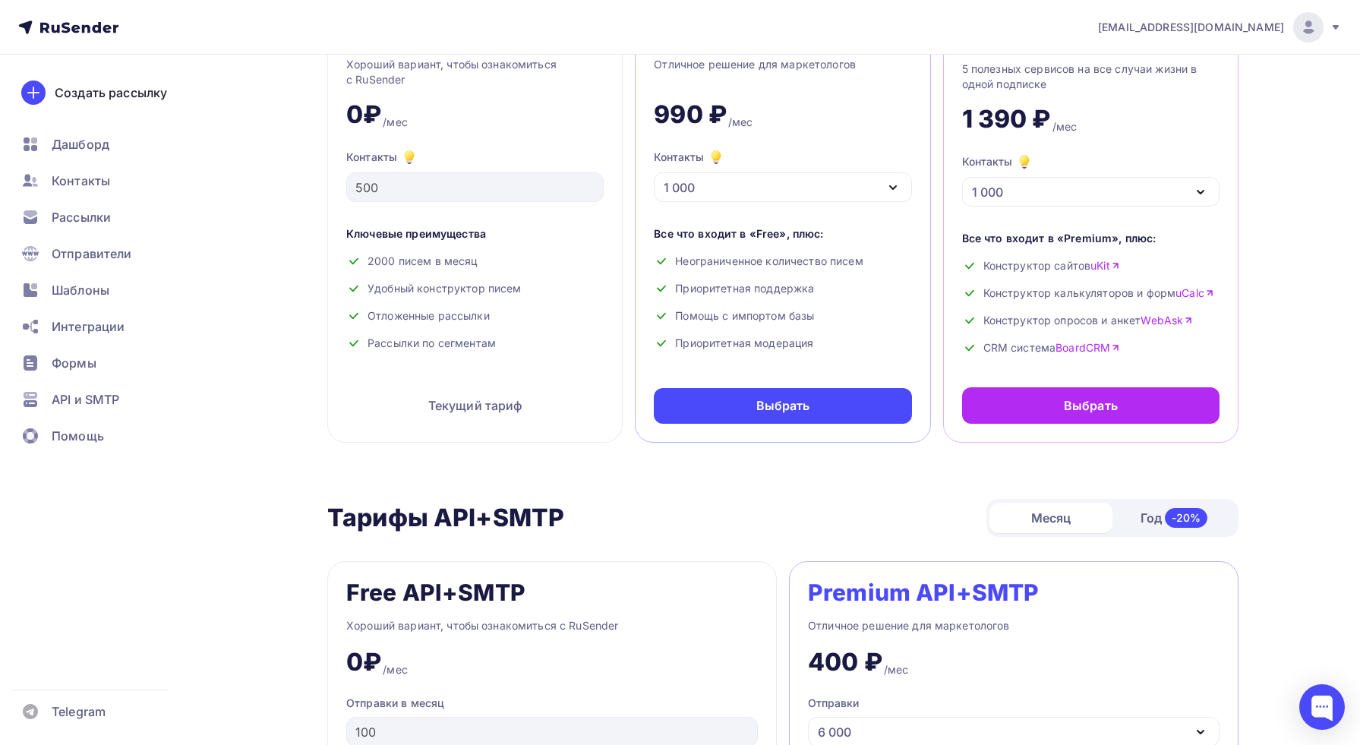
scroll to position [0, 0]
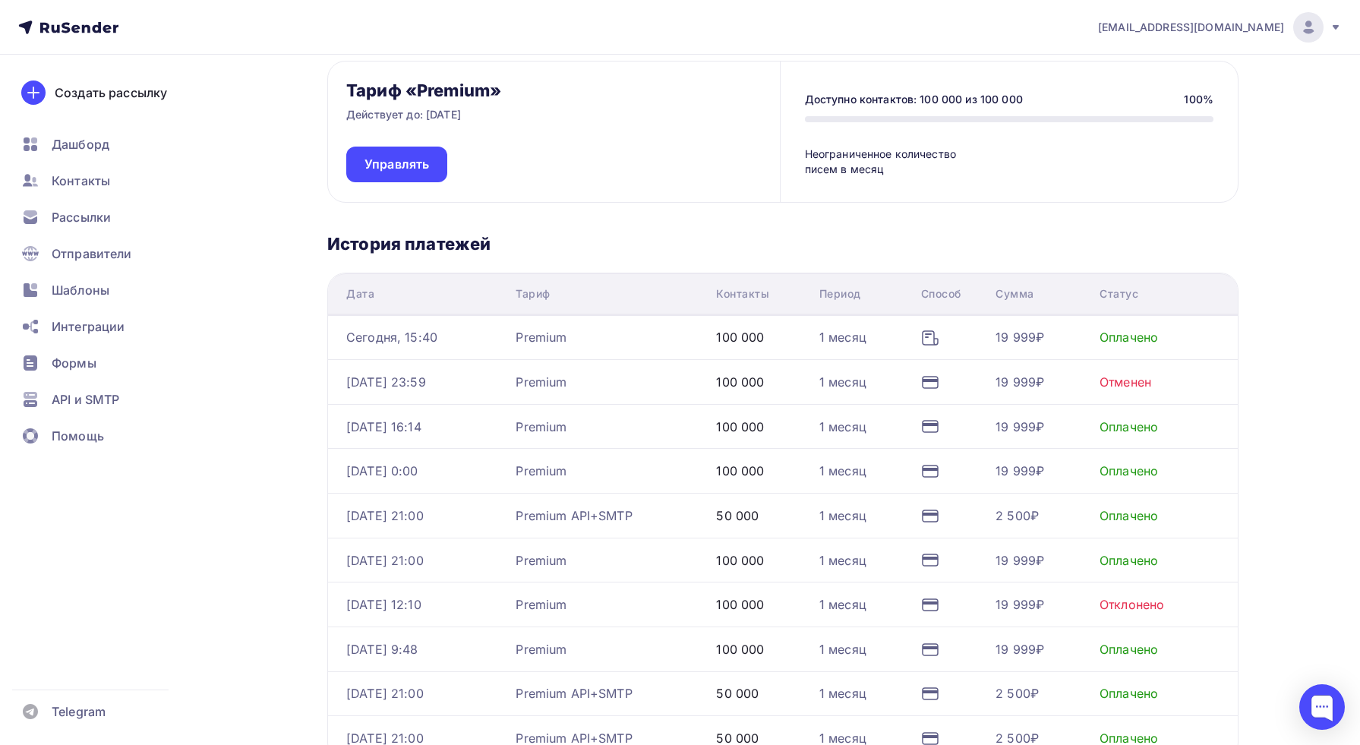
scroll to position [171, 0]
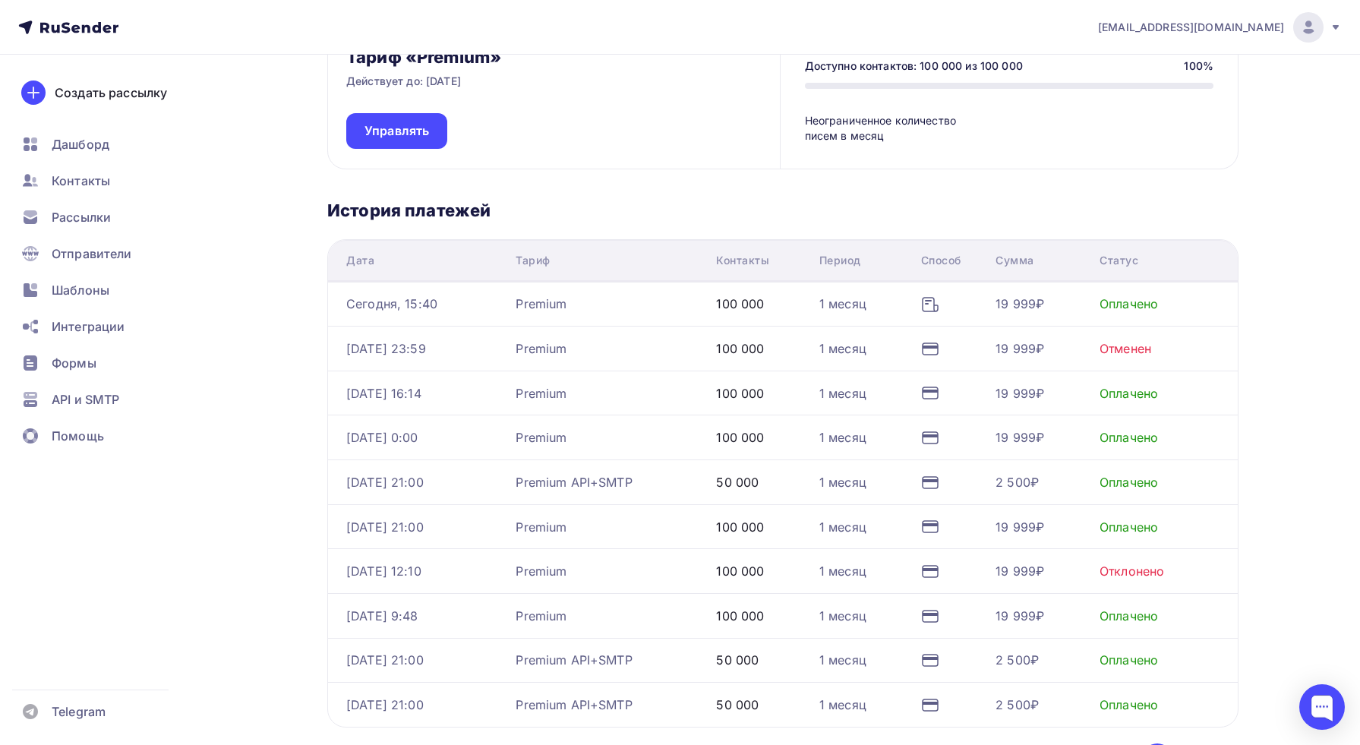
click at [1025, 299] on div "19 999₽" at bounding box center [1020, 304] width 49 height 18
drag, startPoint x: 842, startPoint y: 306, endPoint x: 896, endPoint y: 335, distance: 61.2
click at [844, 306] on div "1 месяц" at bounding box center [843, 304] width 47 height 18
click at [938, 392] on icon at bounding box center [930, 393] width 18 height 18
click at [937, 349] on div "Оплата картой" at bounding box center [937, 364] width 84 height 30
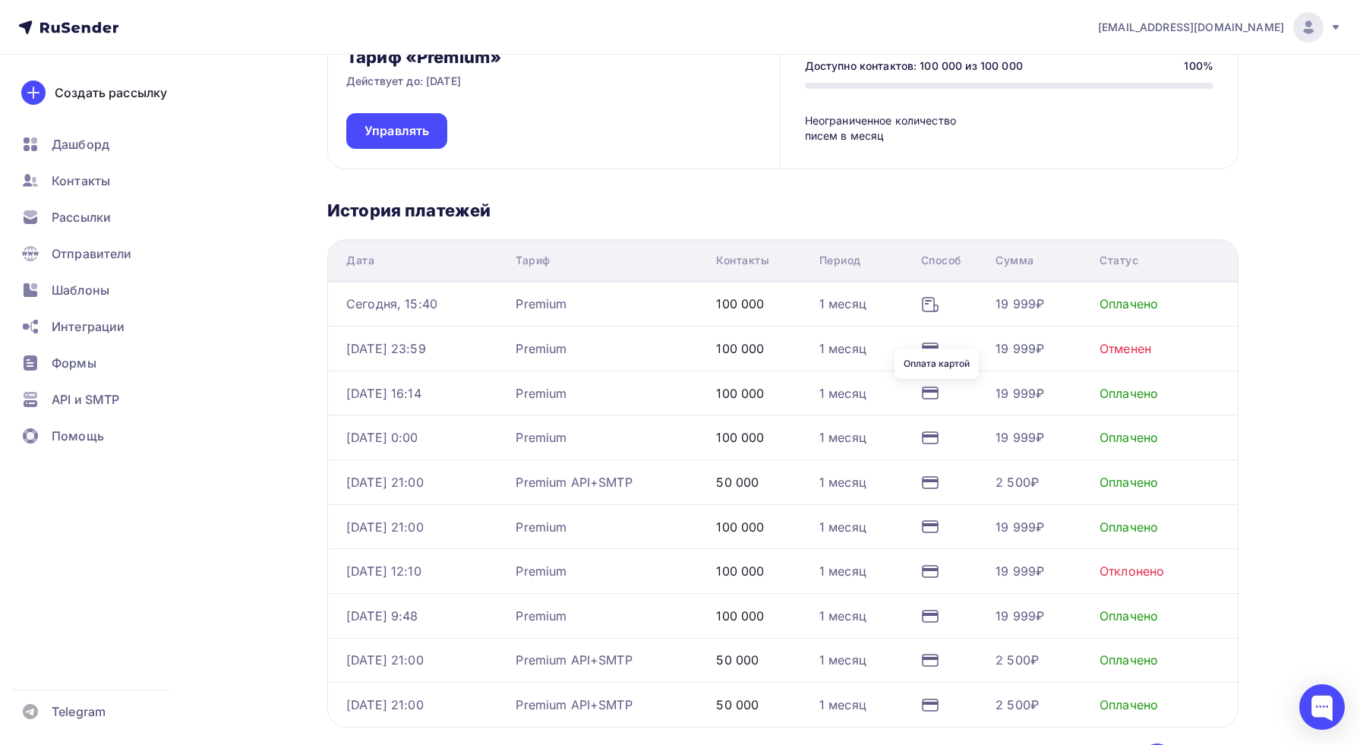
drag, startPoint x: 762, startPoint y: 342, endPoint x: 642, endPoint y: 347, distance: 120.1
click at [757, 343] on div "100 000" at bounding box center [740, 349] width 48 height 18
click at [567, 340] on div "Premium" at bounding box center [541, 349] width 51 height 18
drag, startPoint x: 420, startPoint y: 345, endPoint x: 703, endPoint y: 374, distance: 284.1
click at [420, 345] on div "[DATE] 23:59" at bounding box center [386, 349] width 80 height 18
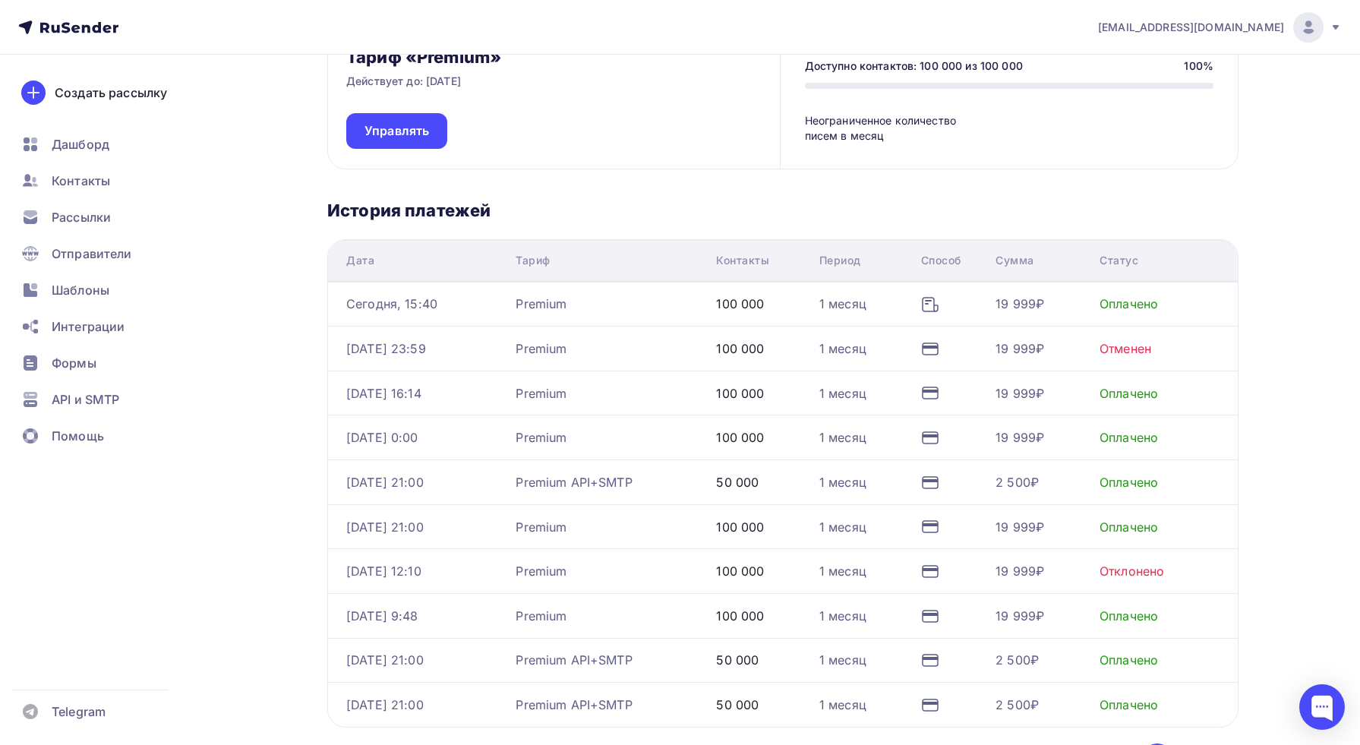
click at [1156, 395] on div "Оплачено" at bounding box center [1129, 393] width 58 height 18
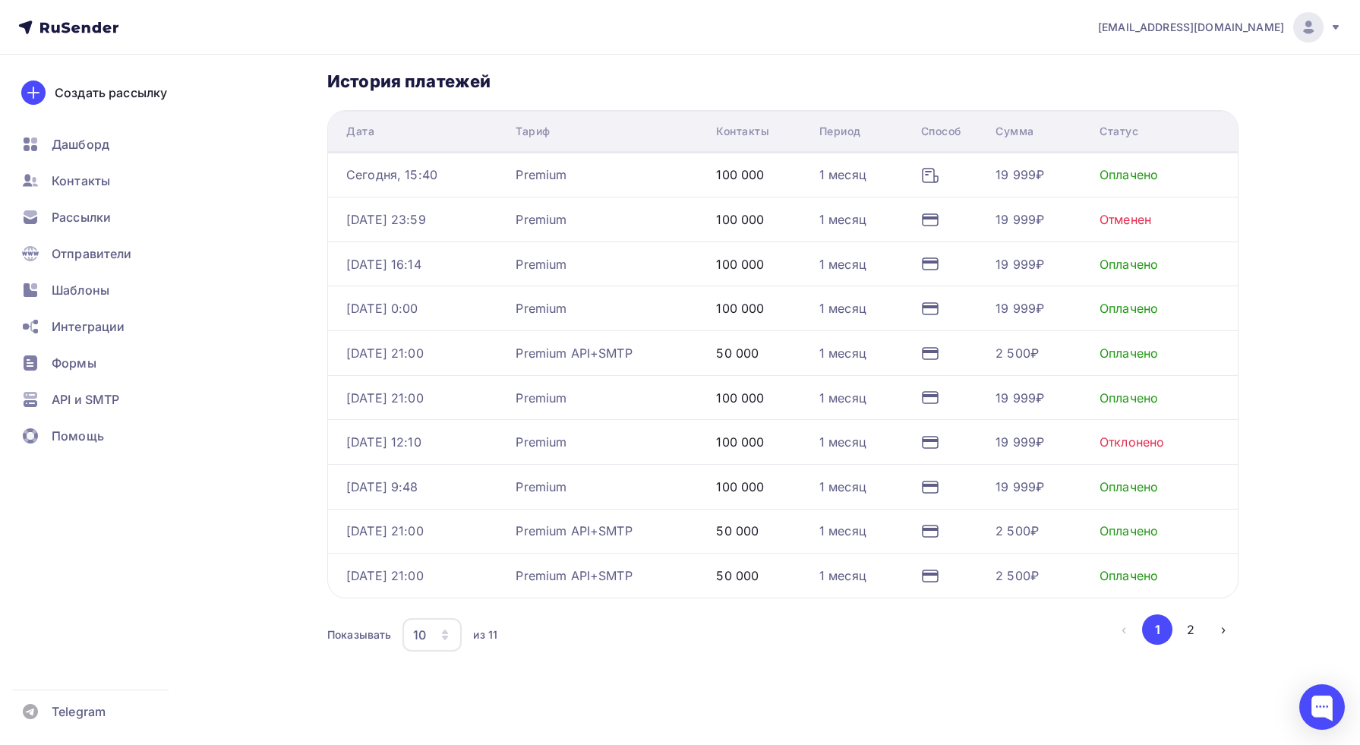
scroll to position [321, 0]
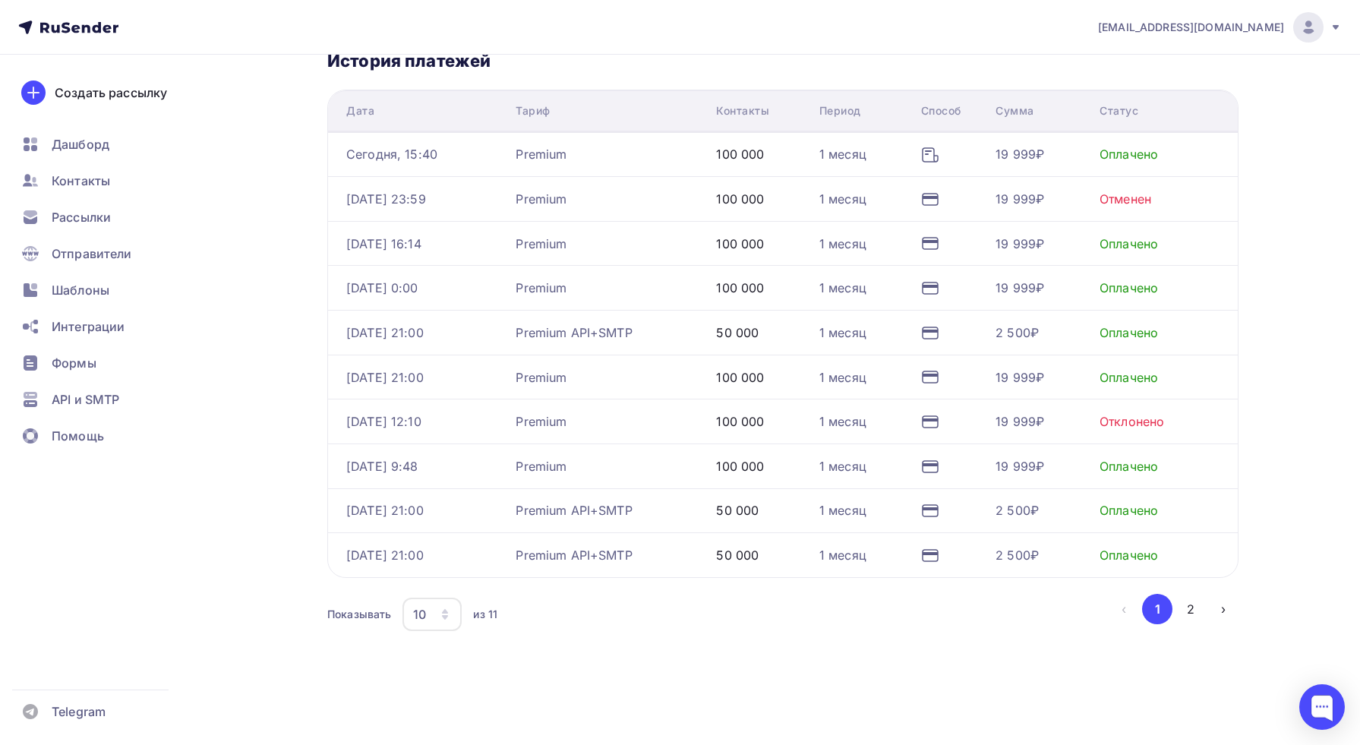
drag, startPoint x: 594, startPoint y: 500, endPoint x: 633, endPoint y: 515, distance: 42.3
click at [594, 501] on div "Premium API+SMTP" at bounding box center [574, 510] width 116 height 18
click at [1321, 703] on div at bounding box center [1323, 707] width 46 height 46
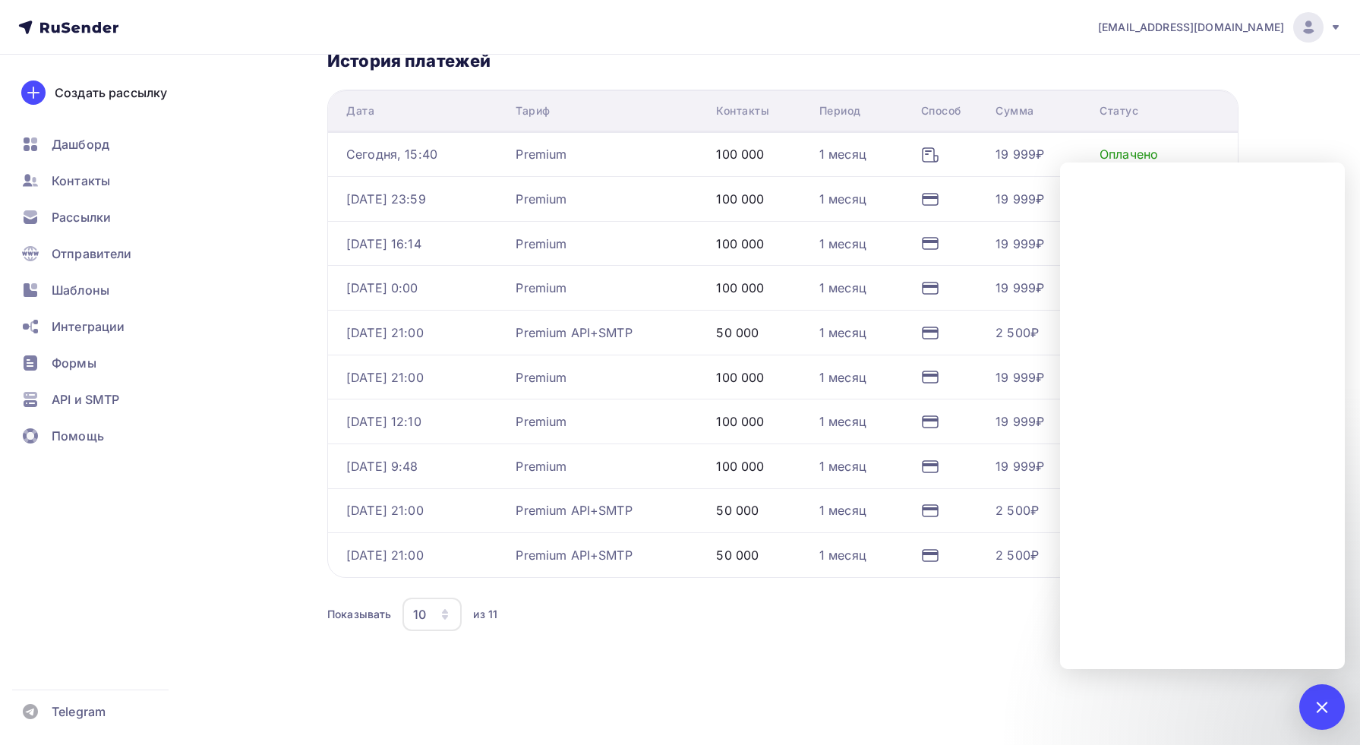
drag, startPoint x: 656, startPoint y: 637, endPoint x: 647, endPoint y: 634, distance: 9.6
click at [652, 636] on div "Тариф «Premium» Действует до: [DATE] Управлять Доступно контактов: 100 000 из 1…" at bounding box center [783, 262] width 912 height 768
click at [991, 638] on div "Тариф «Premium» Действует до: [DATE] Управлять Доступно контактов: 100 000 из 1…" at bounding box center [783, 262] width 912 height 768
click at [1310, 705] on div at bounding box center [1323, 707] width 46 height 46
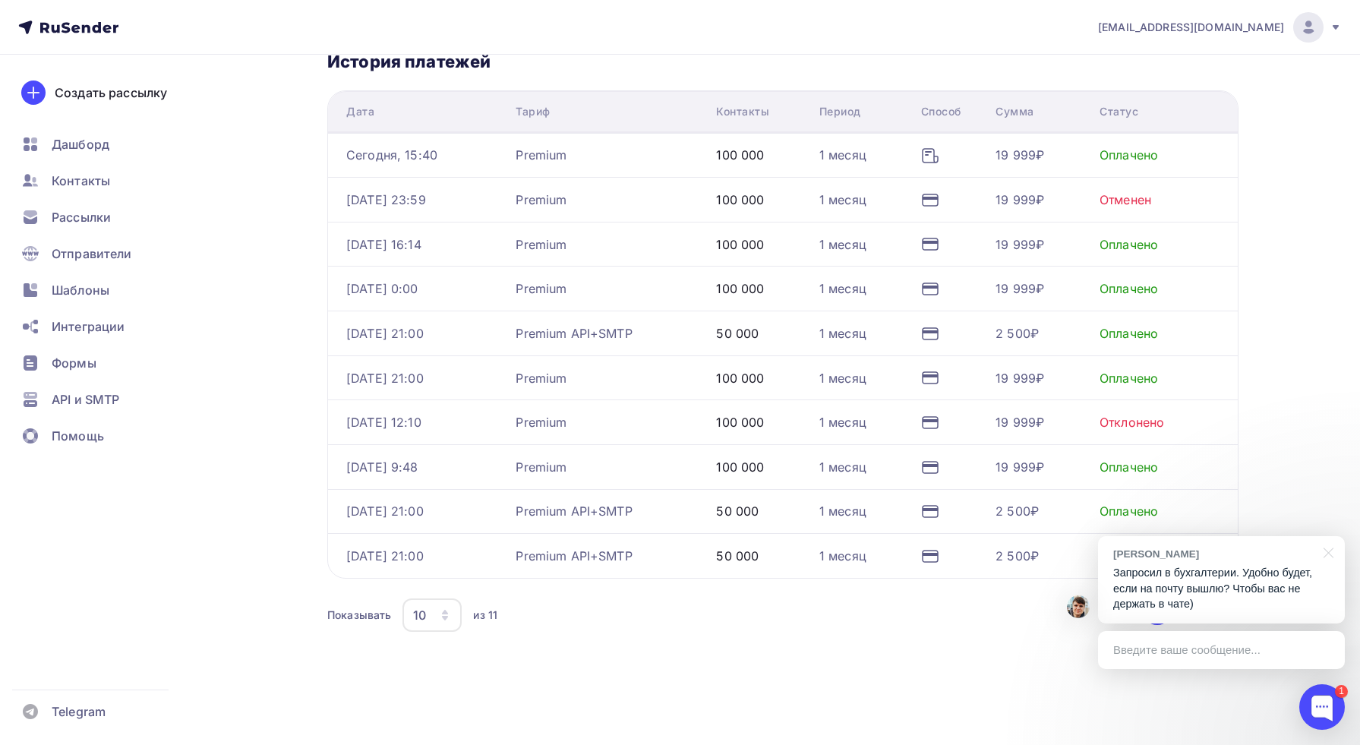
click at [1291, 580] on p "Запросил в бухгалтерии. Удобно будет, если на почту вышлю? Чтобы вас не держать…" at bounding box center [1222, 588] width 216 height 47
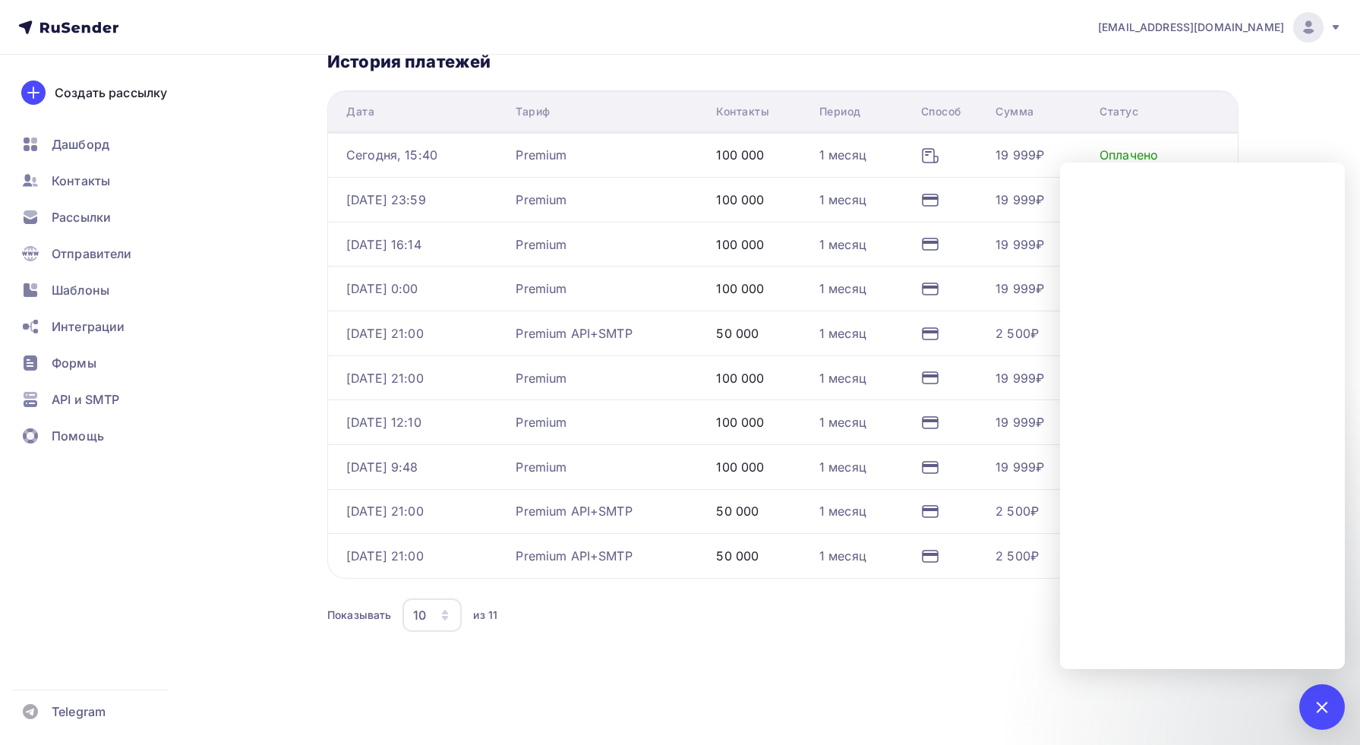
scroll to position [321, 0]
click at [693, 617] on div "Показывать 10 10 20 50 100 из 11" at bounding box center [718, 614] width 782 height 35
